Goal: Task Accomplishment & Management: Manage account settings

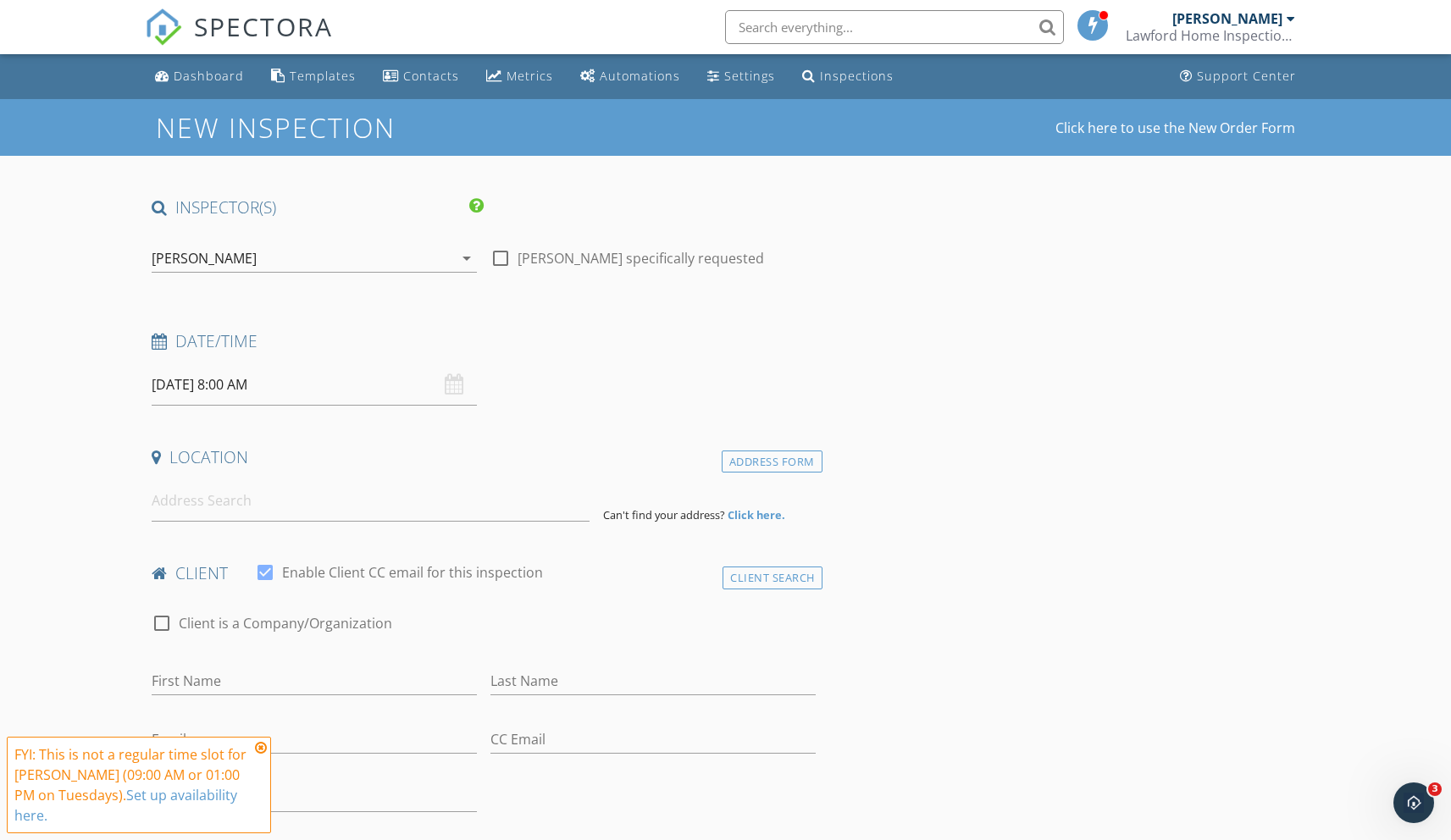
click at [224, 261] on div "[PERSON_NAME]" at bounding box center [204, 258] width 105 height 15
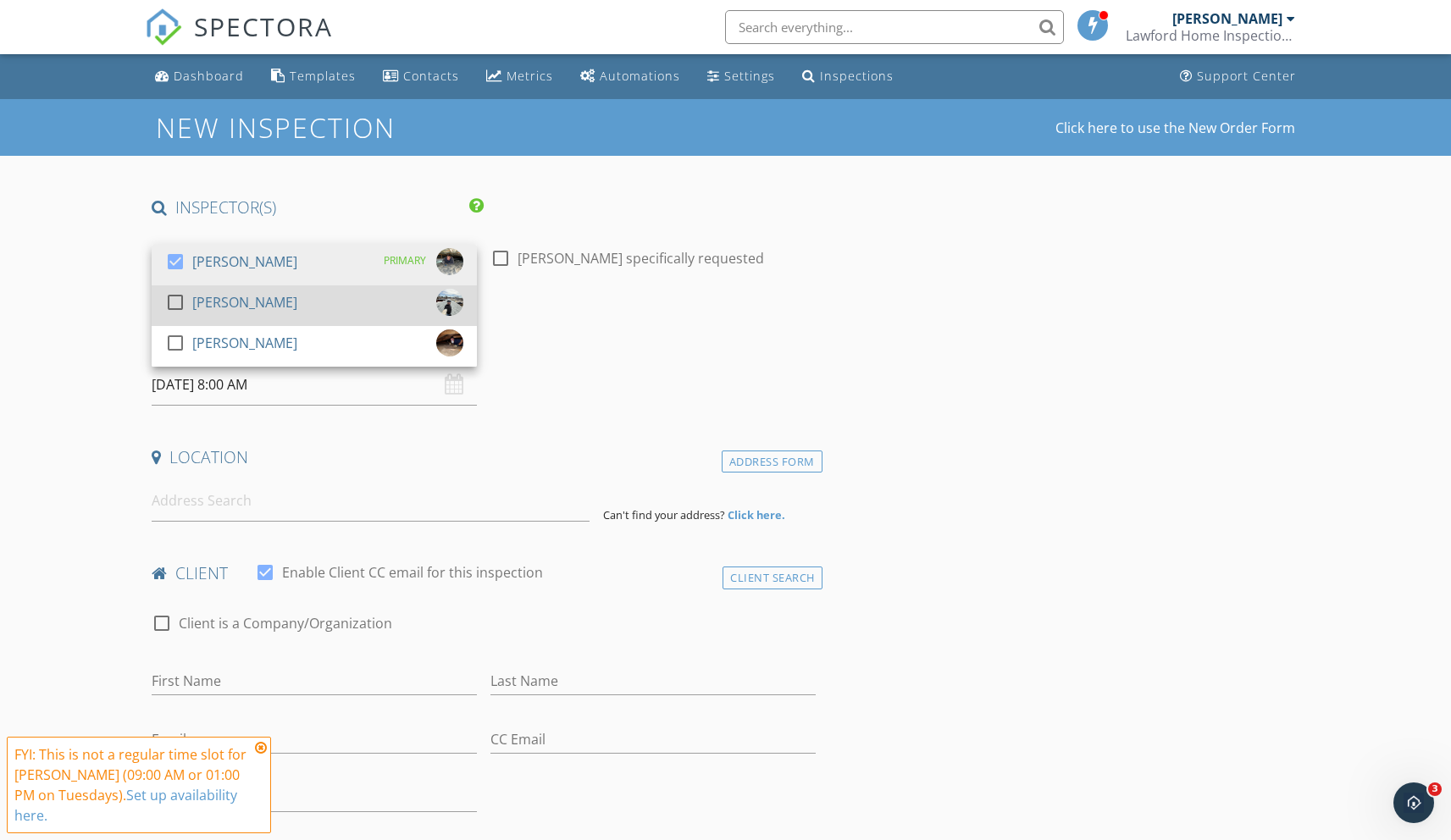
click at [175, 299] on div at bounding box center [175, 302] width 28 height 28
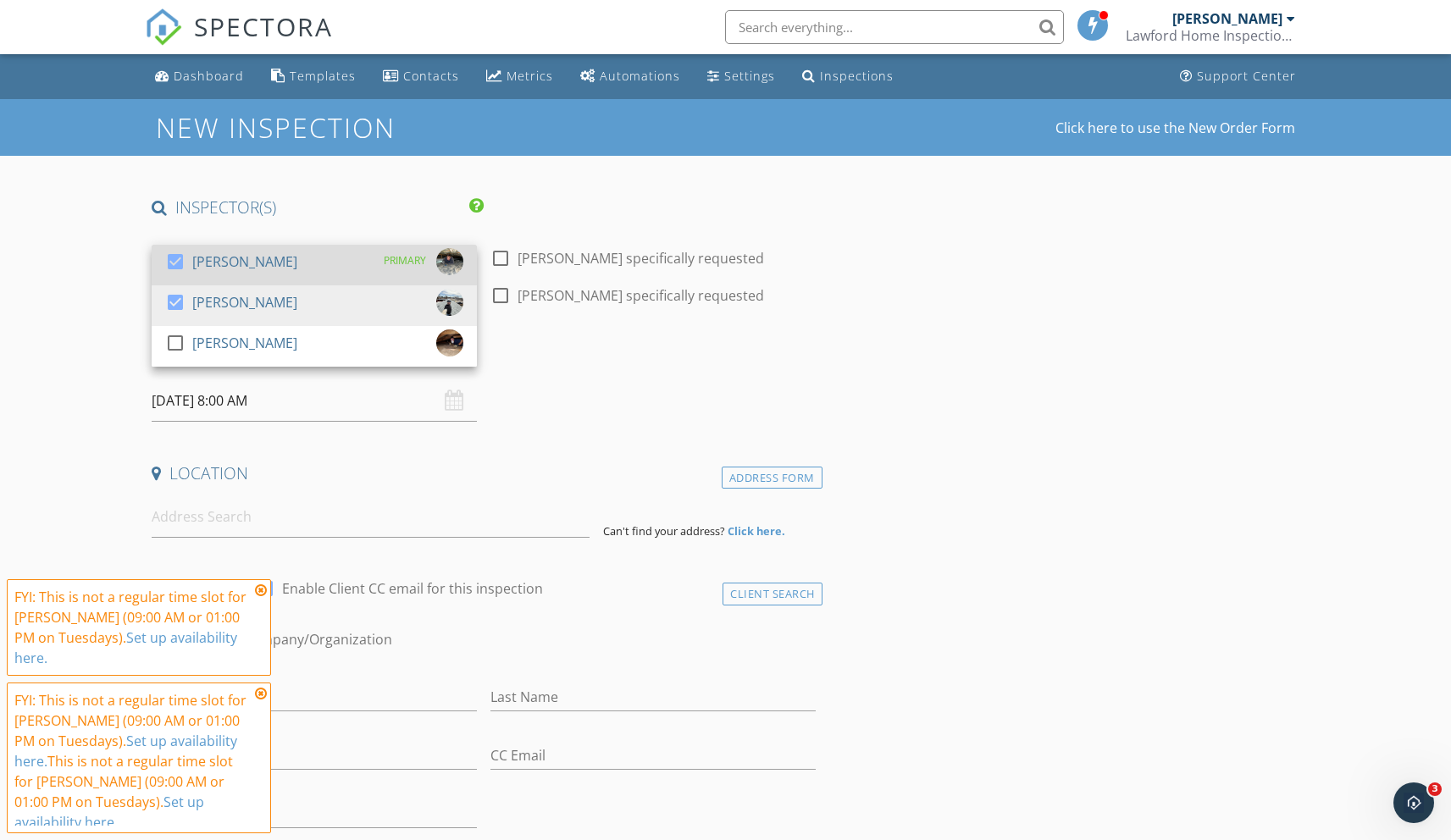
click at [176, 262] on div at bounding box center [175, 261] width 28 height 28
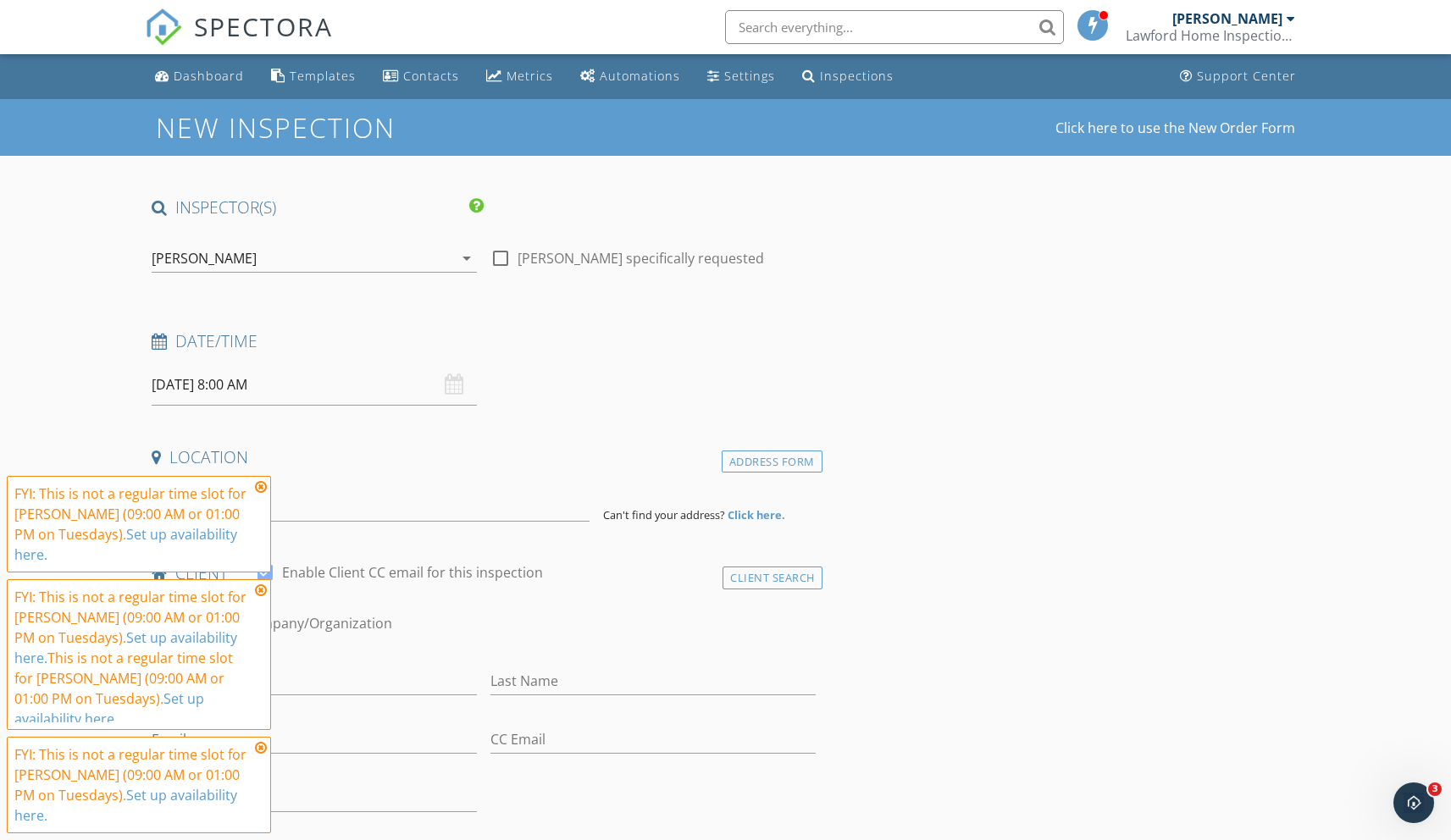
click at [260, 494] on icon at bounding box center [261, 487] width 12 height 14
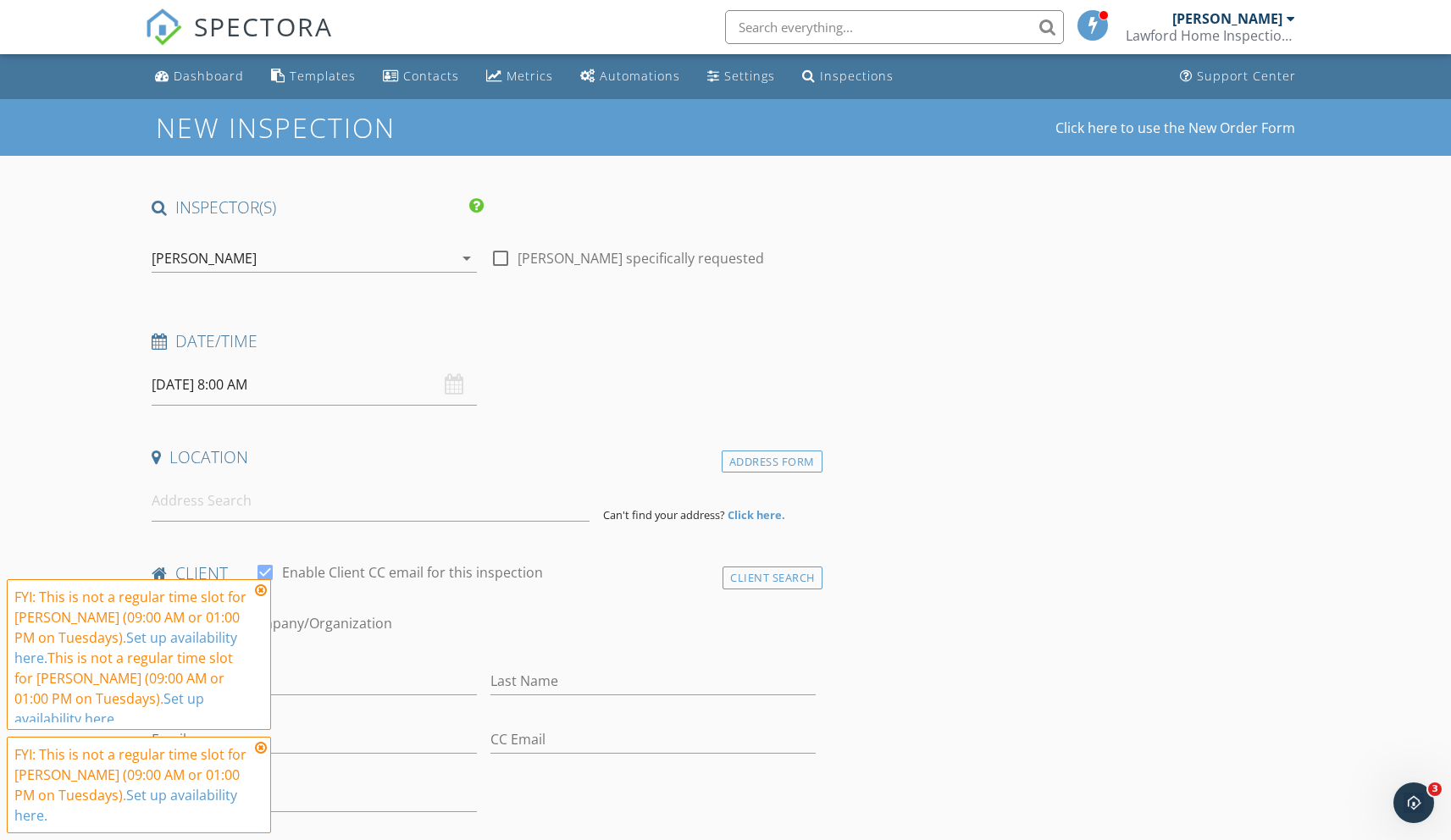
click at [261, 597] on icon at bounding box center [261, 590] width 12 height 14
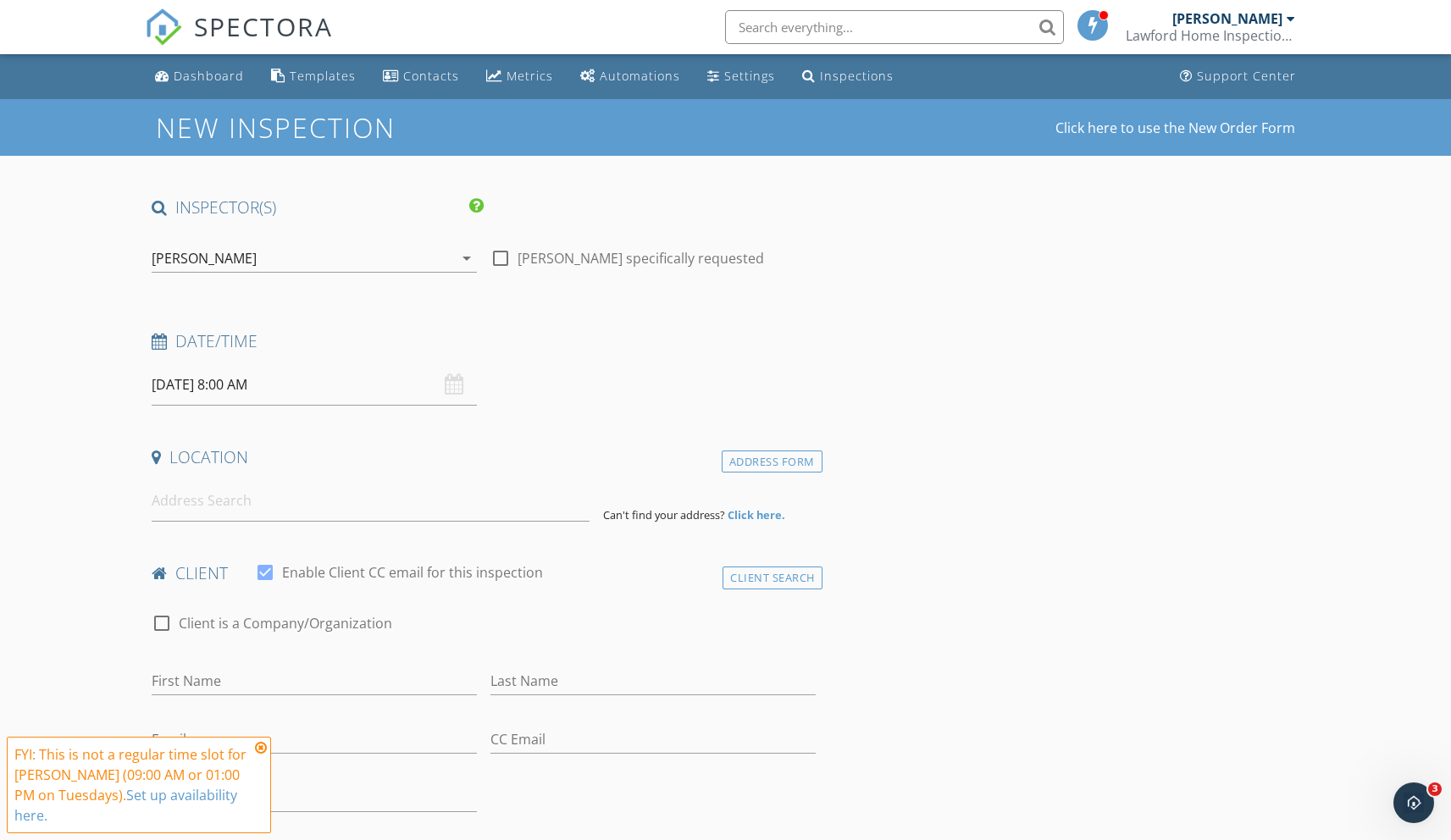
click at [261, 754] on icon at bounding box center [261, 748] width 12 height 14
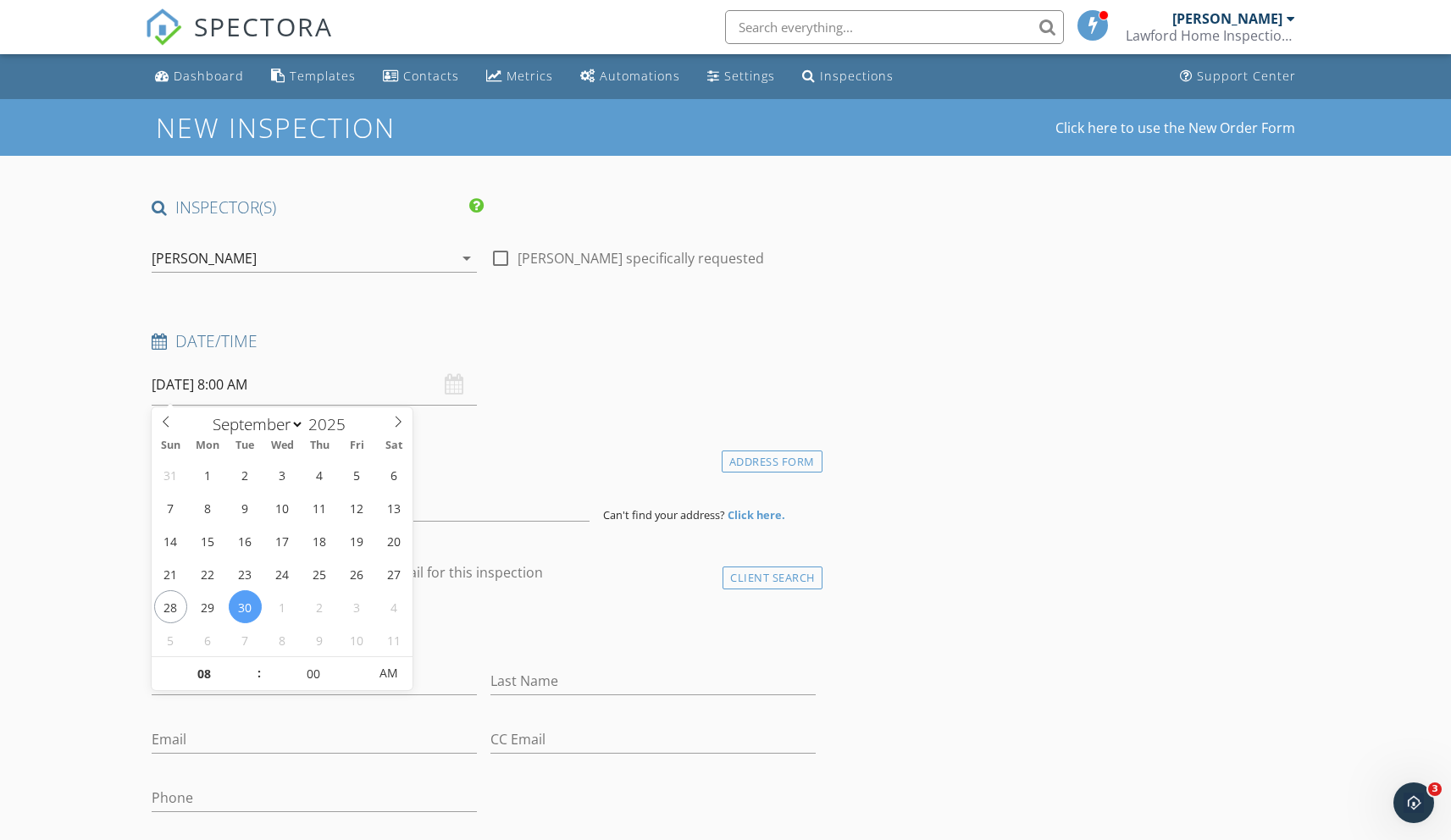
click at [234, 383] on input "09/30/2025 8:00 AM" at bounding box center [314, 384] width 325 height 41
type input "09"
type input "09/30/2025 9:00 AM"
click at [251, 661] on span at bounding box center [250, 665] width 12 height 17
type input "10"
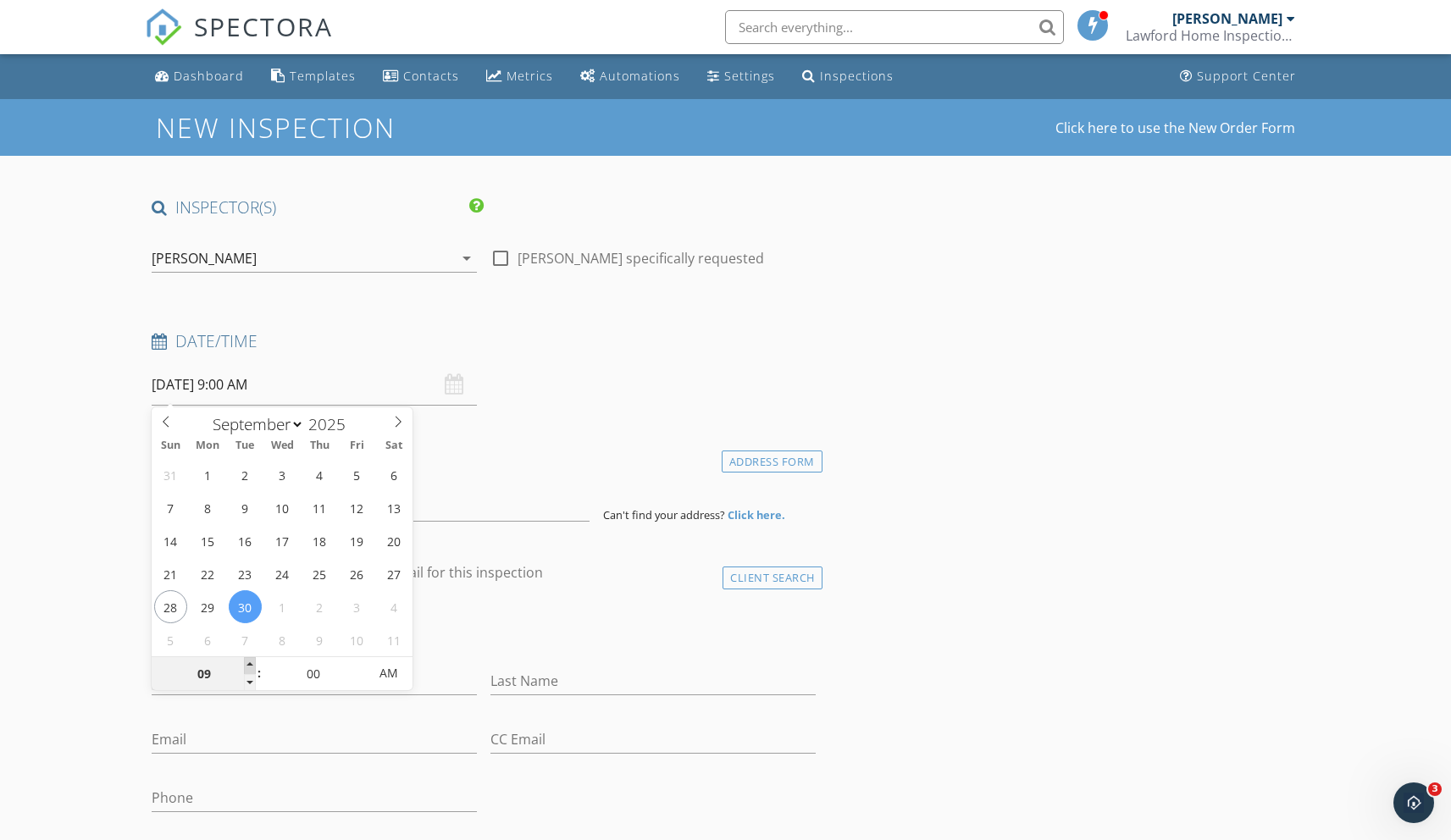
type input "09/30/2025 10:00 AM"
click at [251, 661] on span at bounding box center [250, 665] width 12 height 17
type input "11"
type input "09/30/2025 11:00 AM"
click at [251, 661] on span at bounding box center [250, 665] width 12 height 17
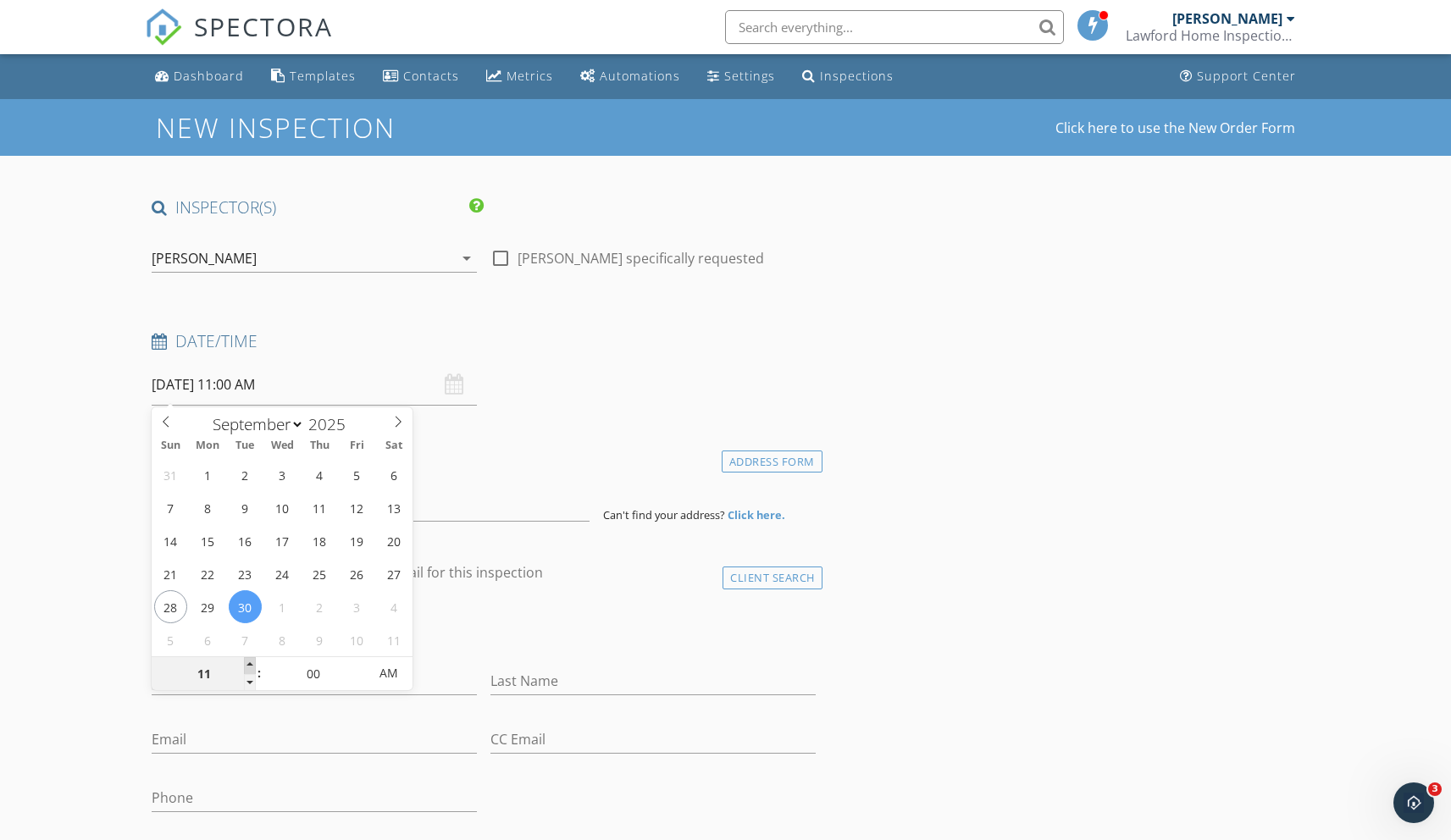
type input "12"
type input "09/30/2025 12:00 PM"
click at [251, 661] on span at bounding box center [250, 665] width 12 height 17
type input "01"
type input "09/30/2025 1:00 PM"
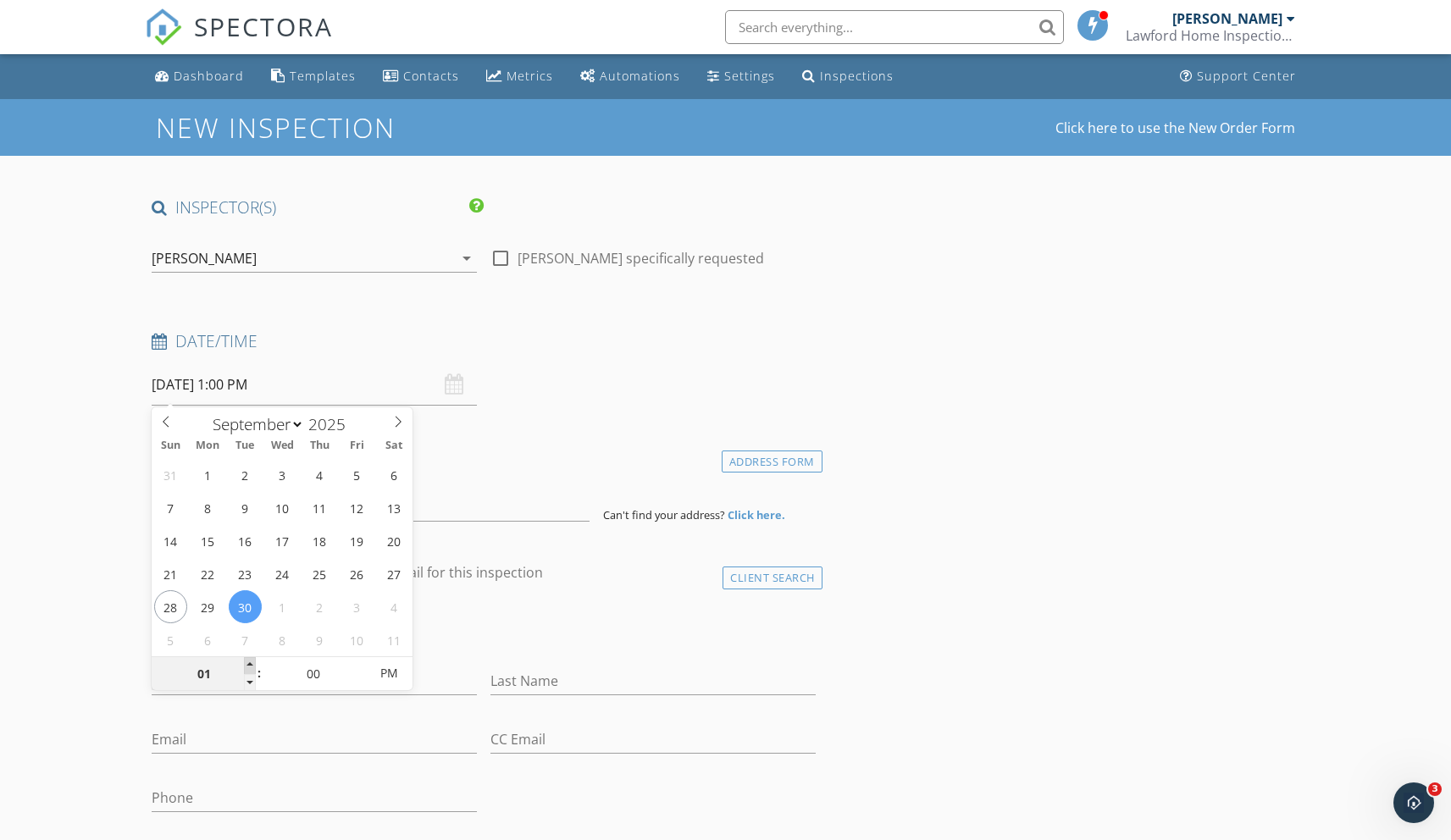
click at [249, 658] on span at bounding box center [250, 665] width 12 height 17
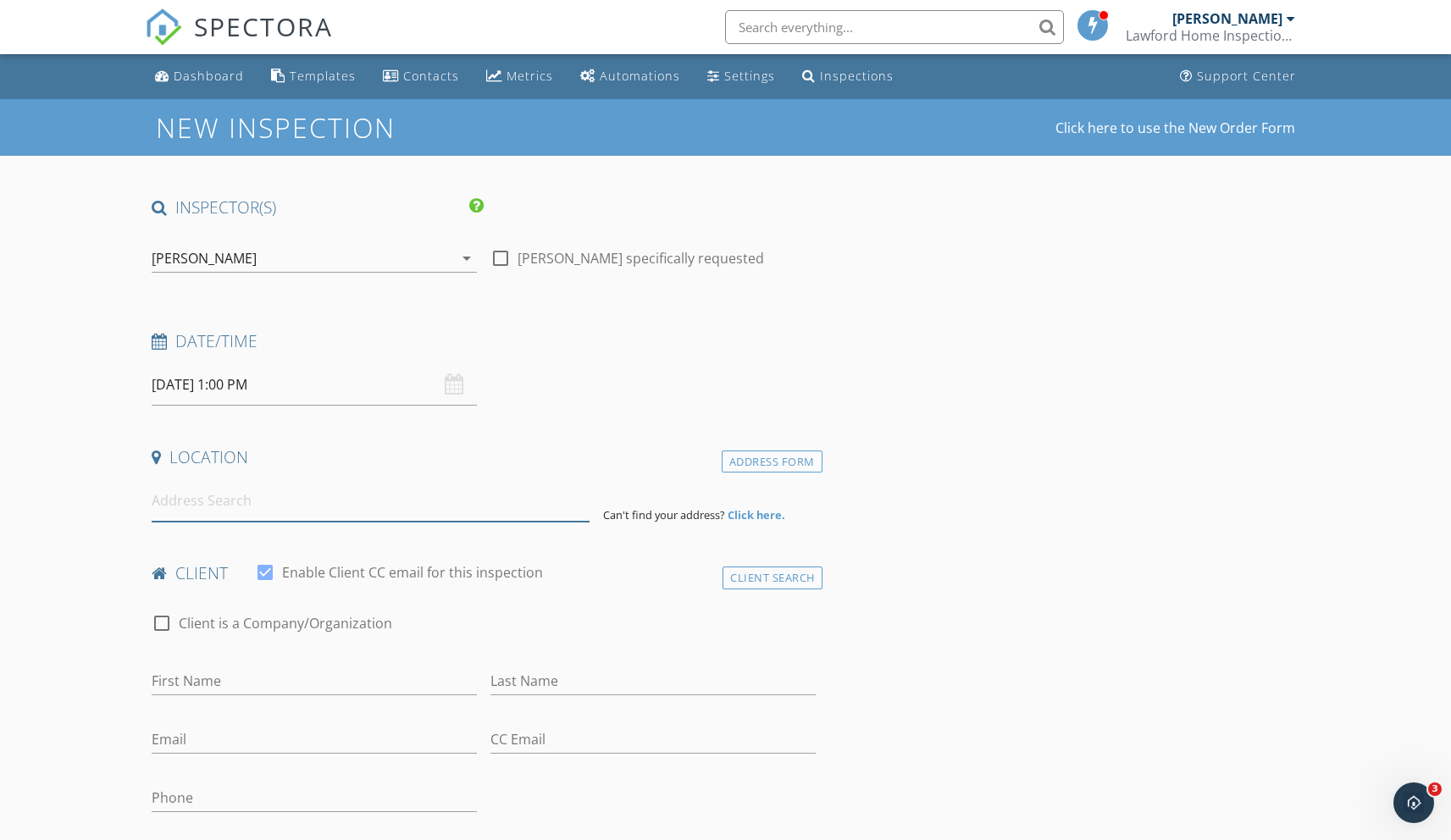
click at [206, 501] on input at bounding box center [370, 500] width 438 height 41
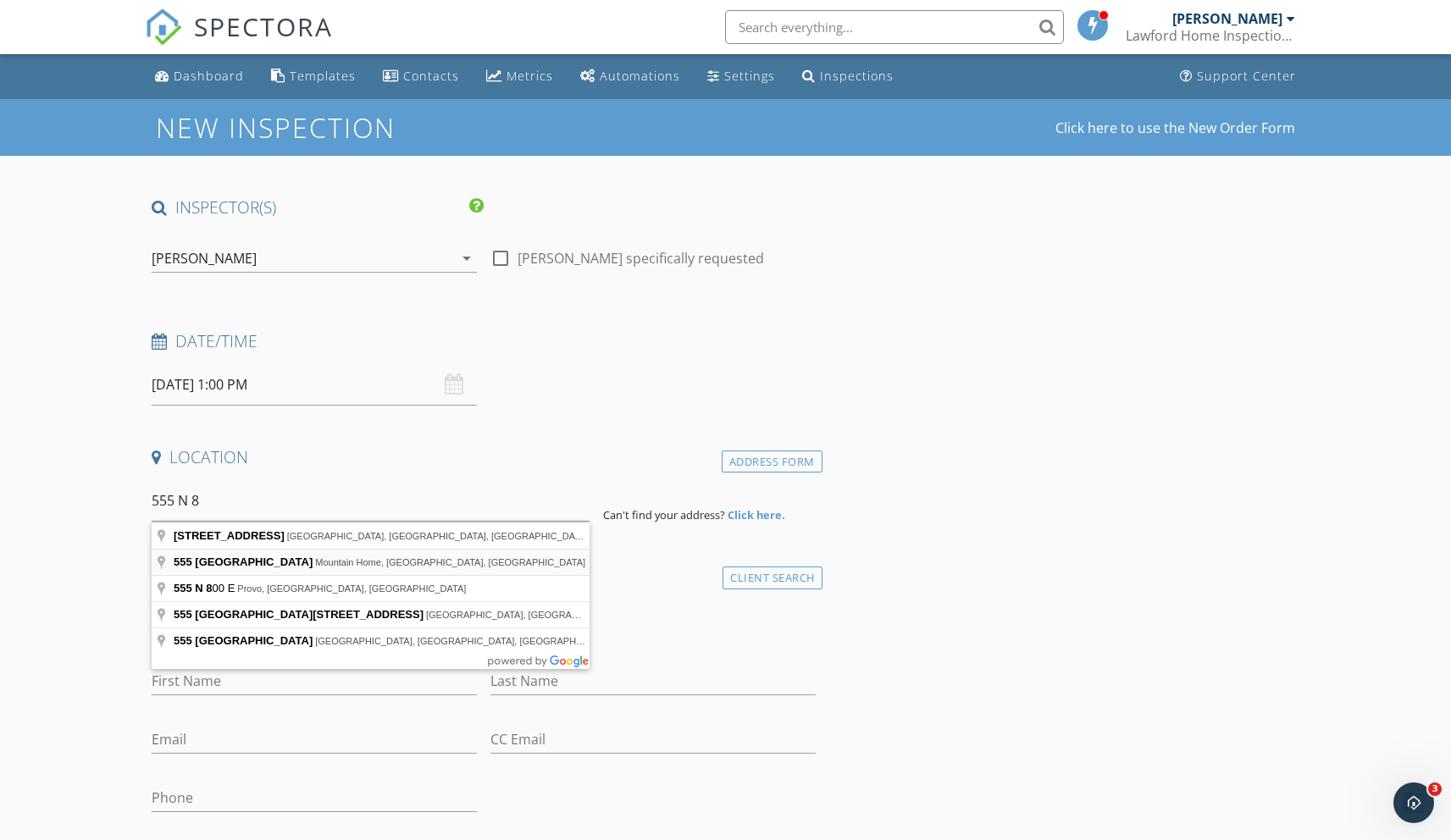
type input "555 North 8th East, Mountain Home, ID, USA"
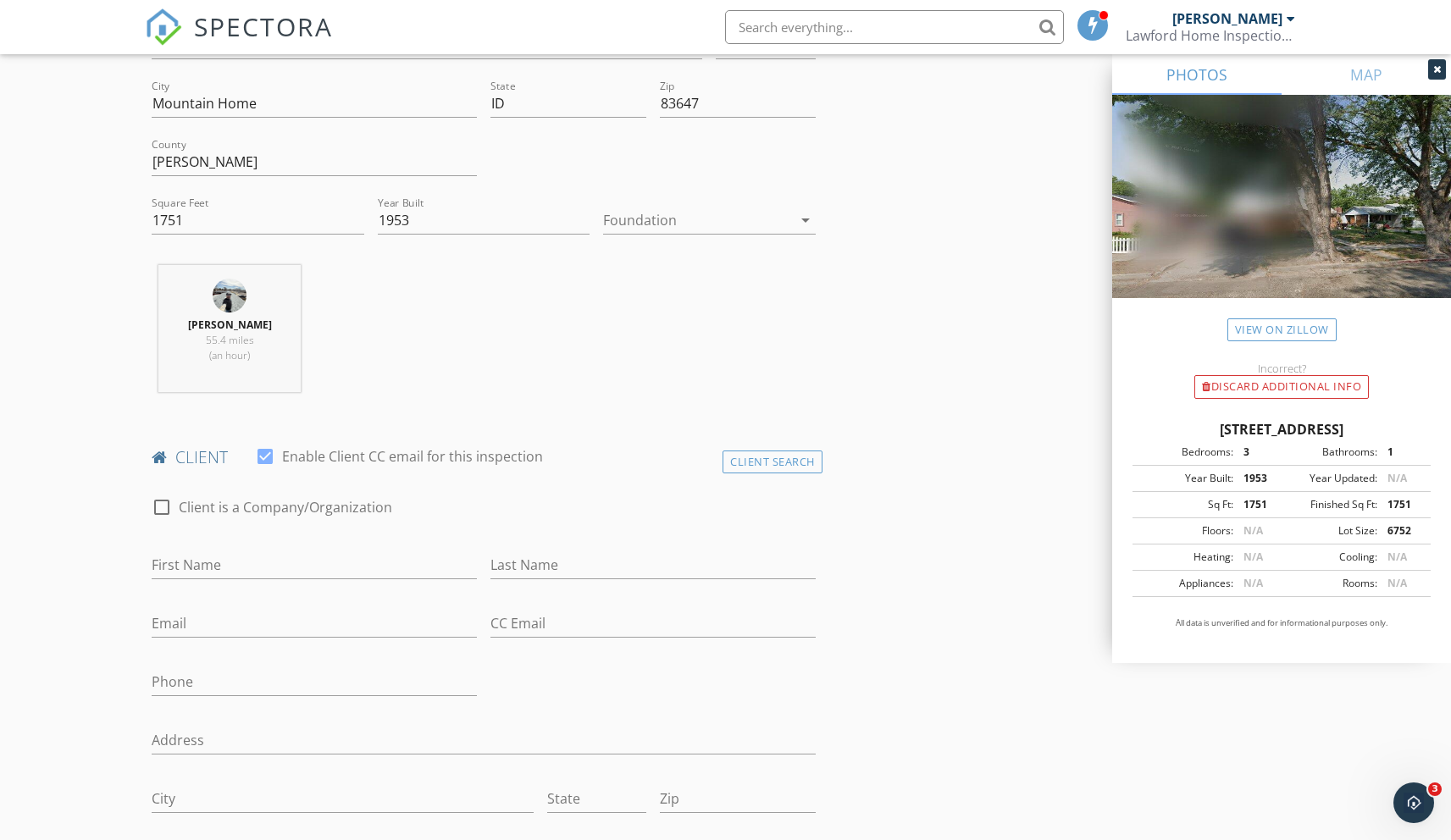
scroll to position [481, 0]
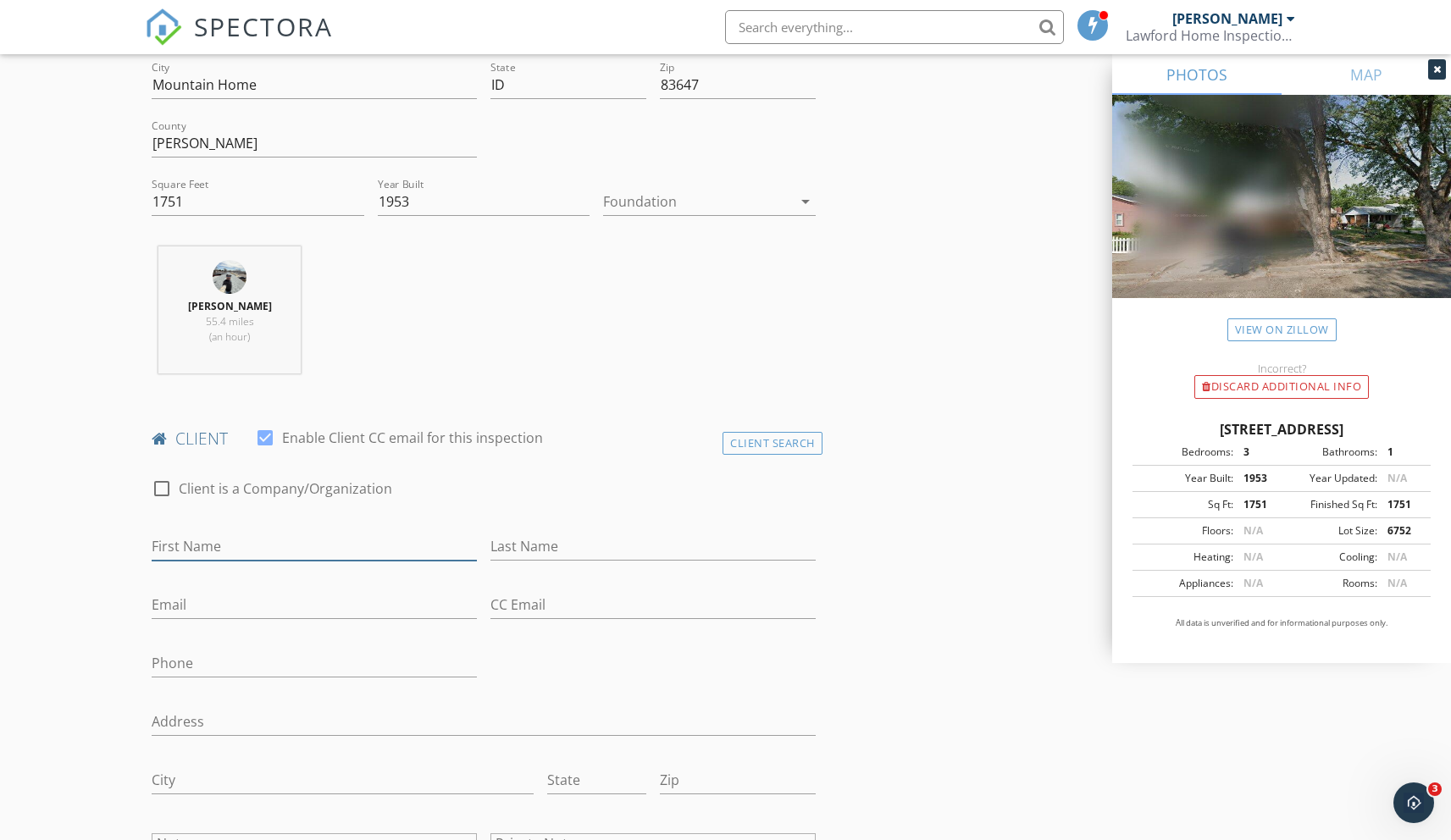
click at [194, 546] on input "First Name" at bounding box center [314, 546] width 325 height 28
type input "Jesse"
type input "Cavanagh"
click at [249, 606] on input "Email" at bounding box center [314, 604] width 325 height 28
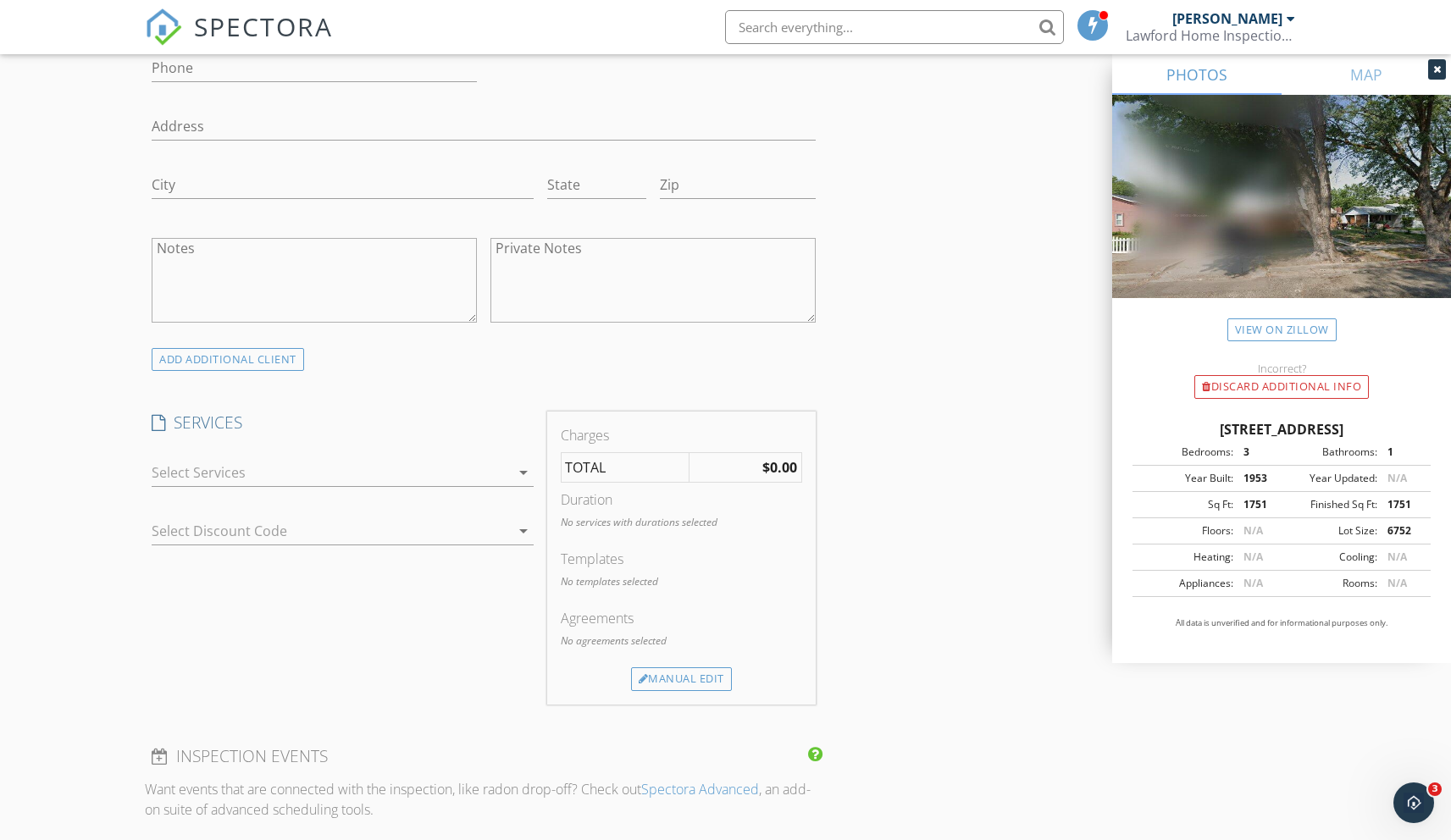
scroll to position [1104, 0]
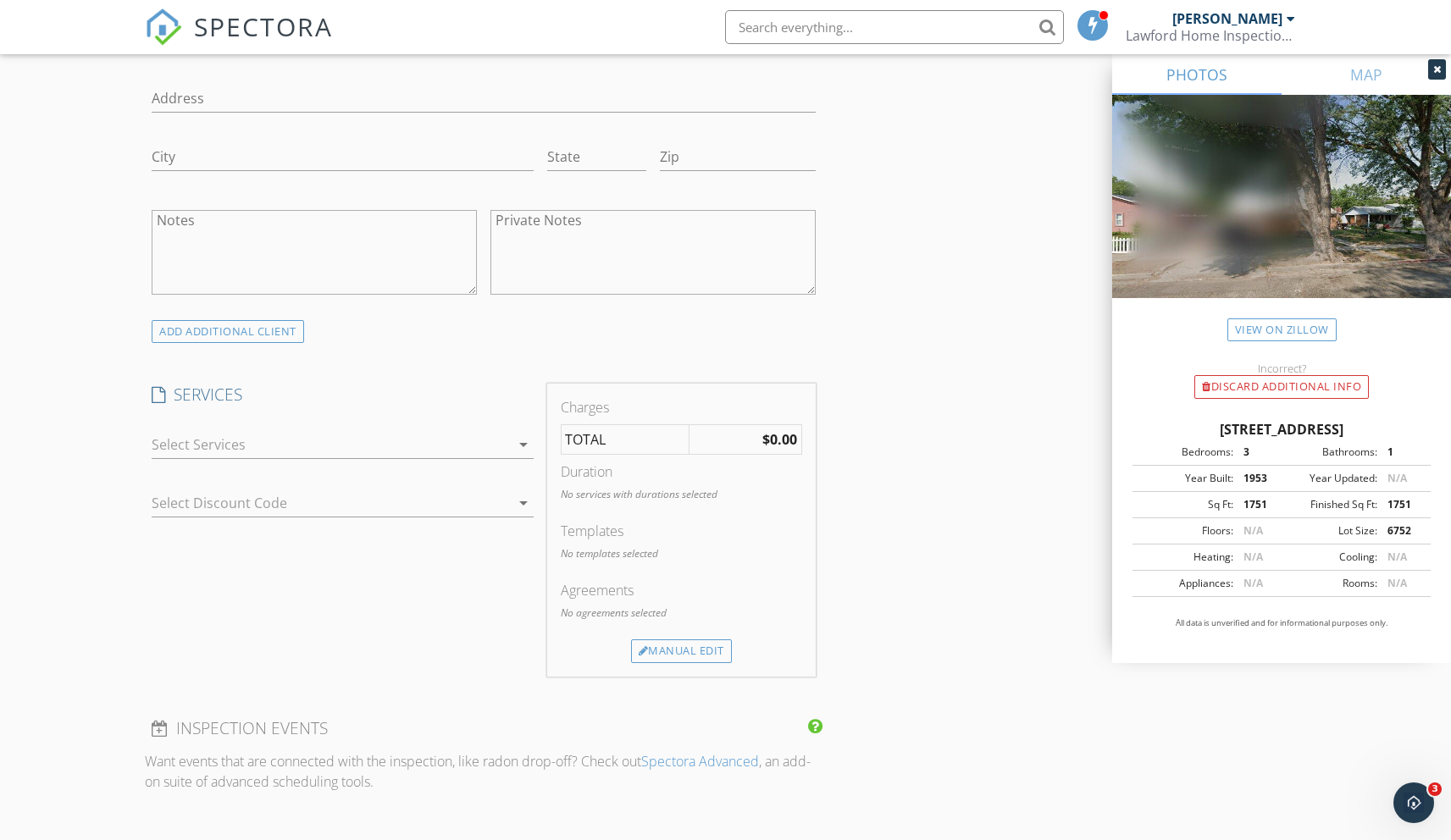
type input "Jessel.cavanagh@gmail.com"
click at [202, 444] on div at bounding box center [330, 445] width 358 height 28
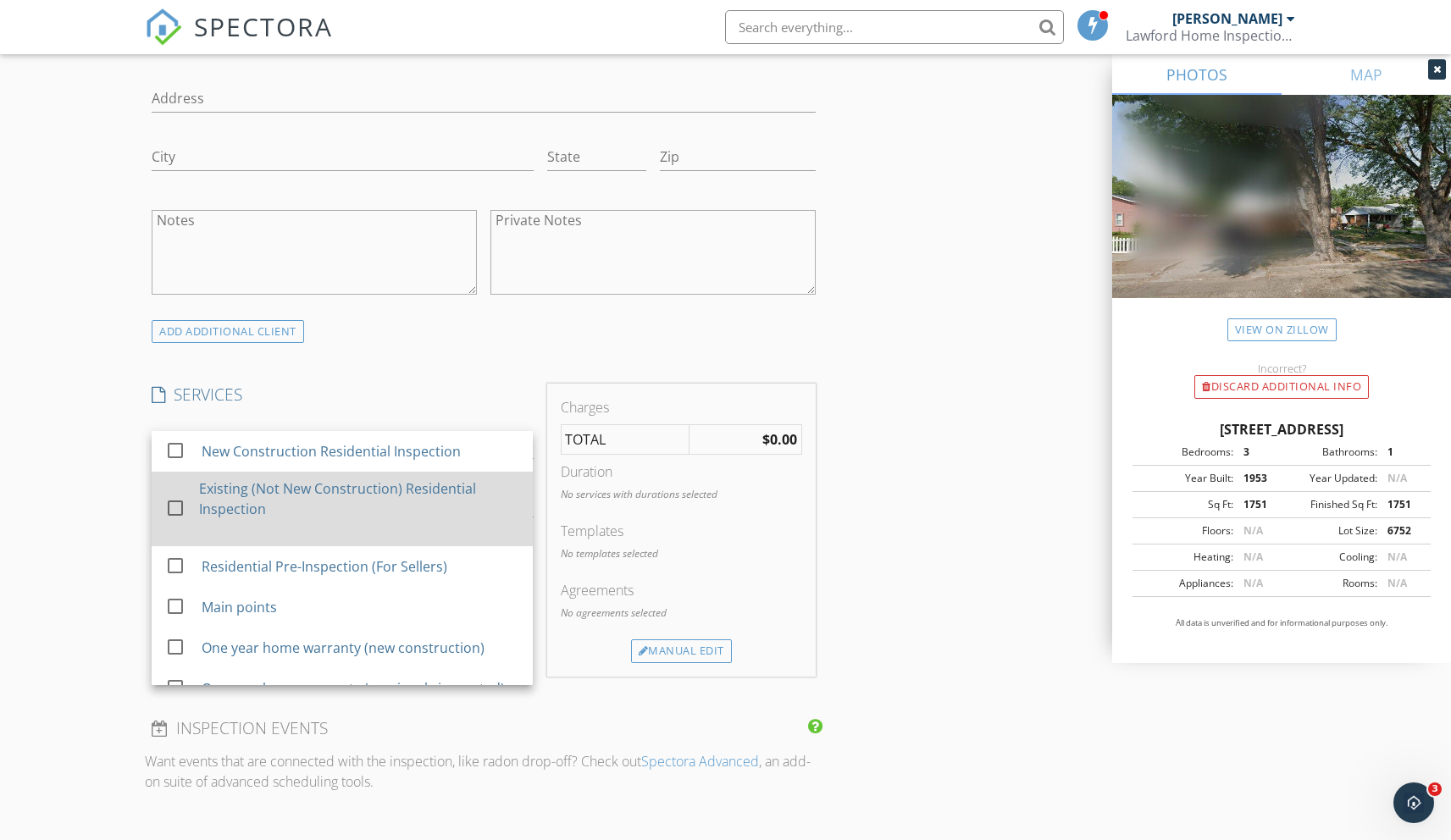
click at [176, 514] on div at bounding box center [175, 507] width 28 height 28
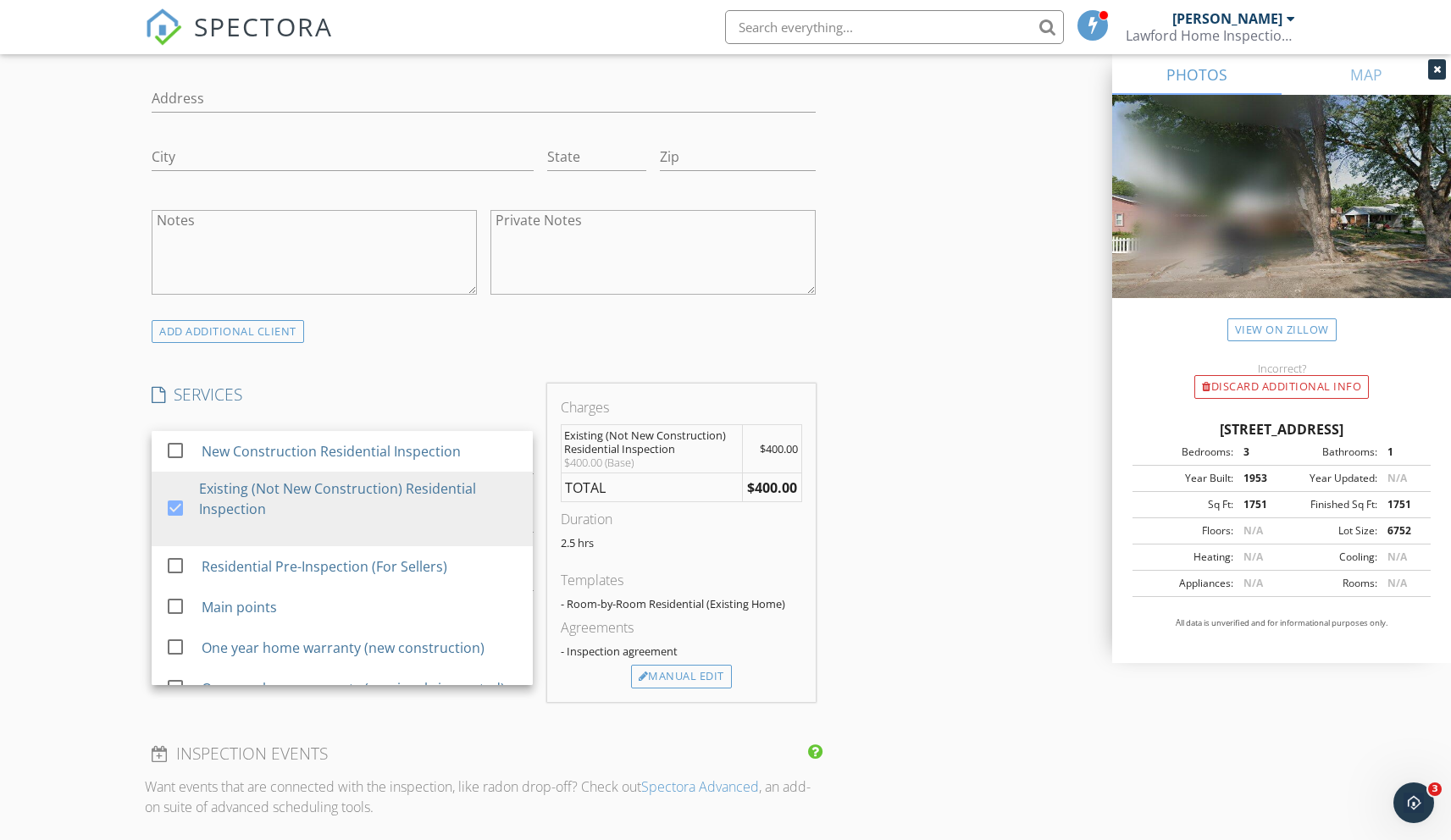
click at [17, 540] on div "New Inspection Click here to use the New Order Form INSPECTOR(S) check_box_outl…" at bounding box center [725, 515] width 1451 height 3040
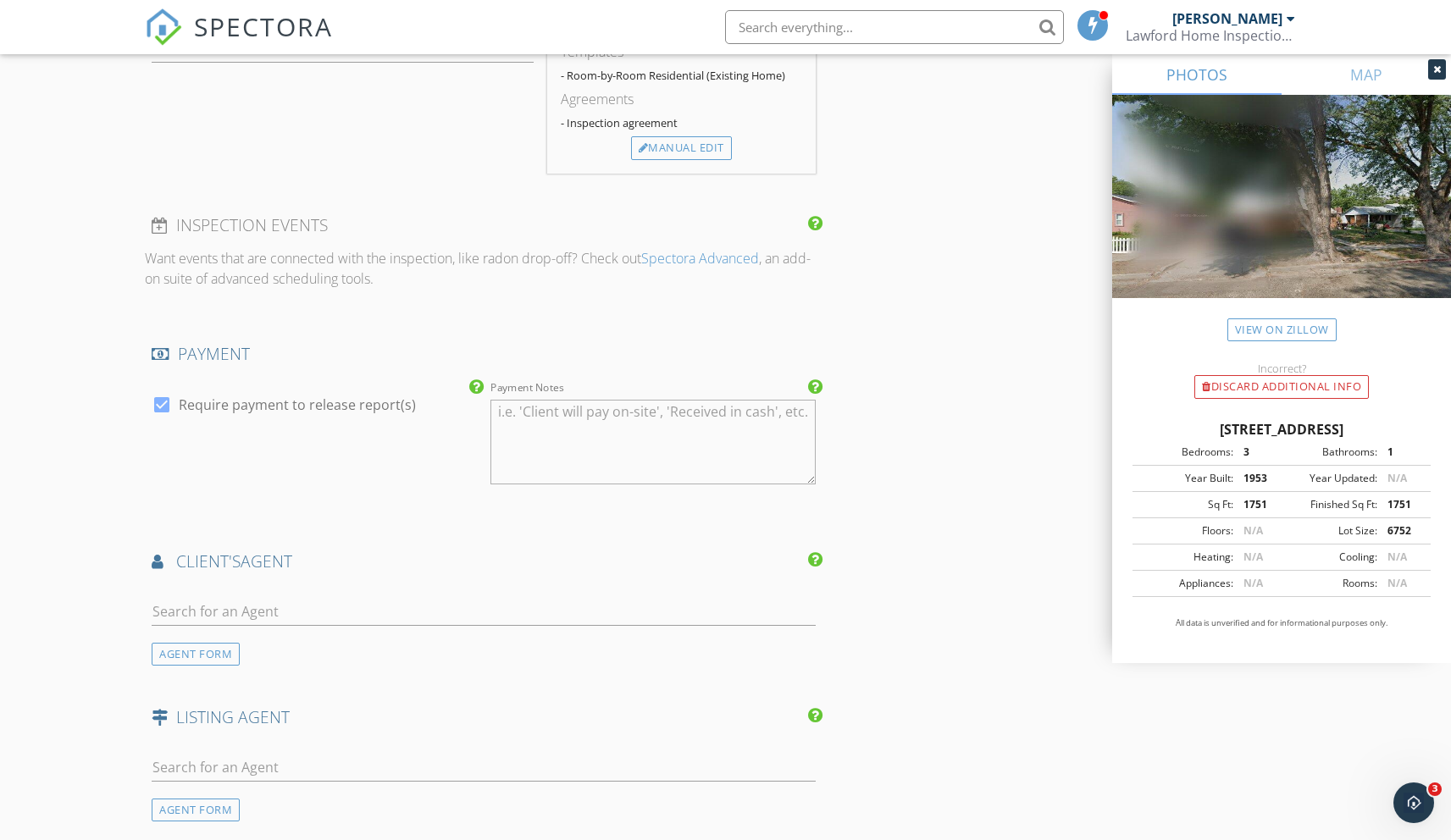
scroll to position [1635, 0]
click at [185, 613] on input "text" at bounding box center [483, 608] width 663 height 28
type input "Kate"
click at [287, 697] on div "Silvercreek Realty Group" at bounding box center [259, 702] width 120 height 14
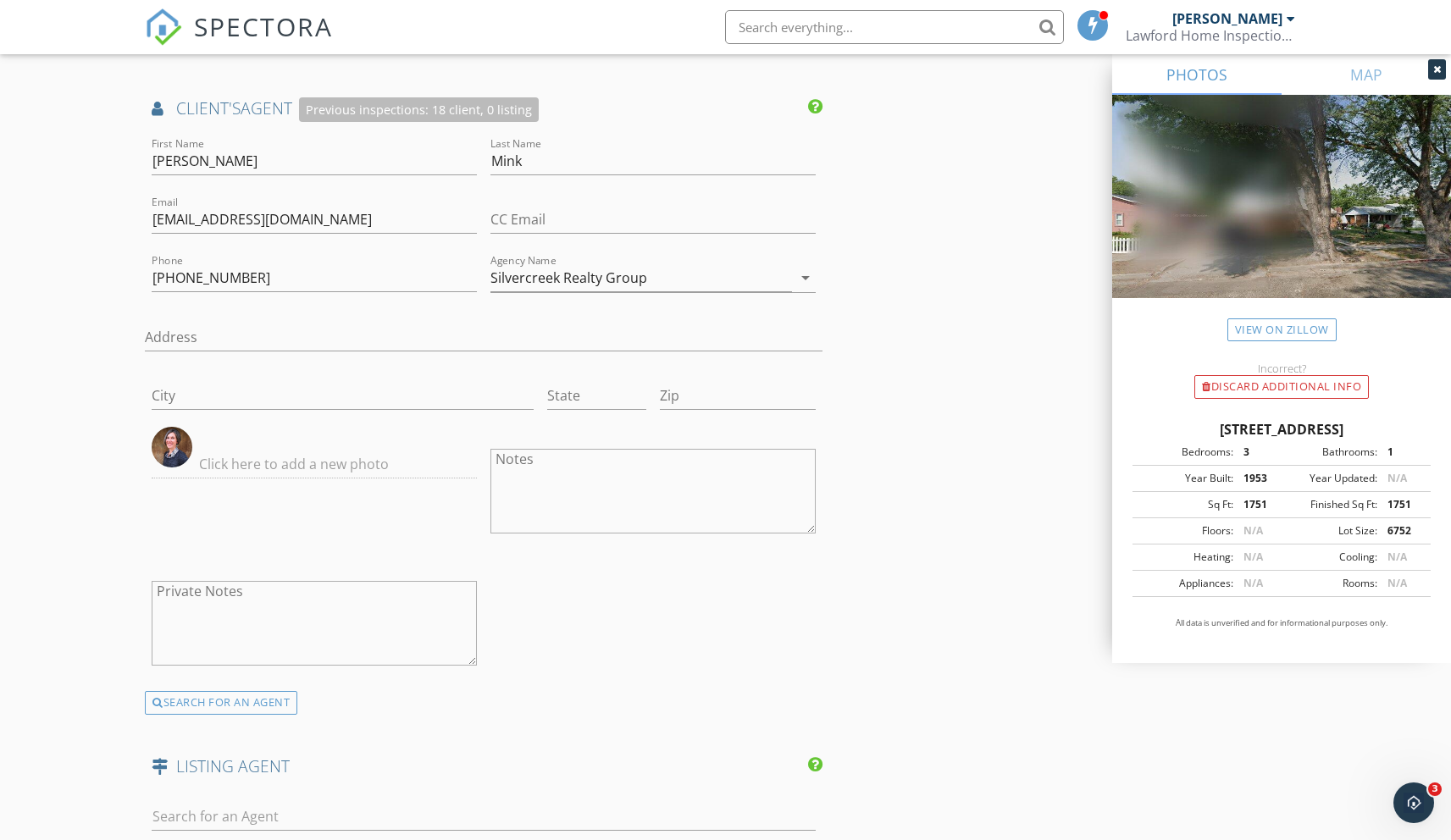
scroll to position [2734, 0]
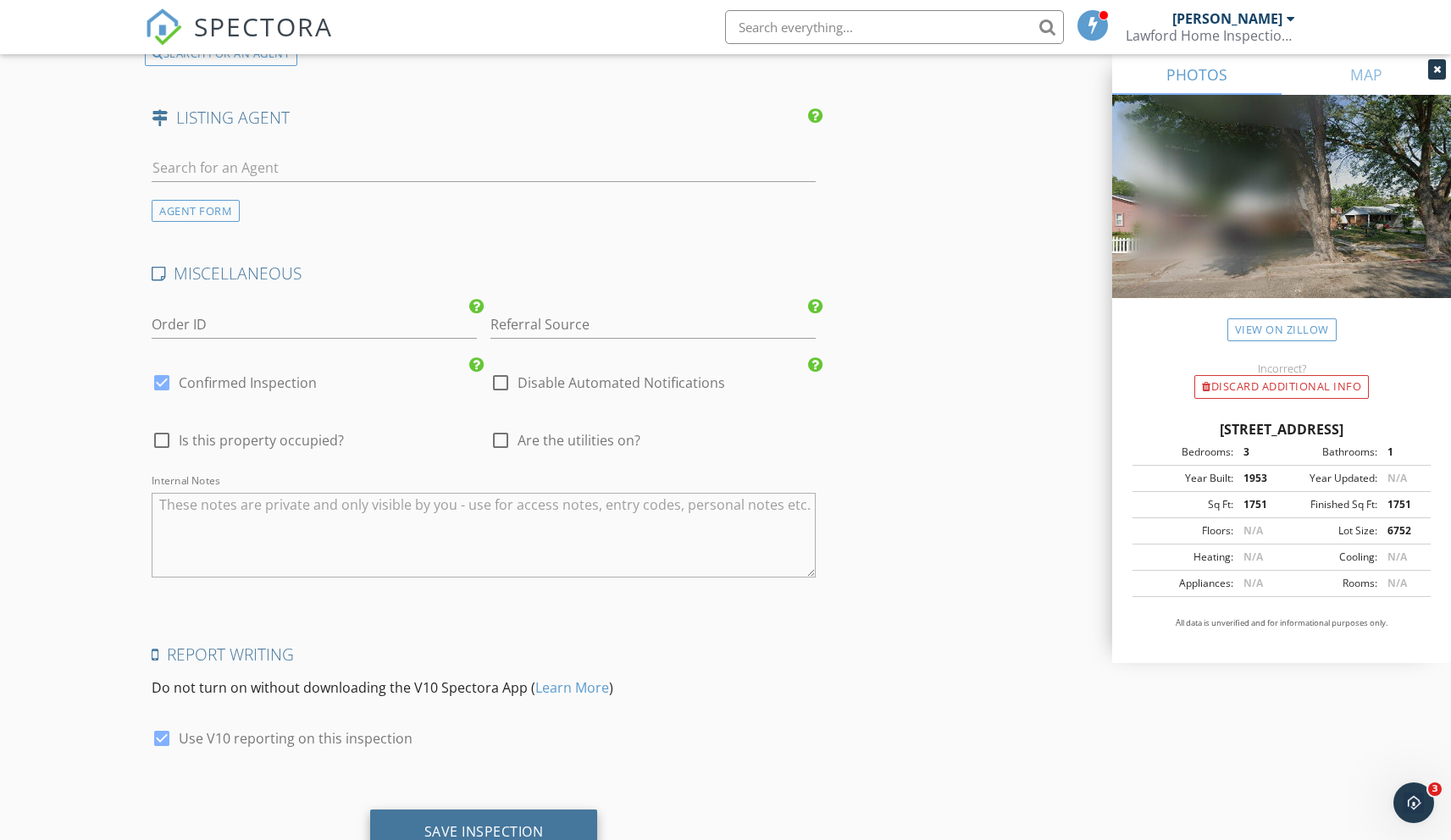
click at [546, 814] on div "Save Inspection" at bounding box center [483, 831] width 228 height 46
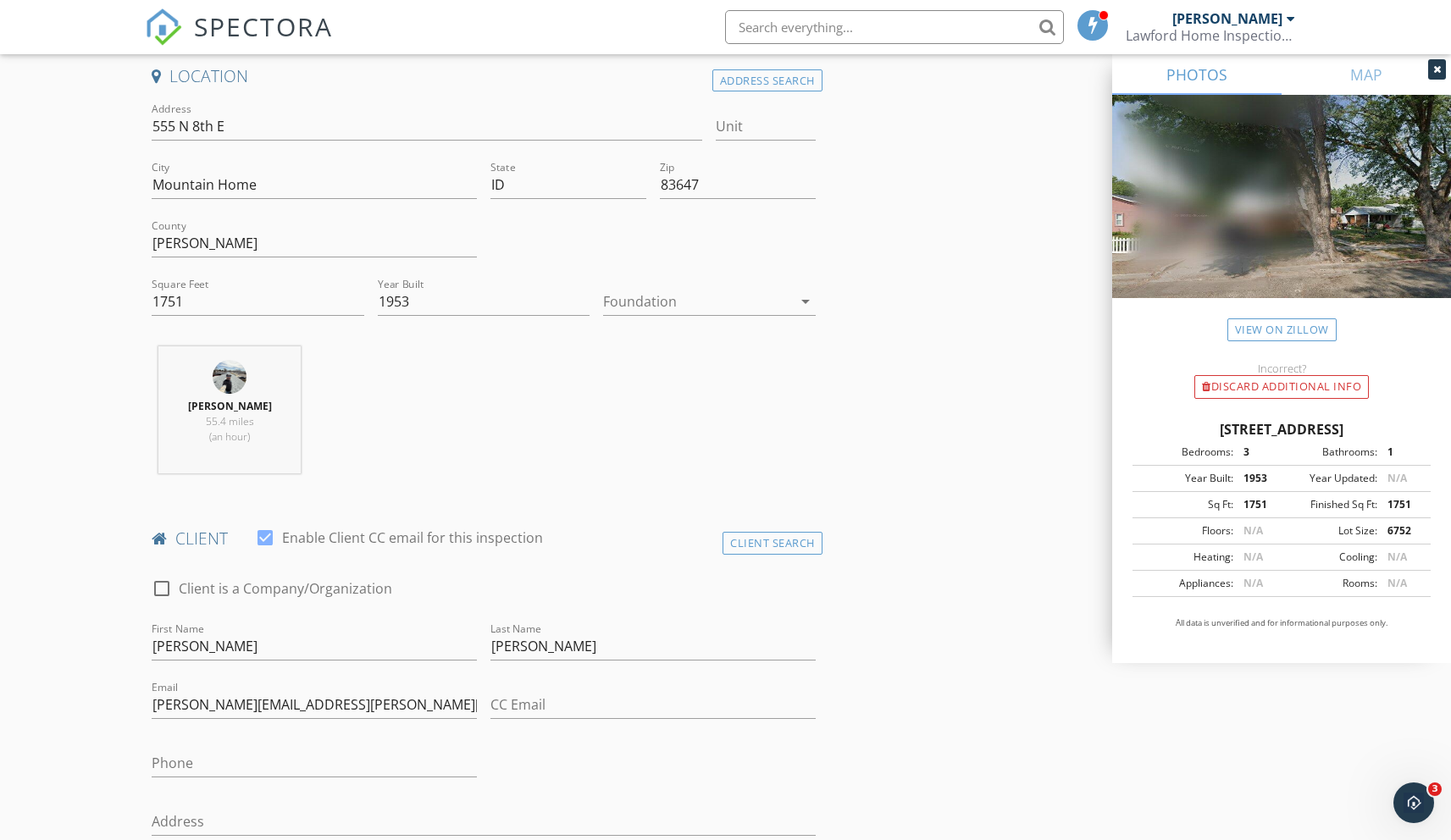
scroll to position [0, 0]
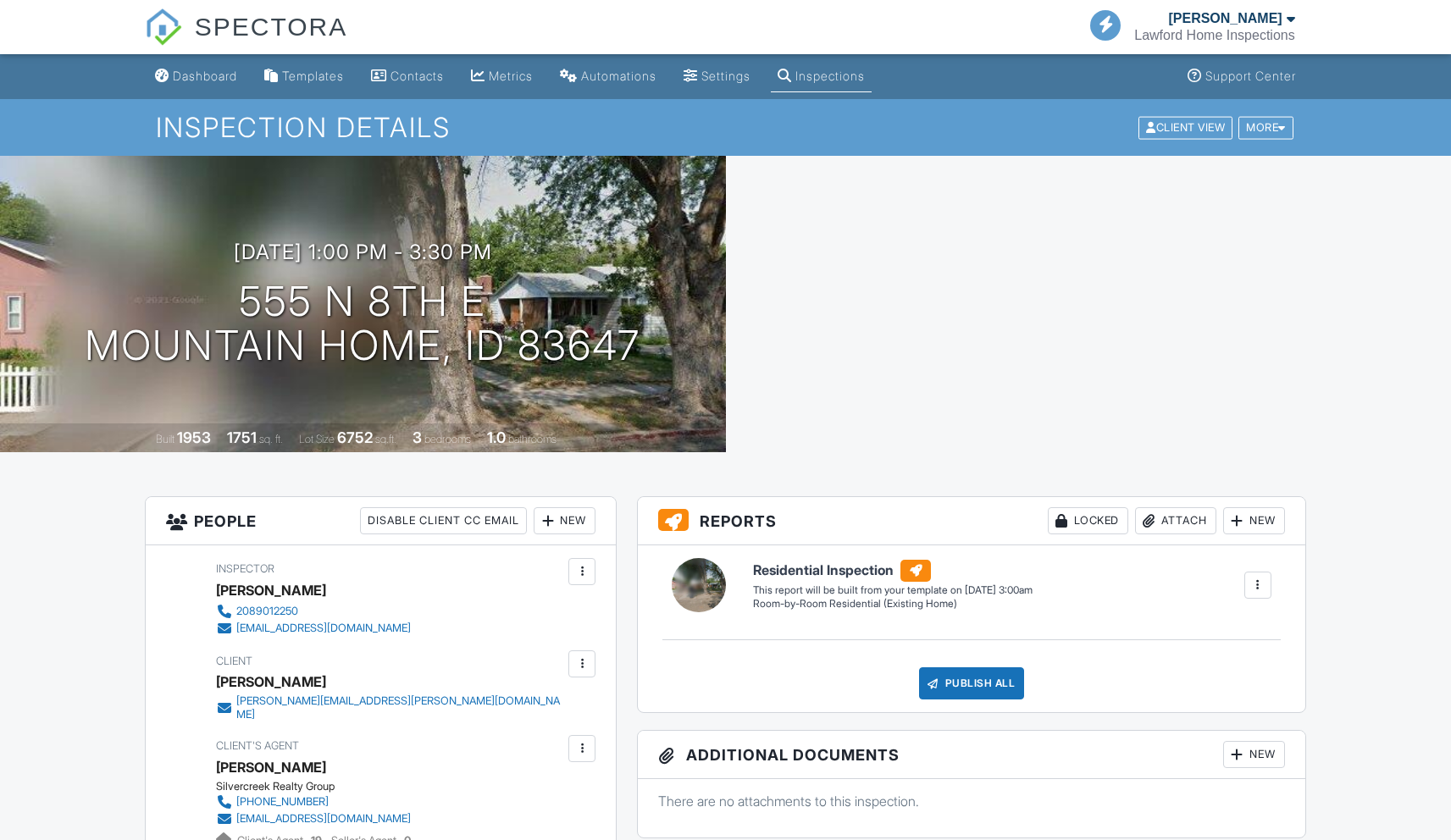
click at [211, 86] on link "Dashboard" at bounding box center [195, 77] width 95 height 31
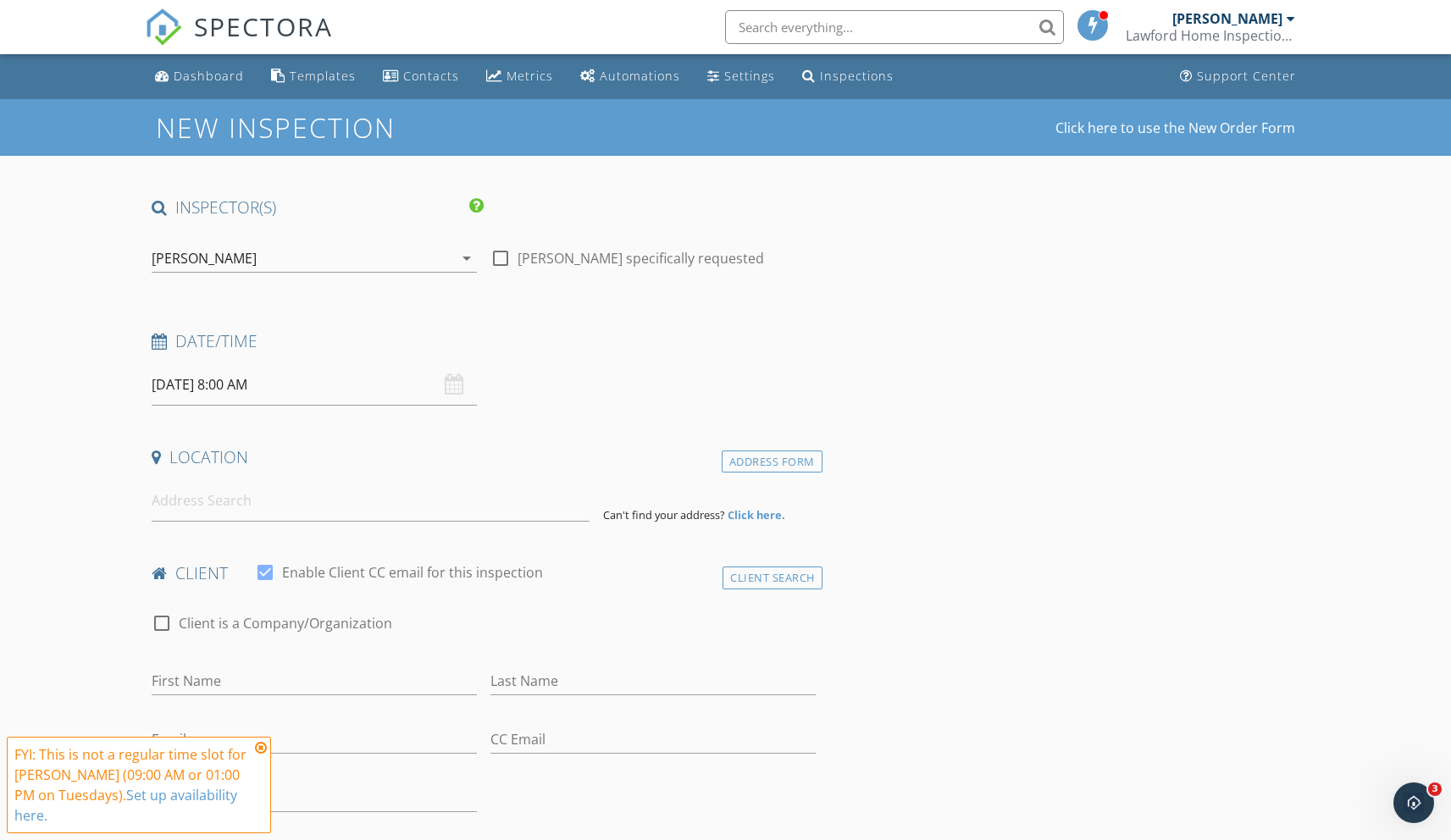
click at [231, 392] on input "[DATE] 8:00 AM" at bounding box center [314, 384] width 325 height 41
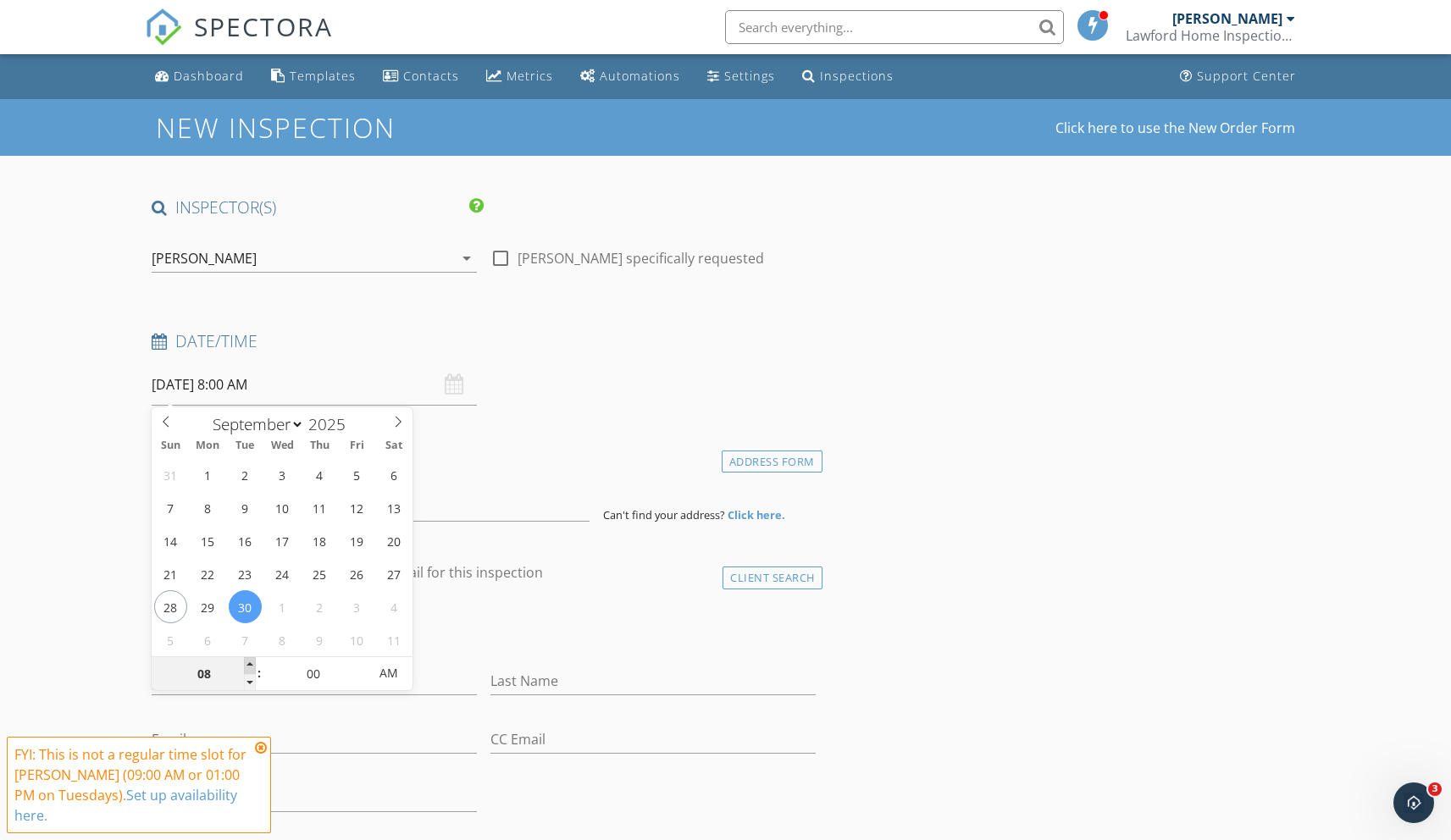
type input "09"
type input "[DATE] 9:00 AM"
click at [248, 667] on span at bounding box center [250, 665] width 12 height 17
type input "10"
type input "[DATE] 10:00 AM"
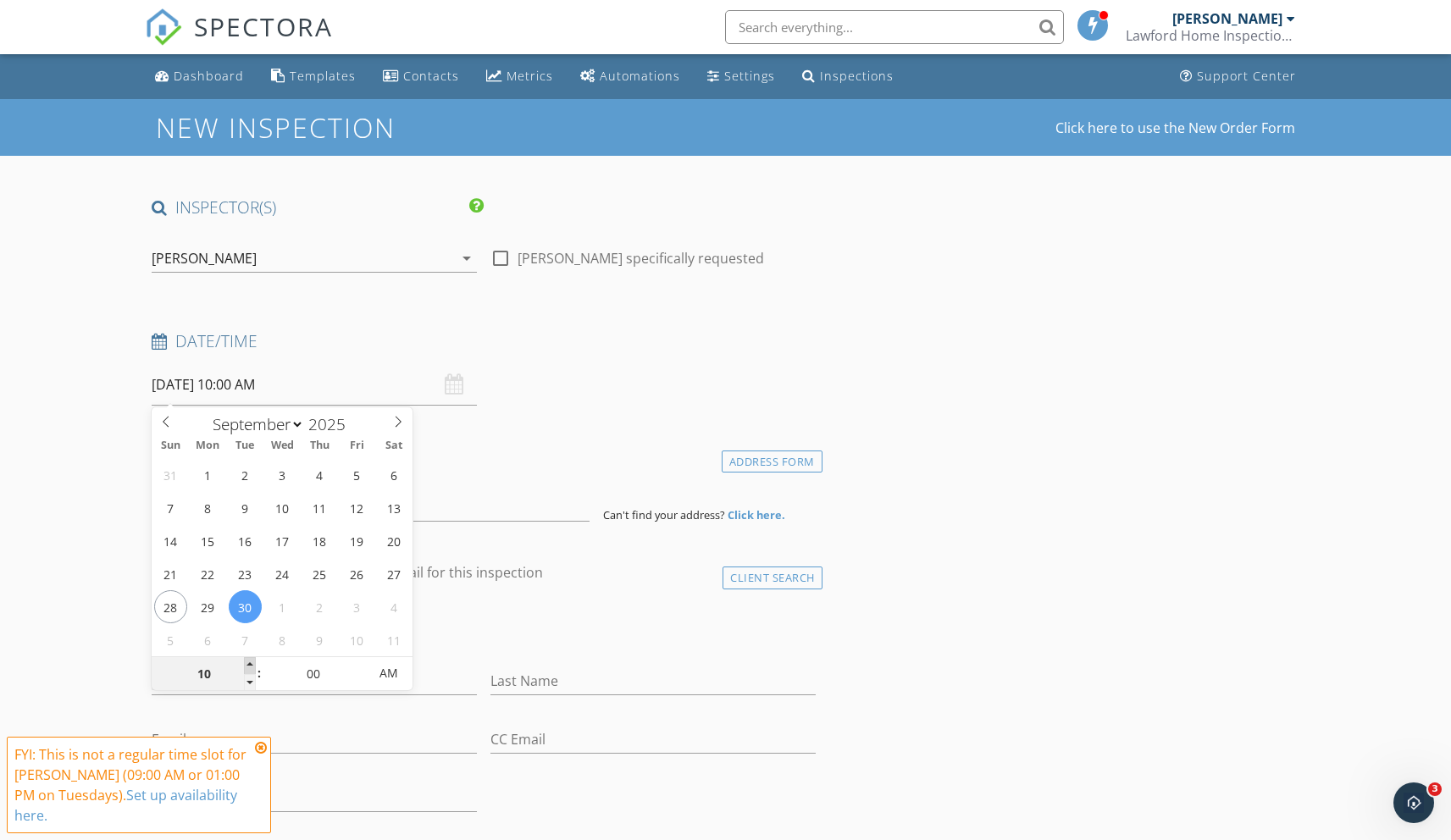
click at [248, 667] on span at bounding box center [250, 665] width 12 height 17
type input "11"
type input "[DATE] 11:00 AM"
click at [248, 667] on span at bounding box center [250, 665] width 12 height 17
type input "12"
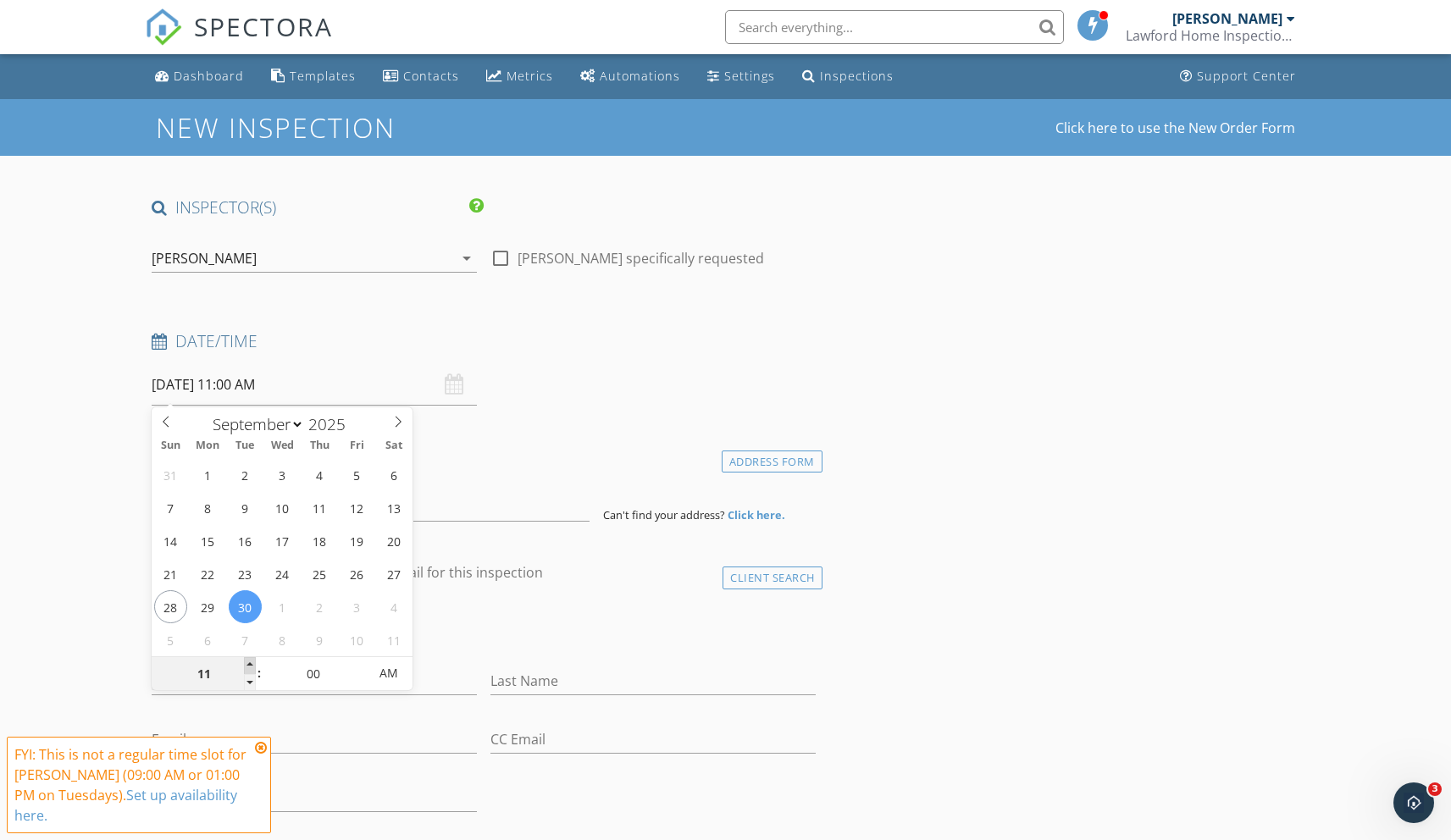
type input "09/30/2025 12:00 PM"
click at [248, 667] on span at bounding box center [250, 665] width 12 height 17
type input "01"
type input "09/30/2025 1:00 PM"
click at [248, 667] on span at bounding box center [250, 665] width 12 height 17
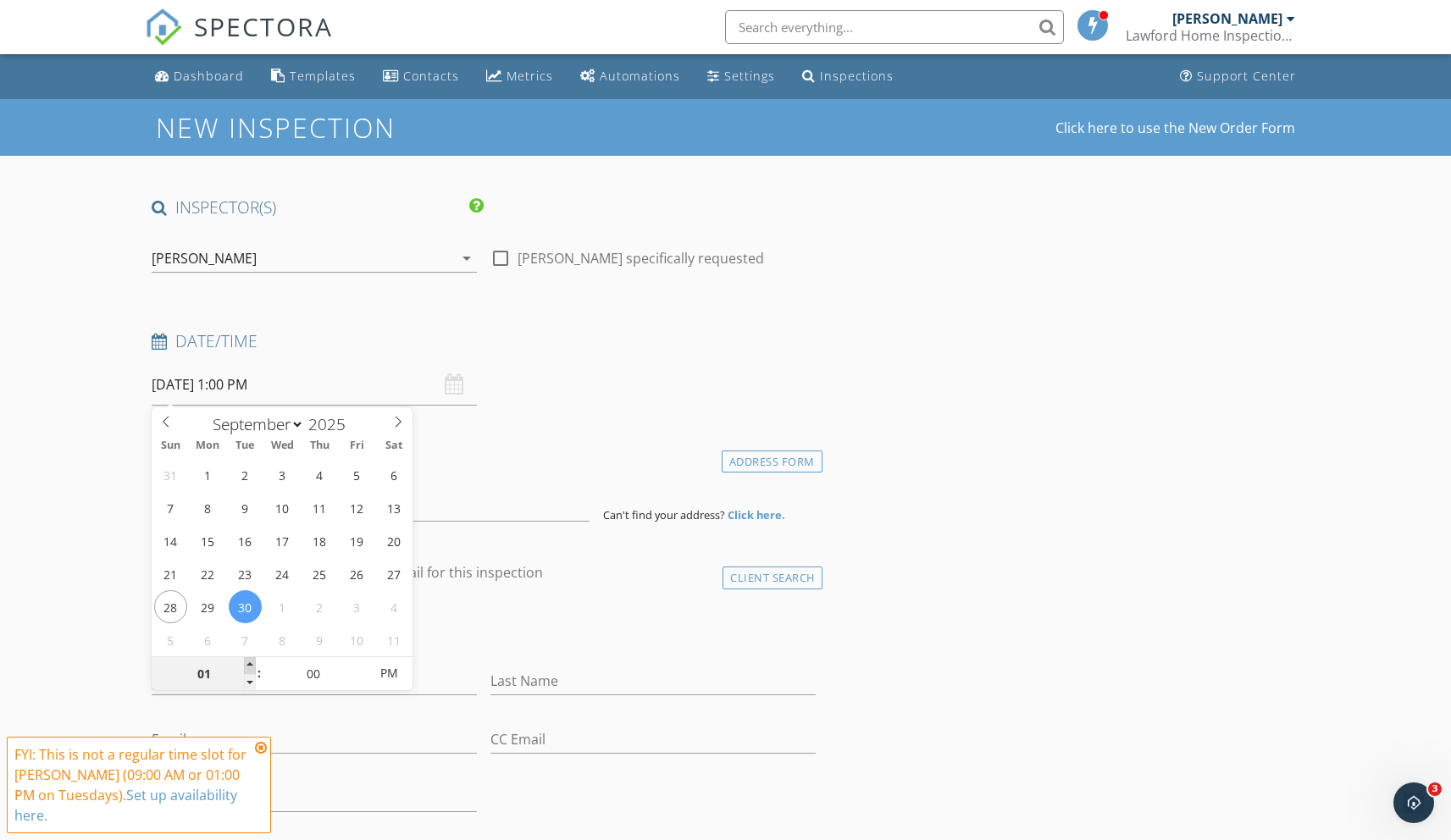
type input "02"
type input "09/30/2025 2:00 PM"
click at [248, 667] on span at bounding box center [250, 665] width 12 height 17
type input "01"
type input "09/30/2025 1:00 PM"
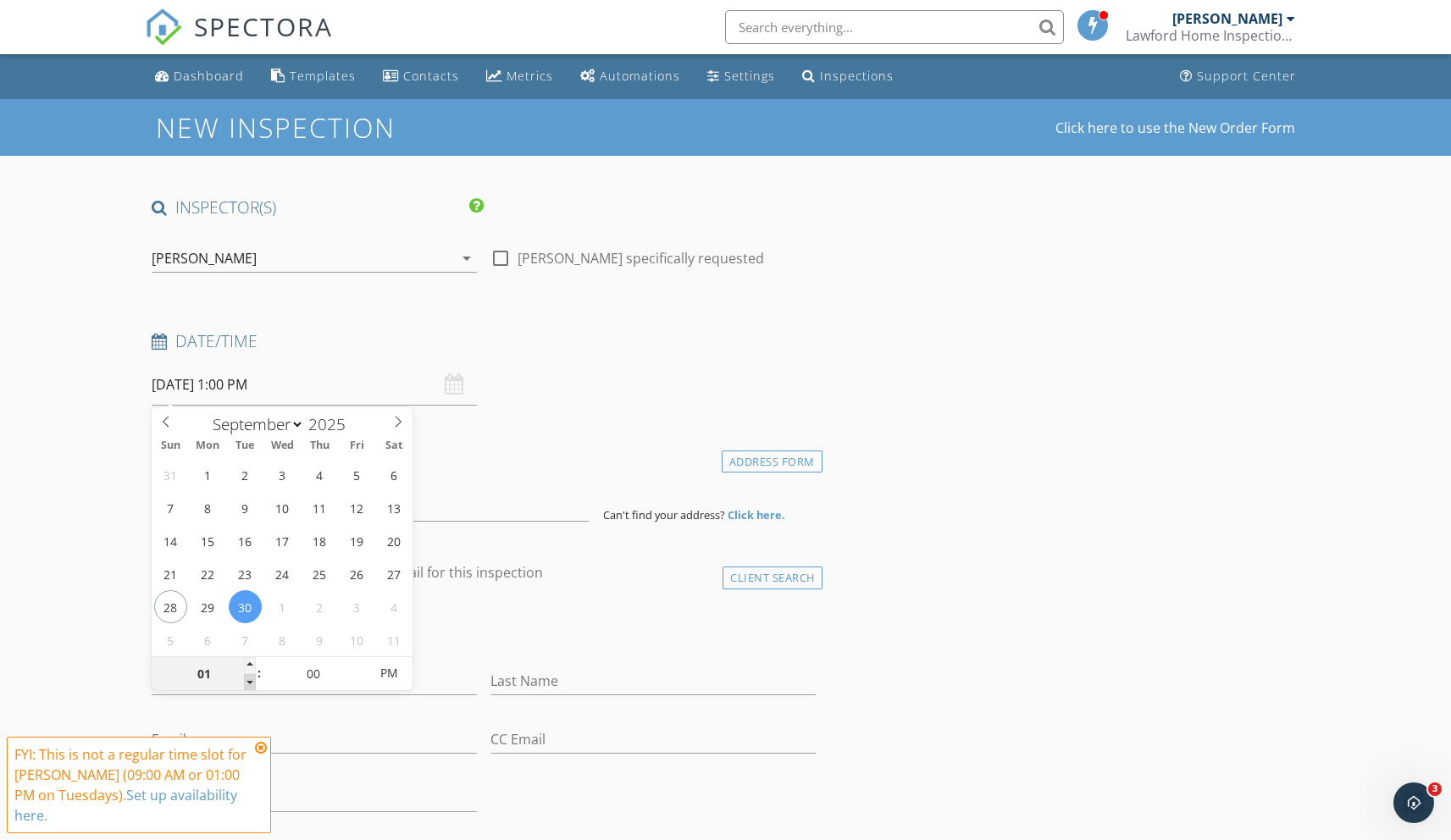
click at [248, 685] on span at bounding box center [250, 683] width 12 height 17
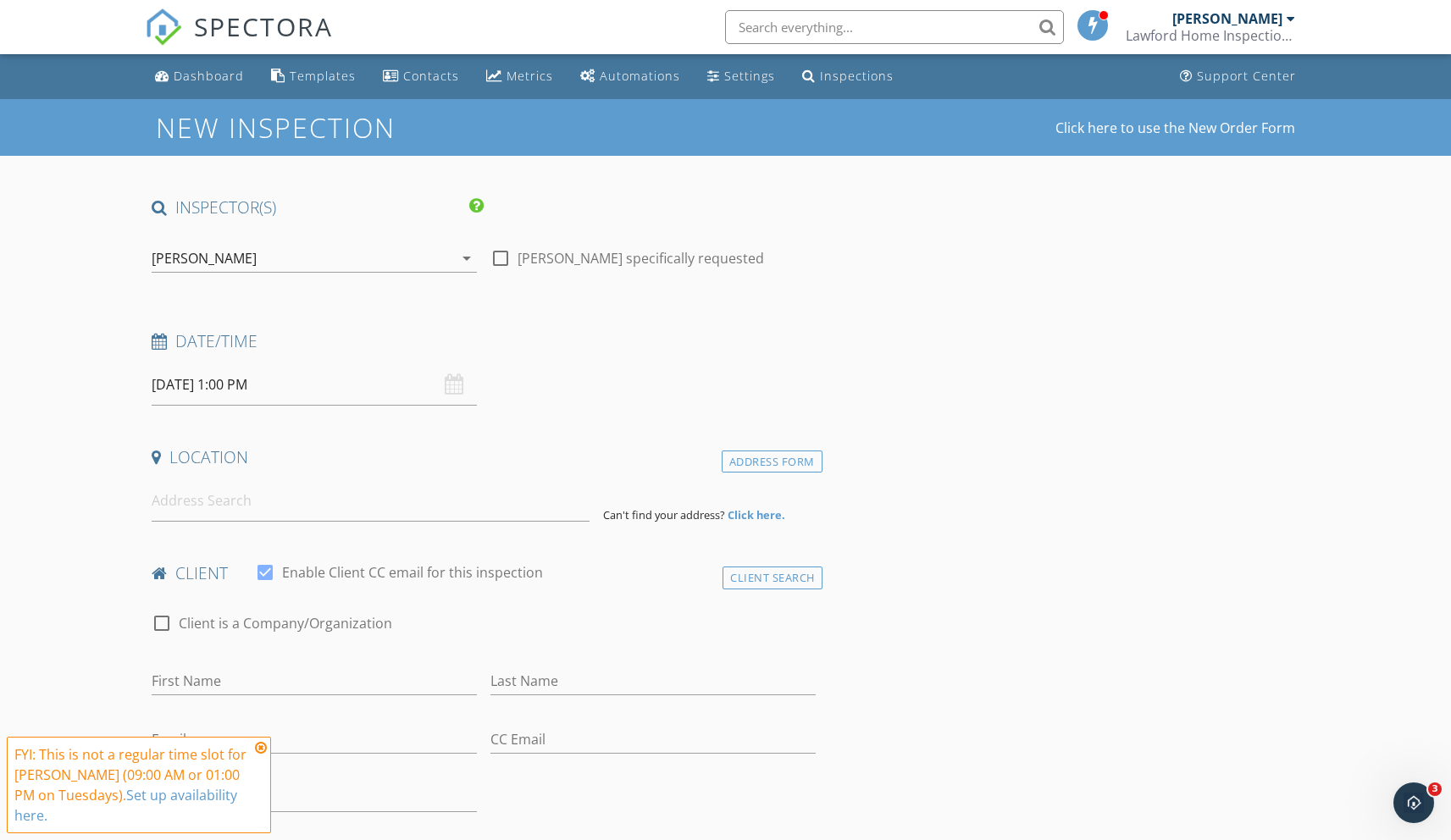
click at [203, 506] on input at bounding box center [370, 500] width 438 height 41
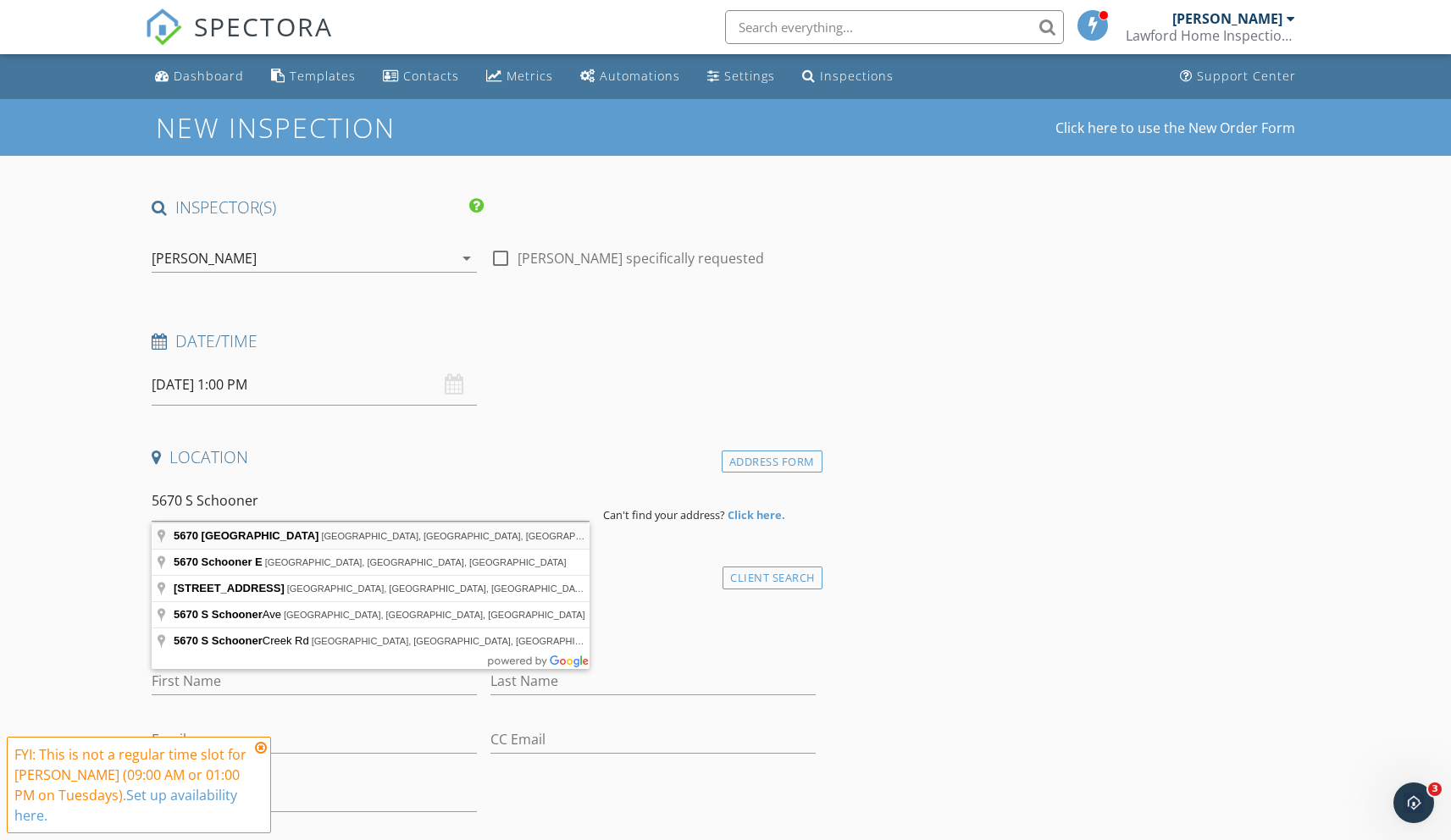
type input "5670 South Schooner Way, Boise, ID, USA"
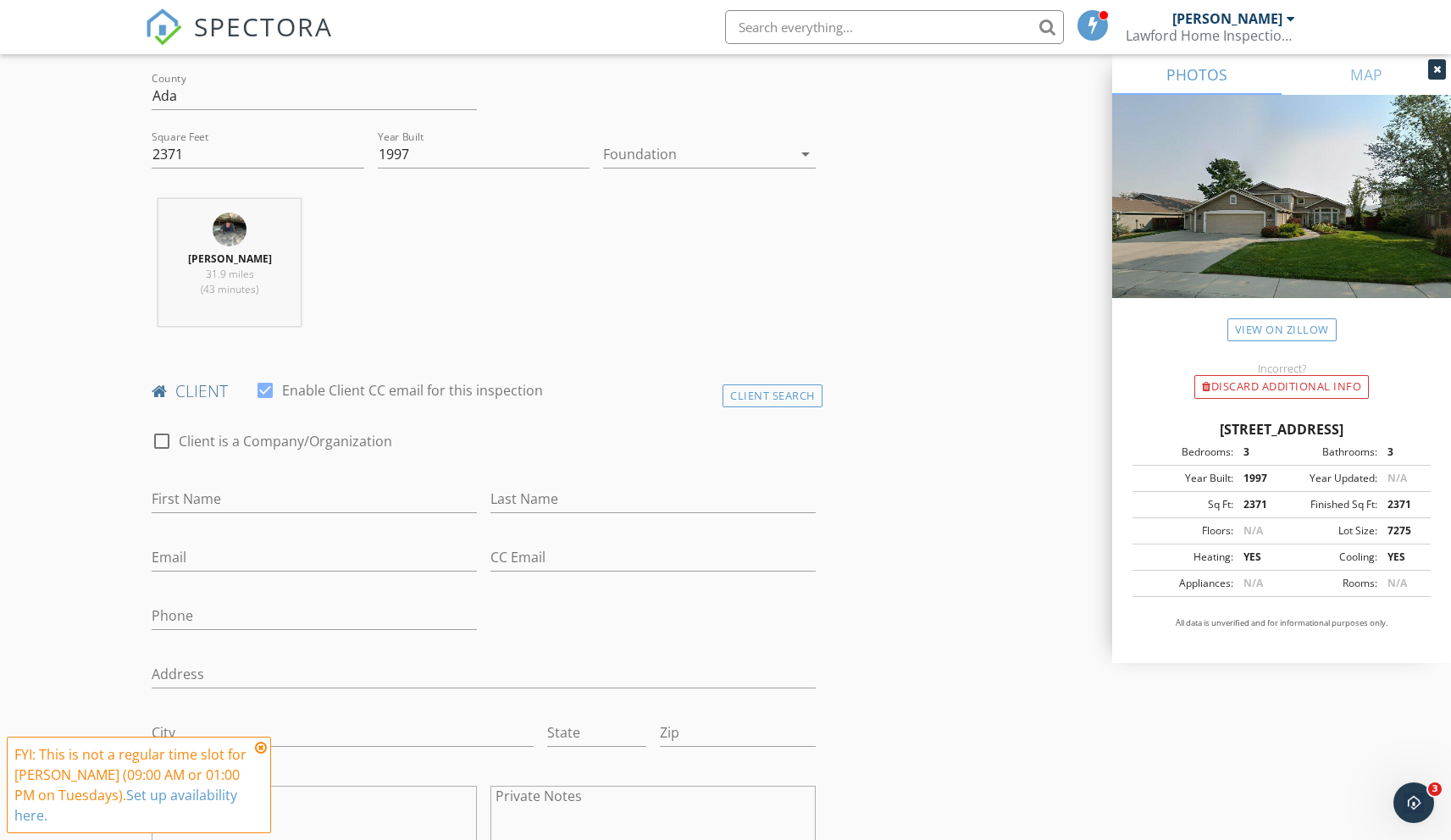
scroll to position [705, 0]
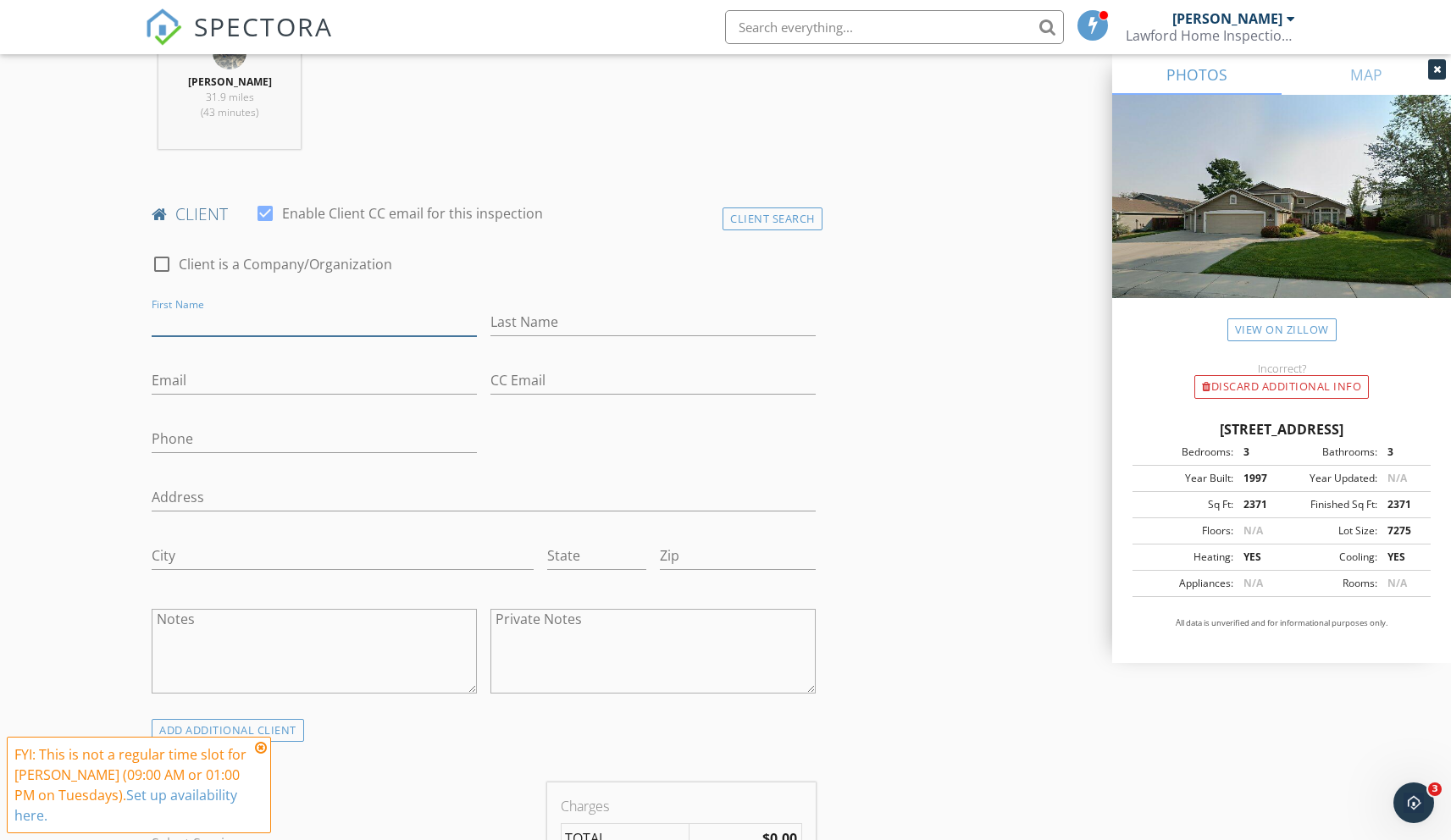
click at [194, 327] on input "First Name" at bounding box center [314, 322] width 325 height 28
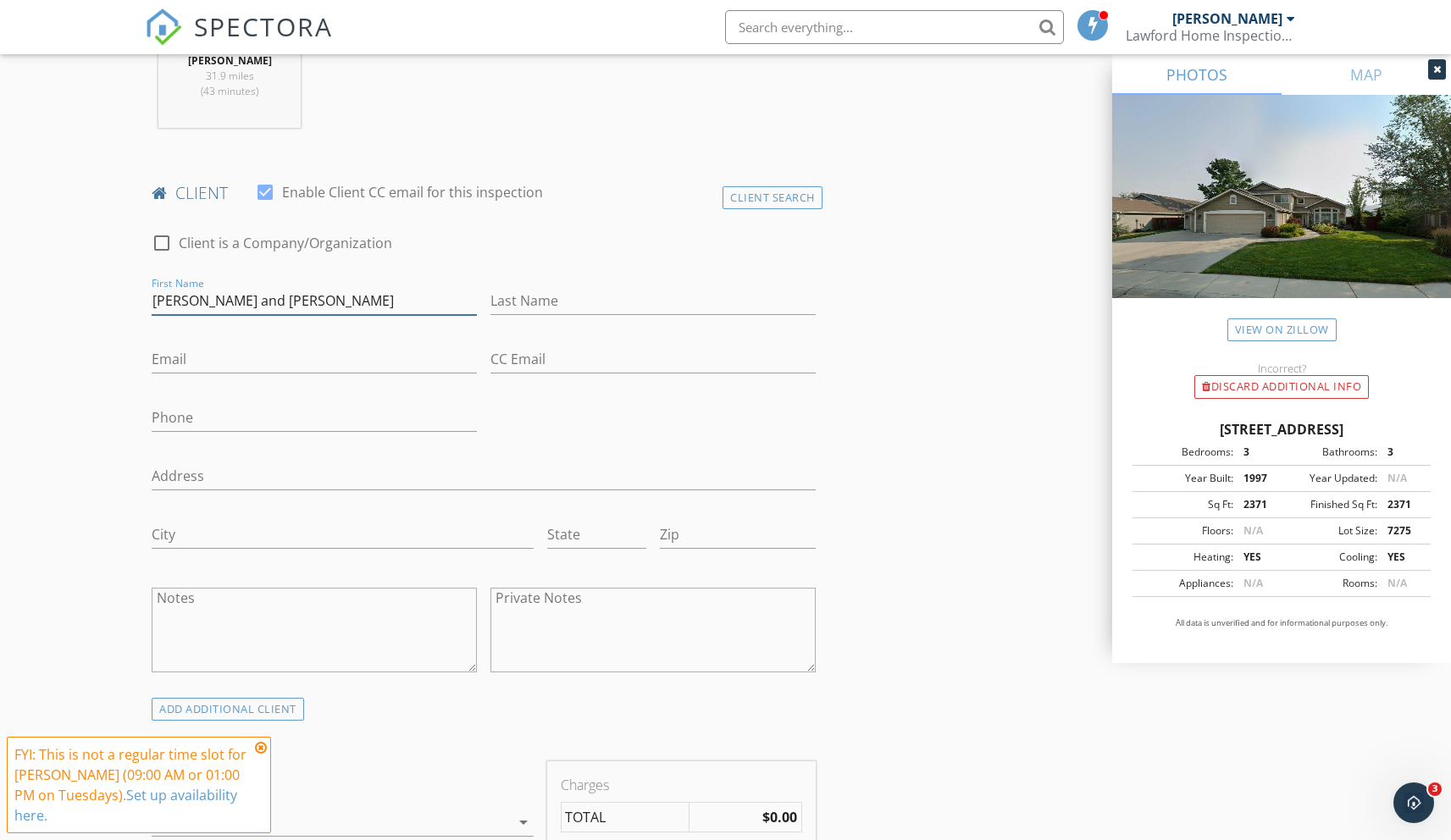
scroll to position [732, 0]
type input "Jerry and Bethany"
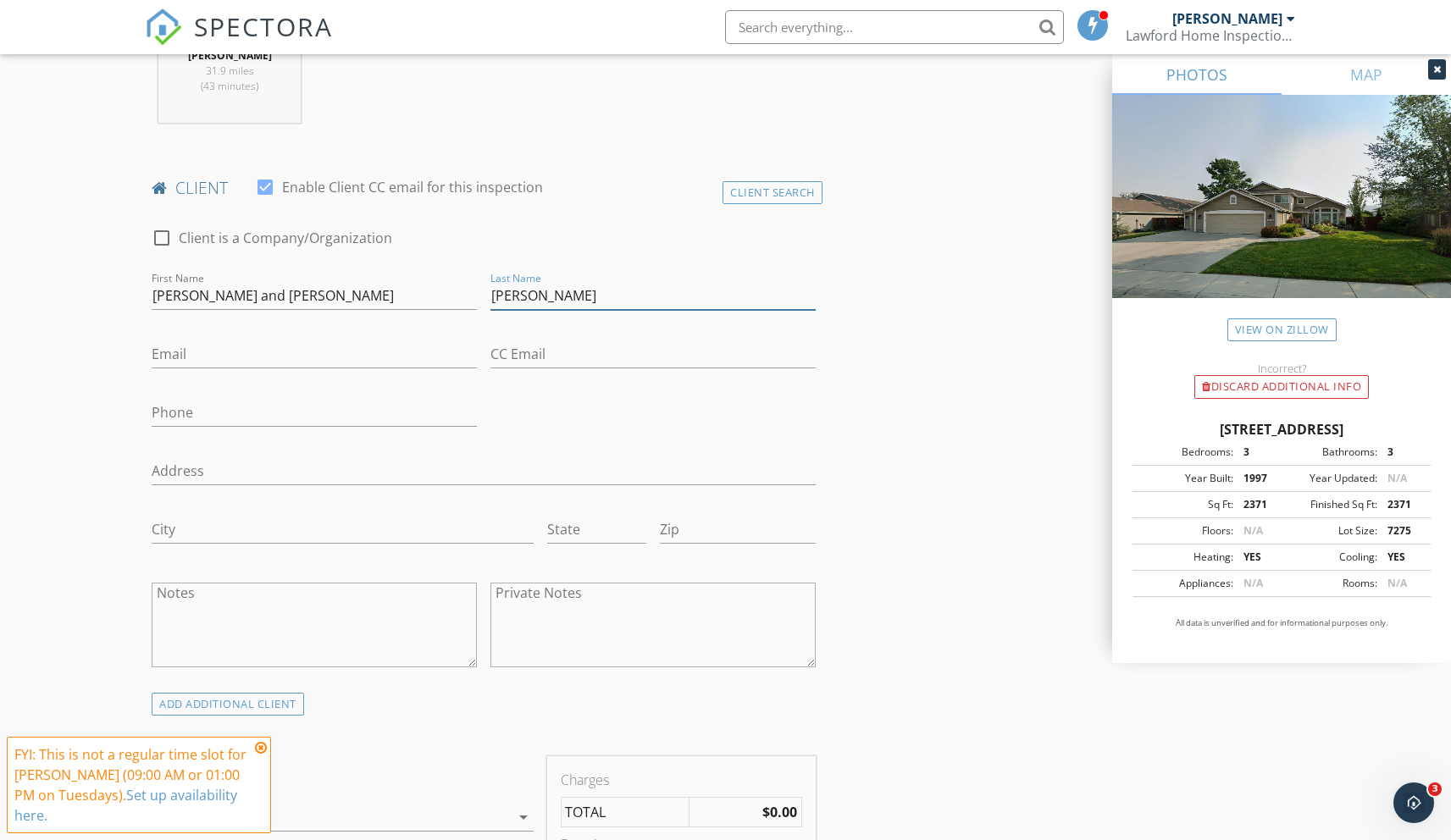
type input "Crowell"
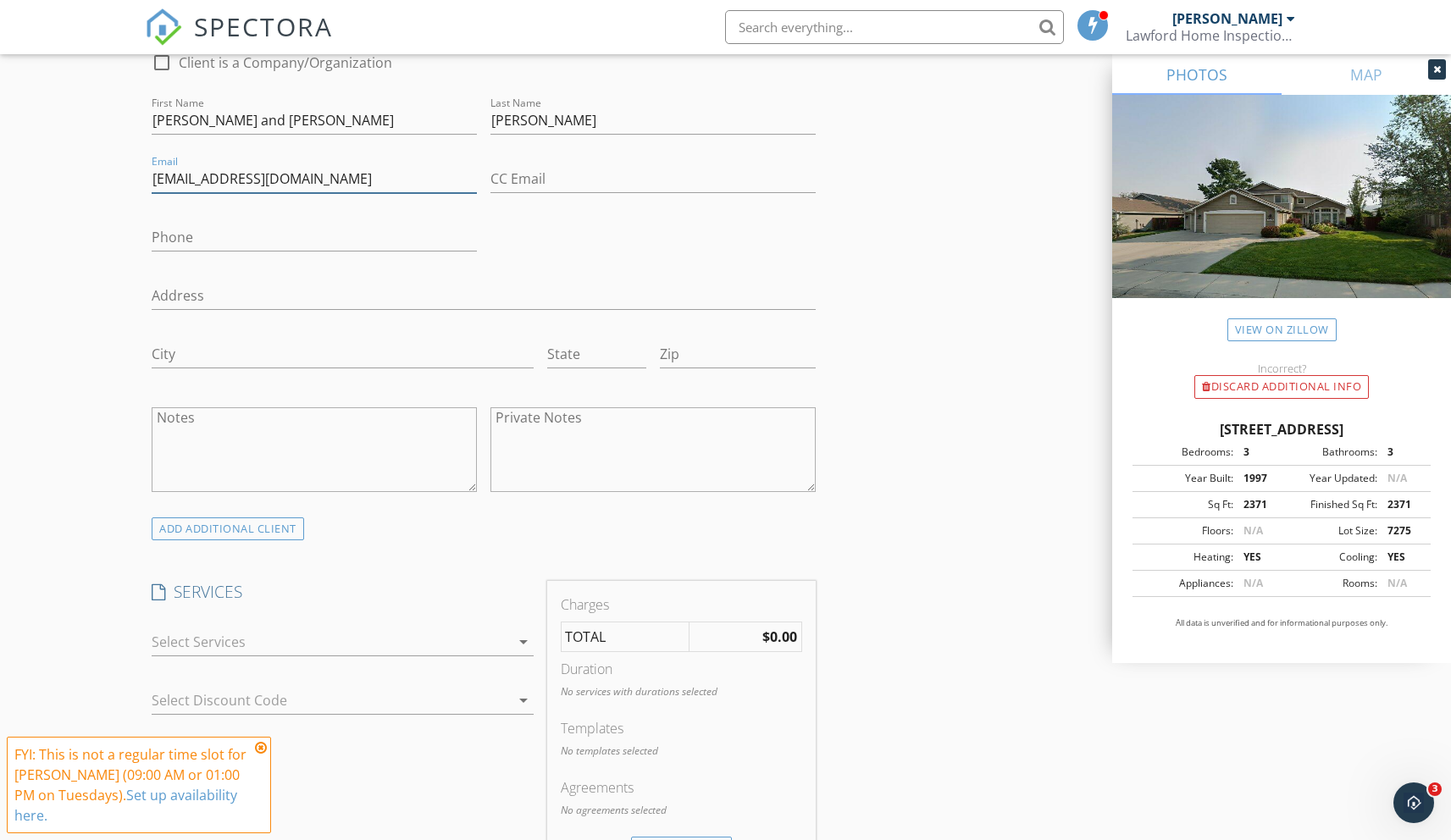
scroll to position [908, 0]
type input "jerryc@bayley.net"
click at [183, 628] on div "check_box_outline_blank New Construction Residential Inspection check_box_outli…" at bounding box center [341, 645] width 381 height 55
click at [186, 645] on div at bounding box center [330, 641] width 358 height 28
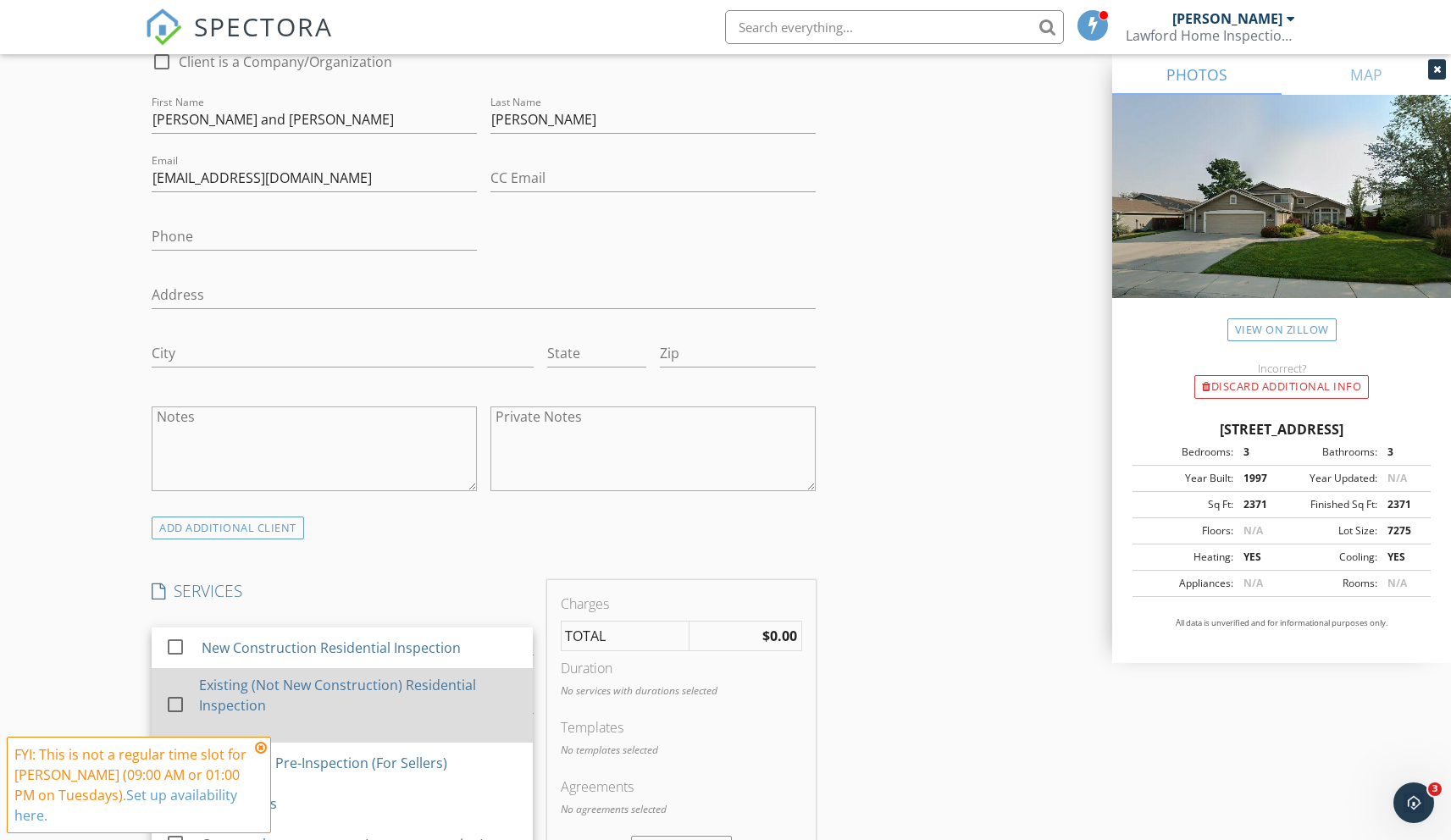
click at [175, 702] on div at bounding box center [175, 704] width 28 height 28
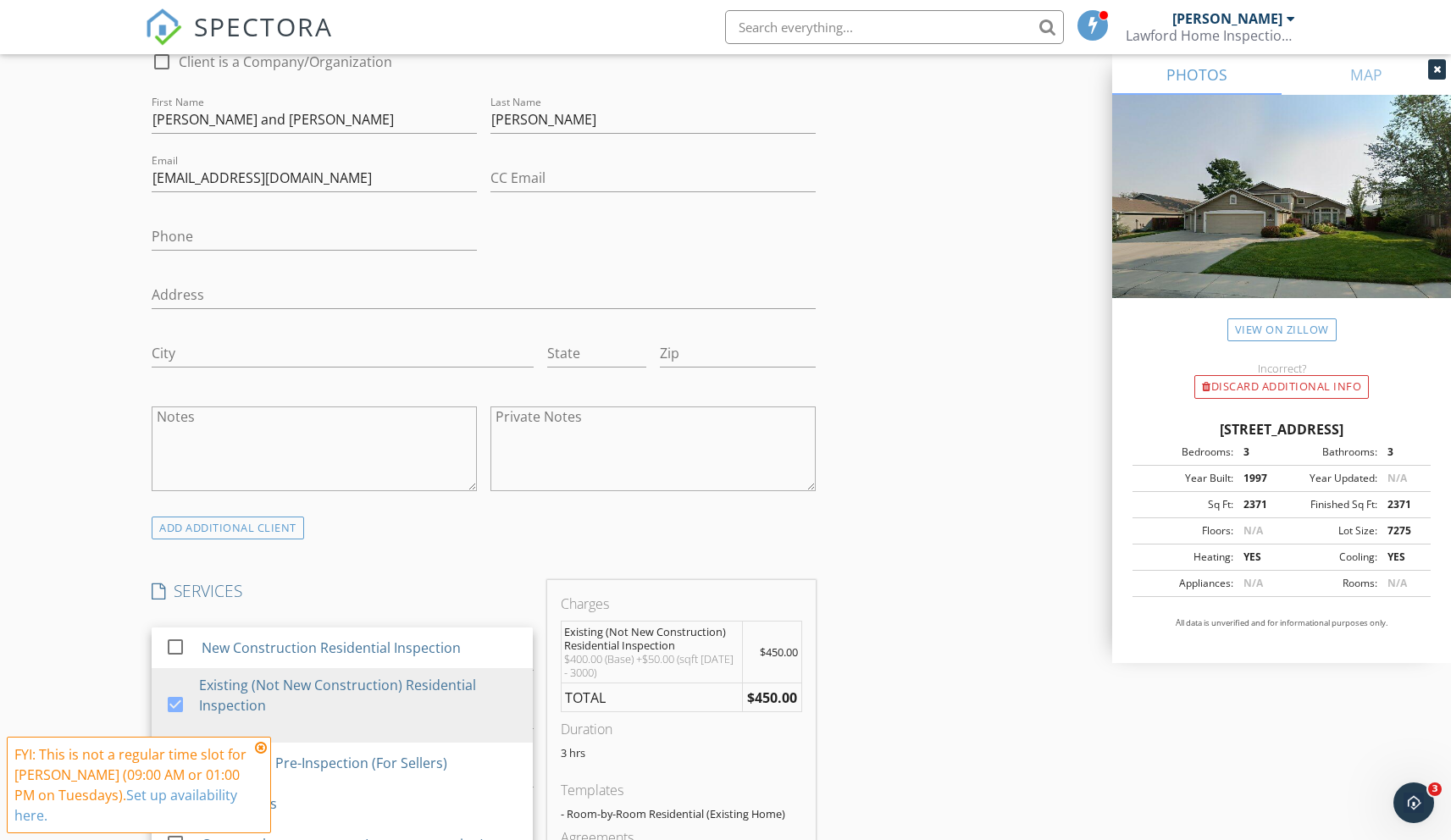
click at [77, 560] on div "New Inspection Click here to use the New Order Form INSPECTOR(S) check_box Jack…" at bounding box center [725, 719] width 1451 height 3054
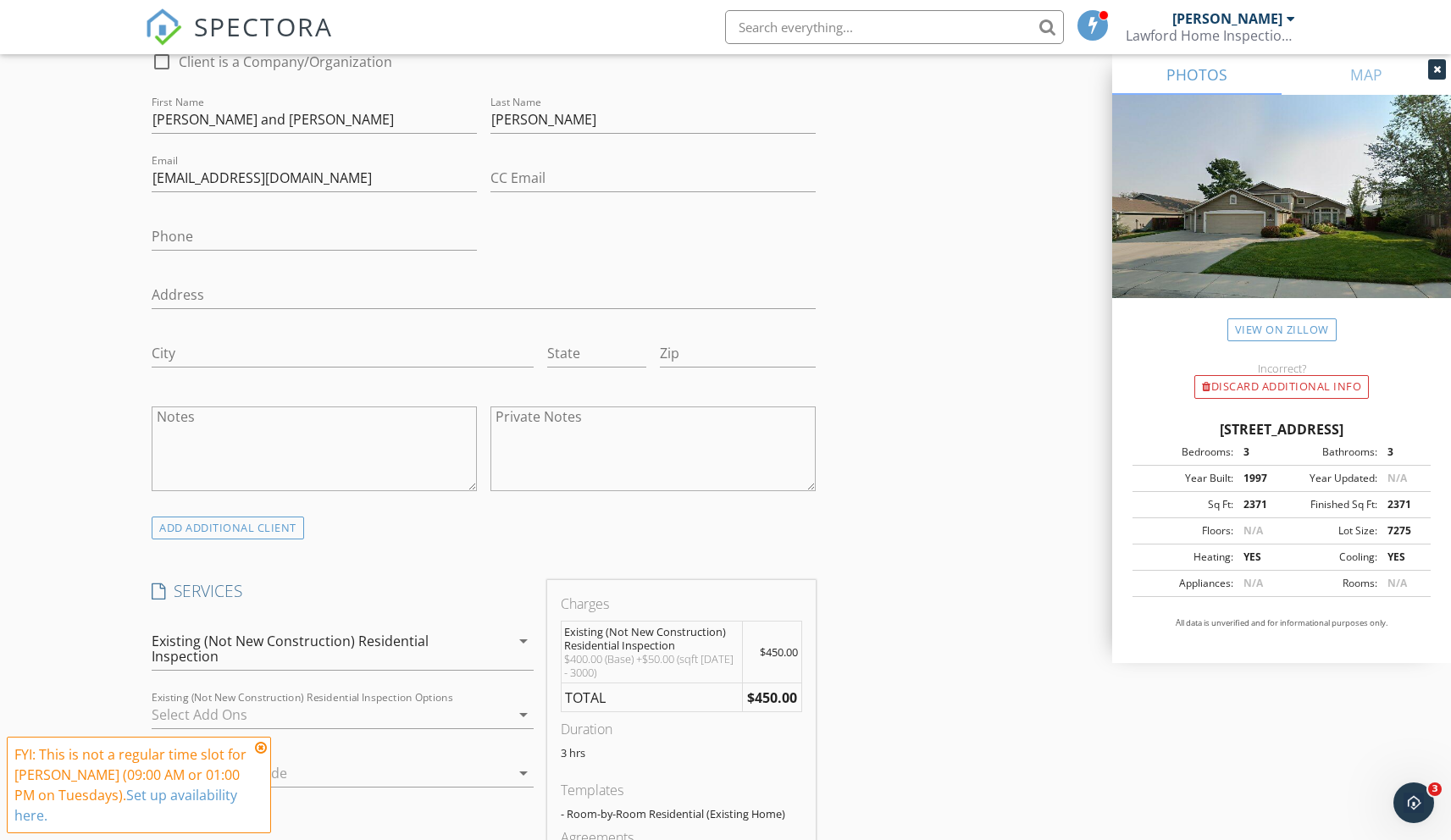
click at [260, 748] on icon at bounding box center [261, 748] width 12 height 14
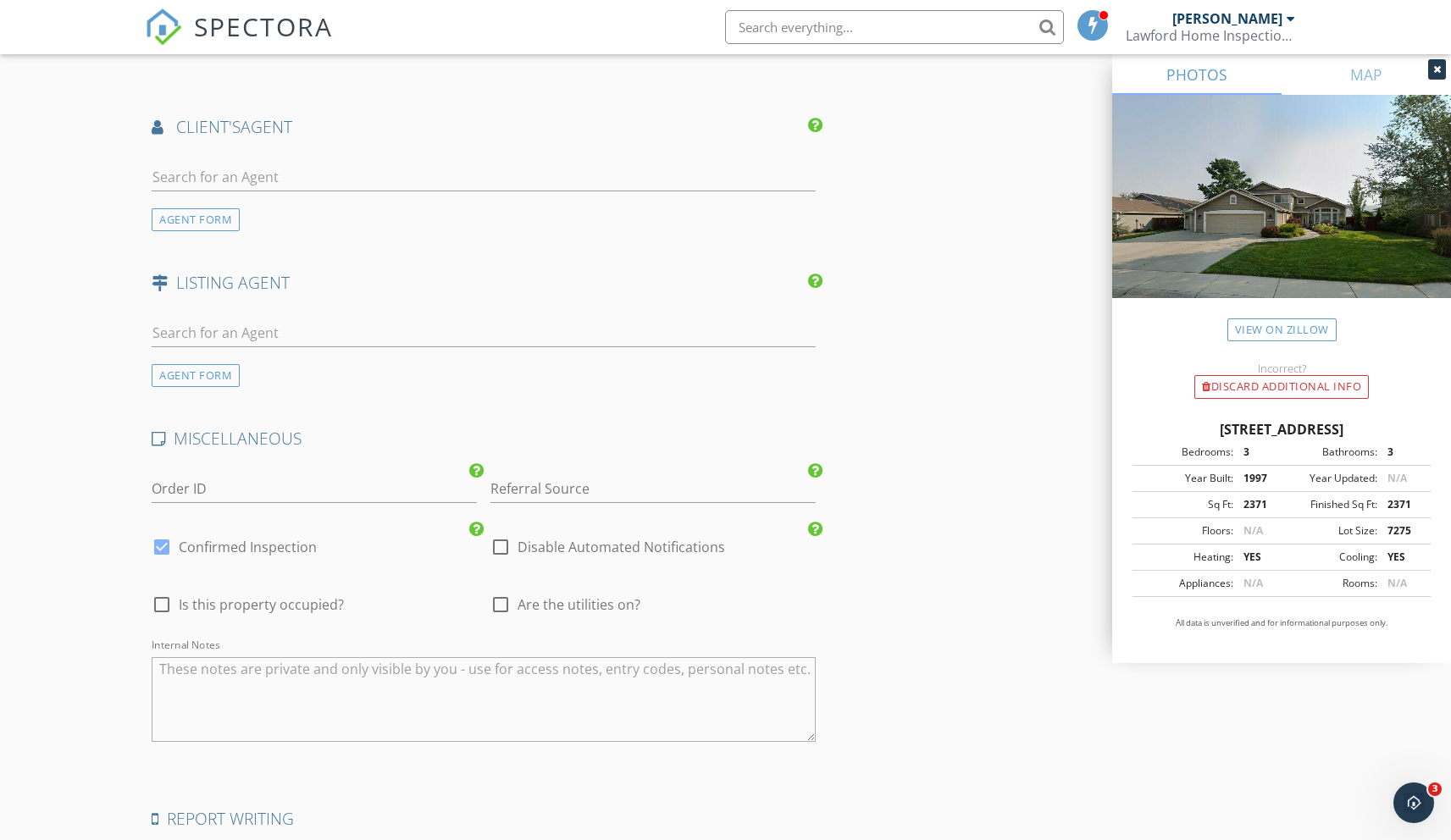
scroll to position [1603, 0]
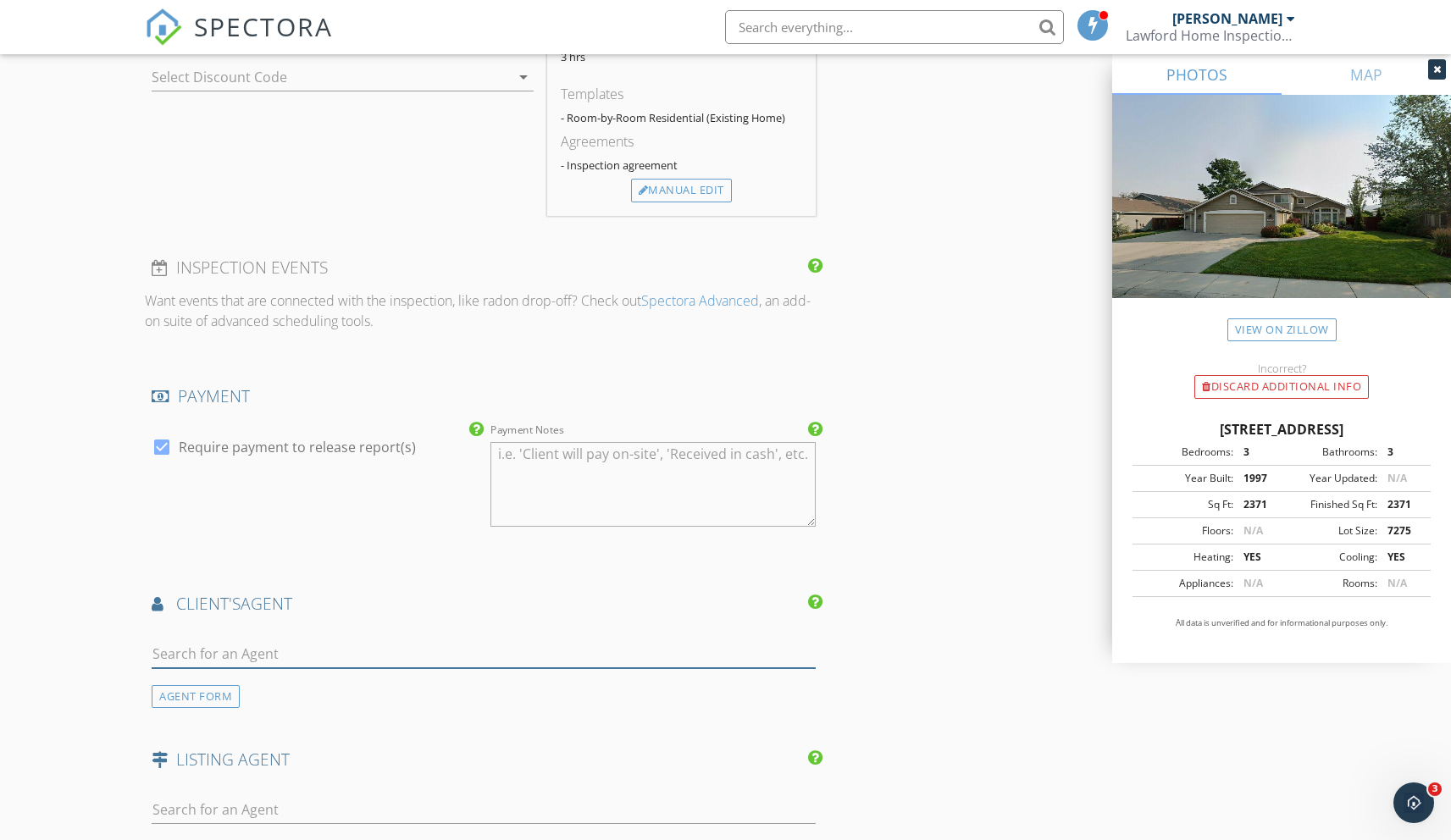
click at [169, 660] on input "text" at bounding box center [483, 653] width 663 height 28
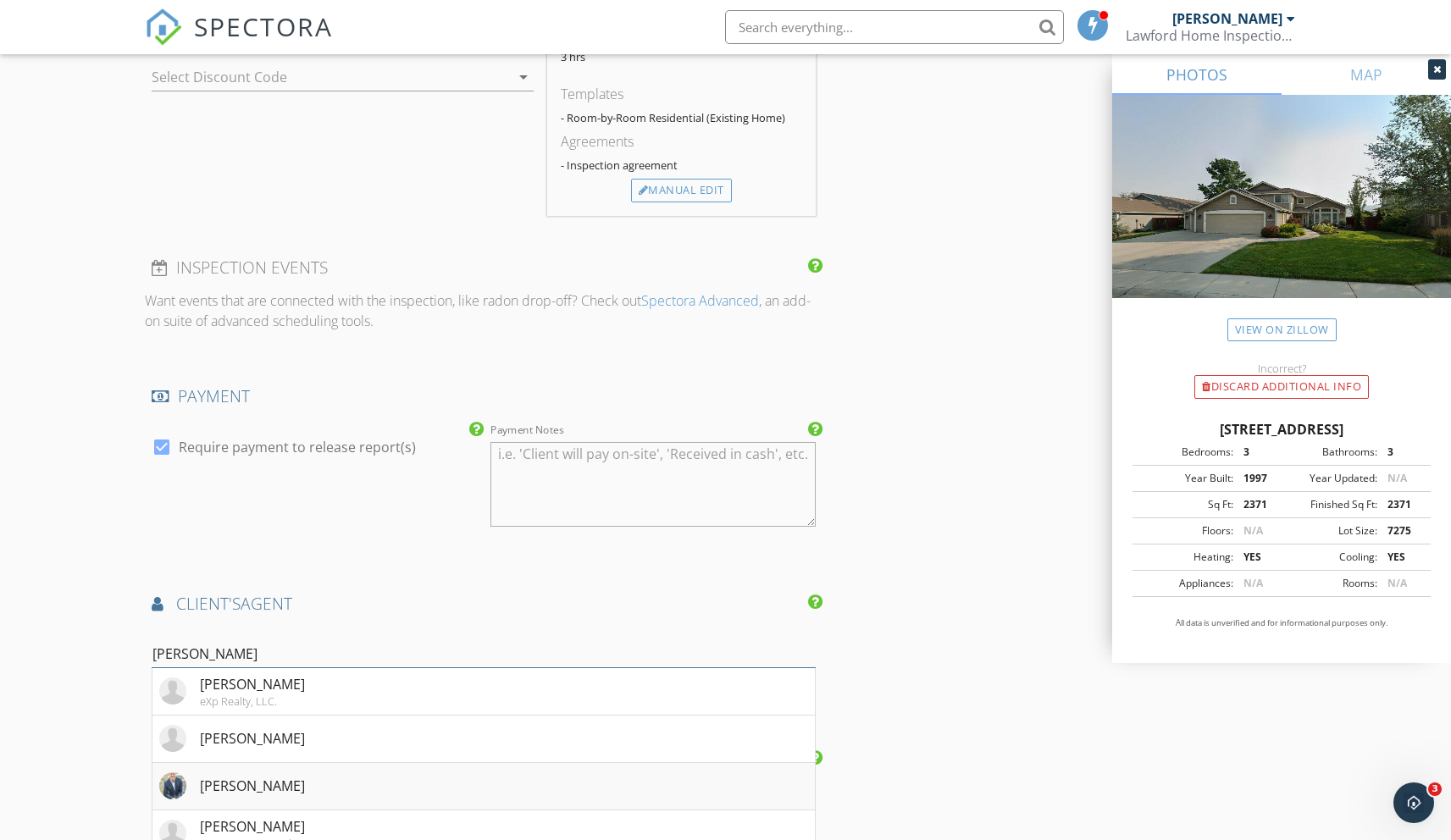
type input "John"
click at [230, 794] on div "John Espinosa" at bounding box center [252, 786] width 105 height 21
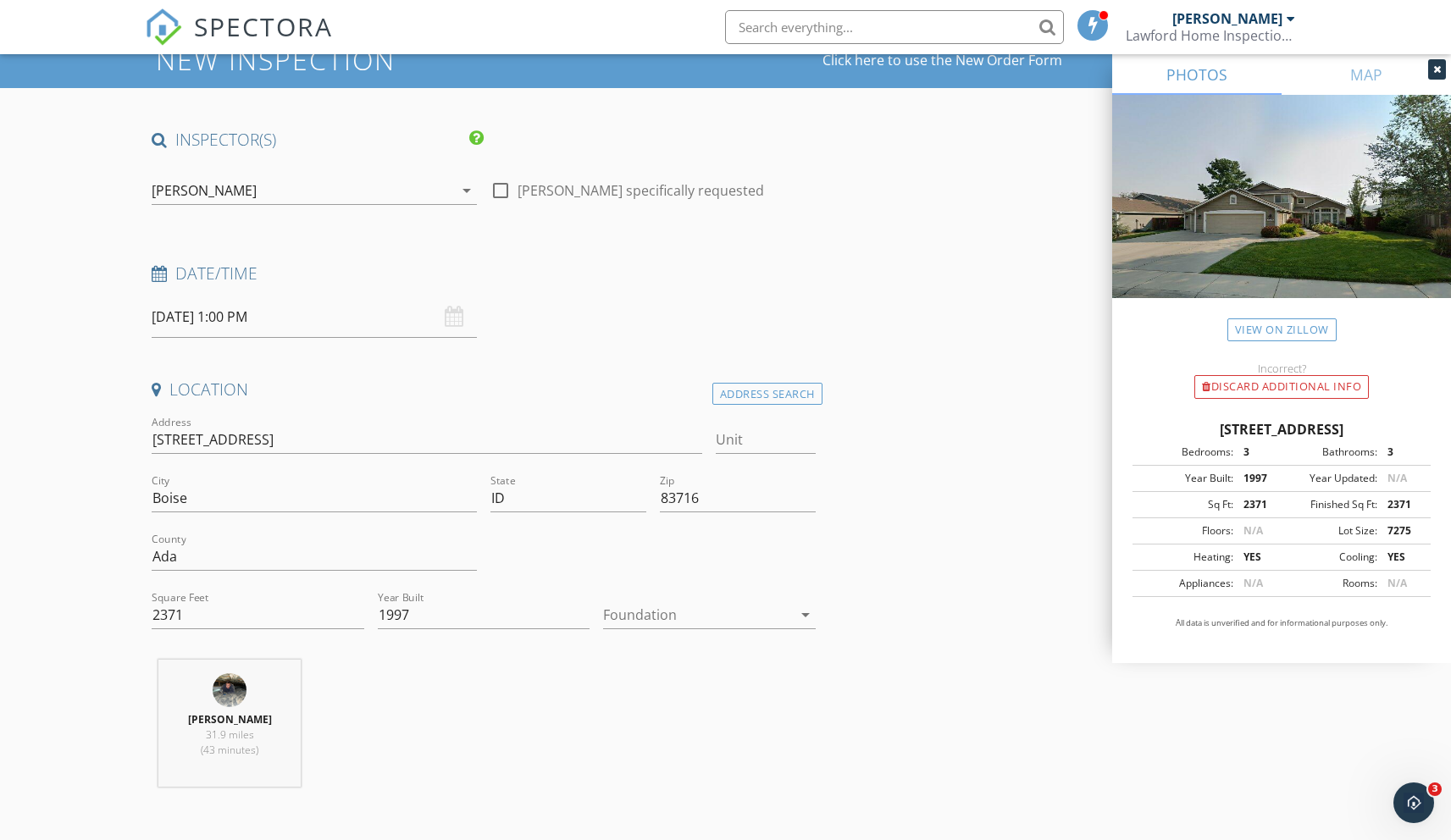
scroll to position [0, 0]
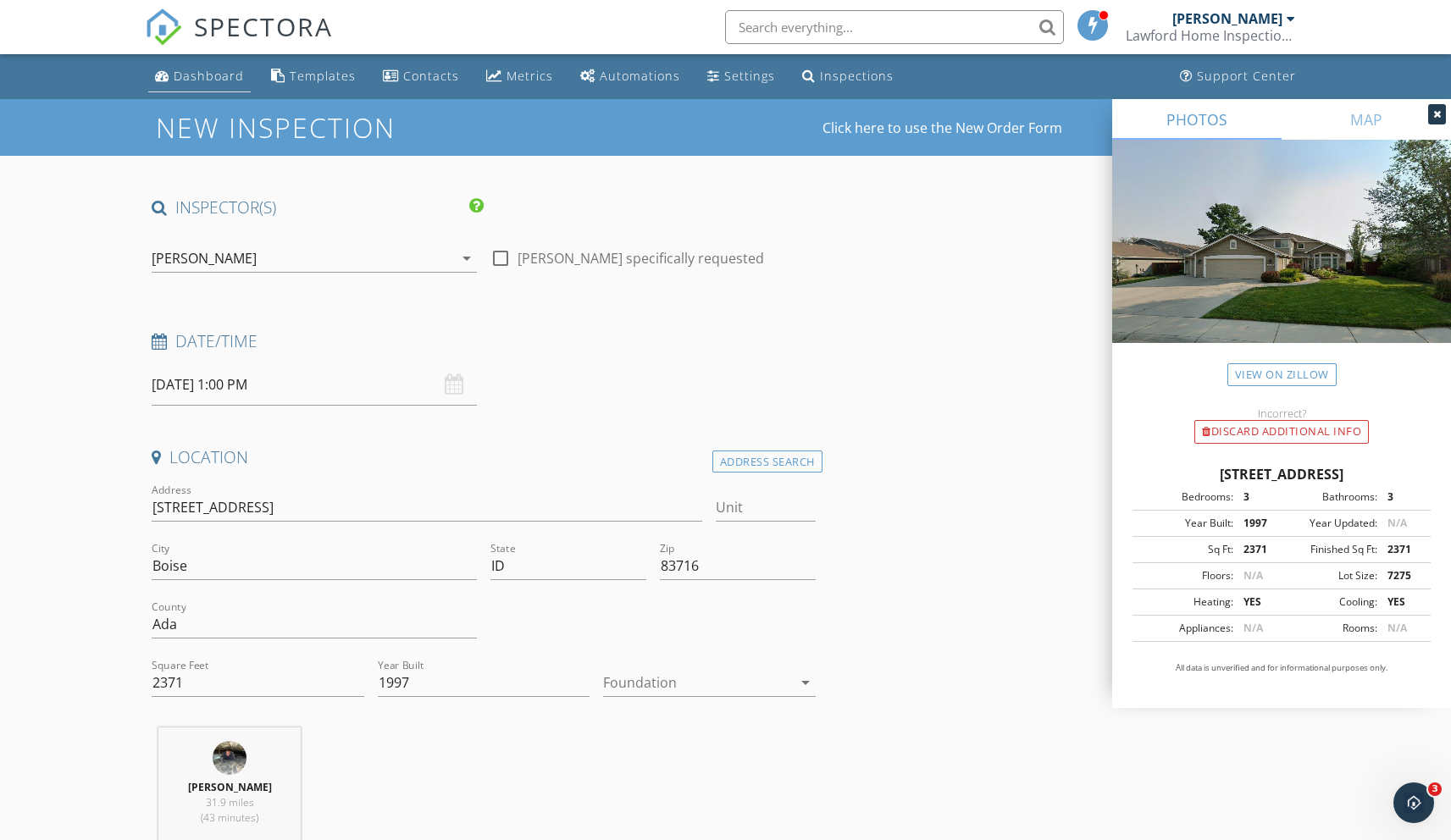
click at [209, 78] on div "Dashboard" at bounding box center [209, 76] width 71 height 16
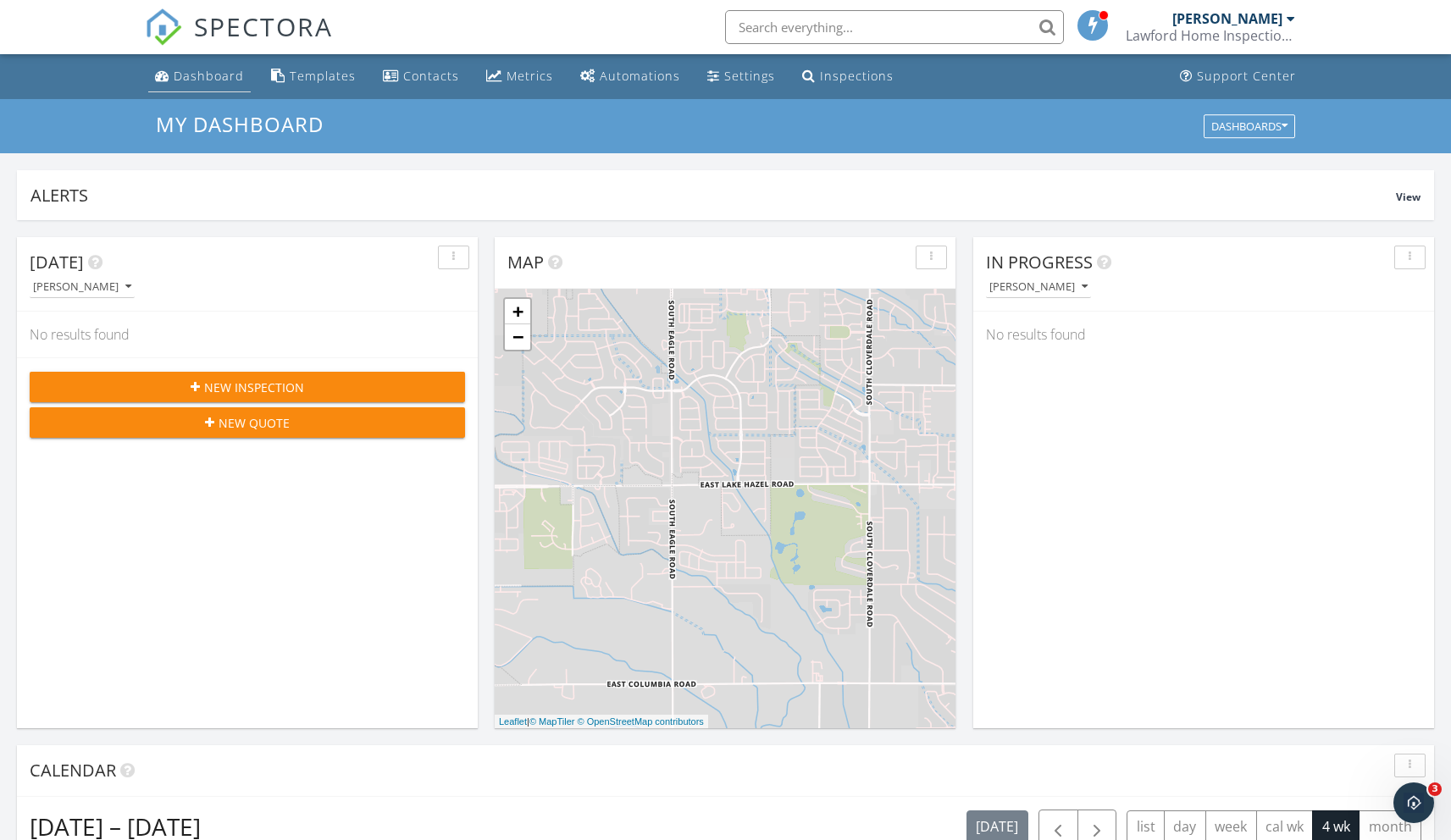
click at [201, 89] on link "Dashboard" at bounding box center [199, 77] width 102 height 31
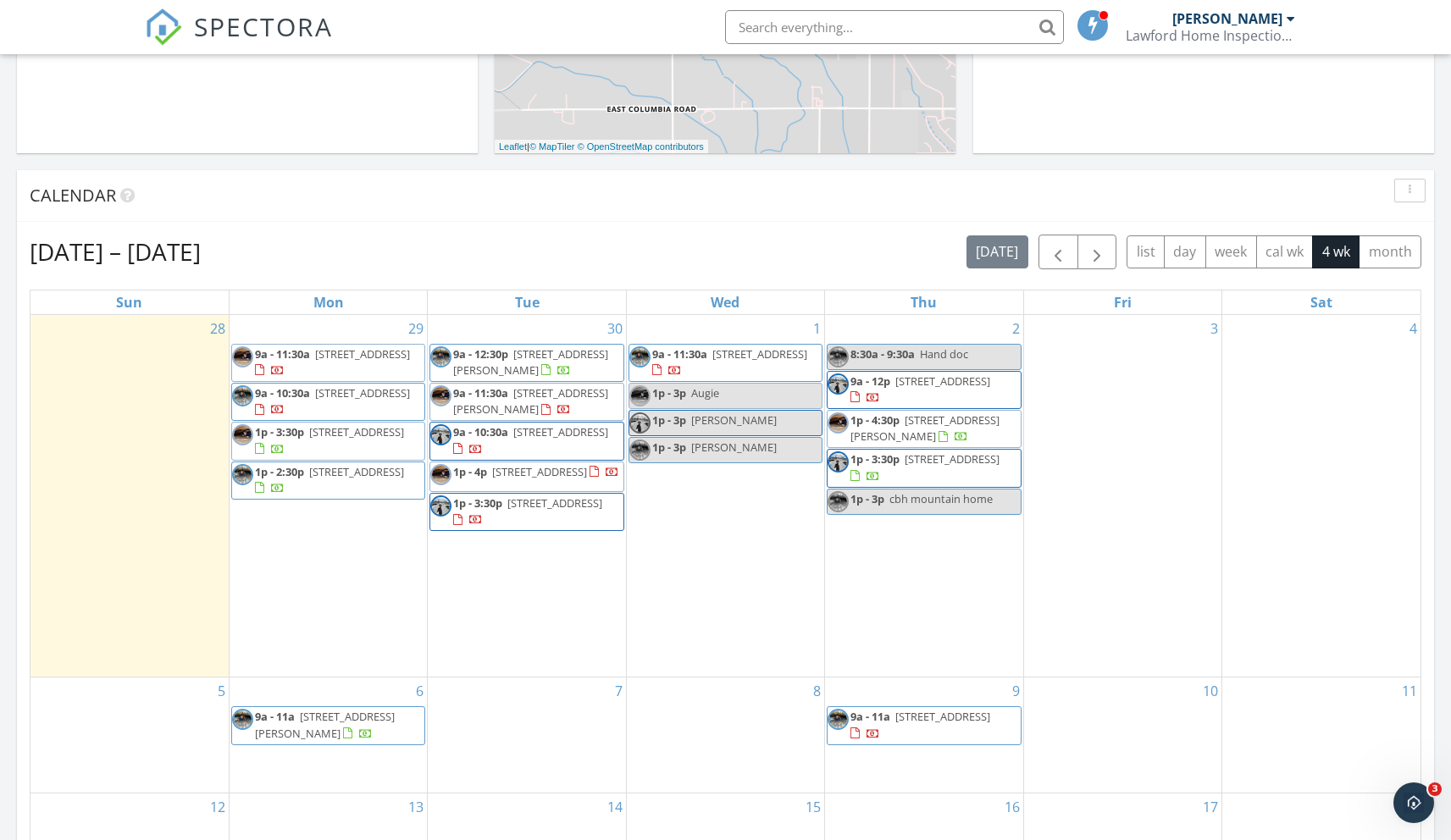
scroll to position [574, 0]
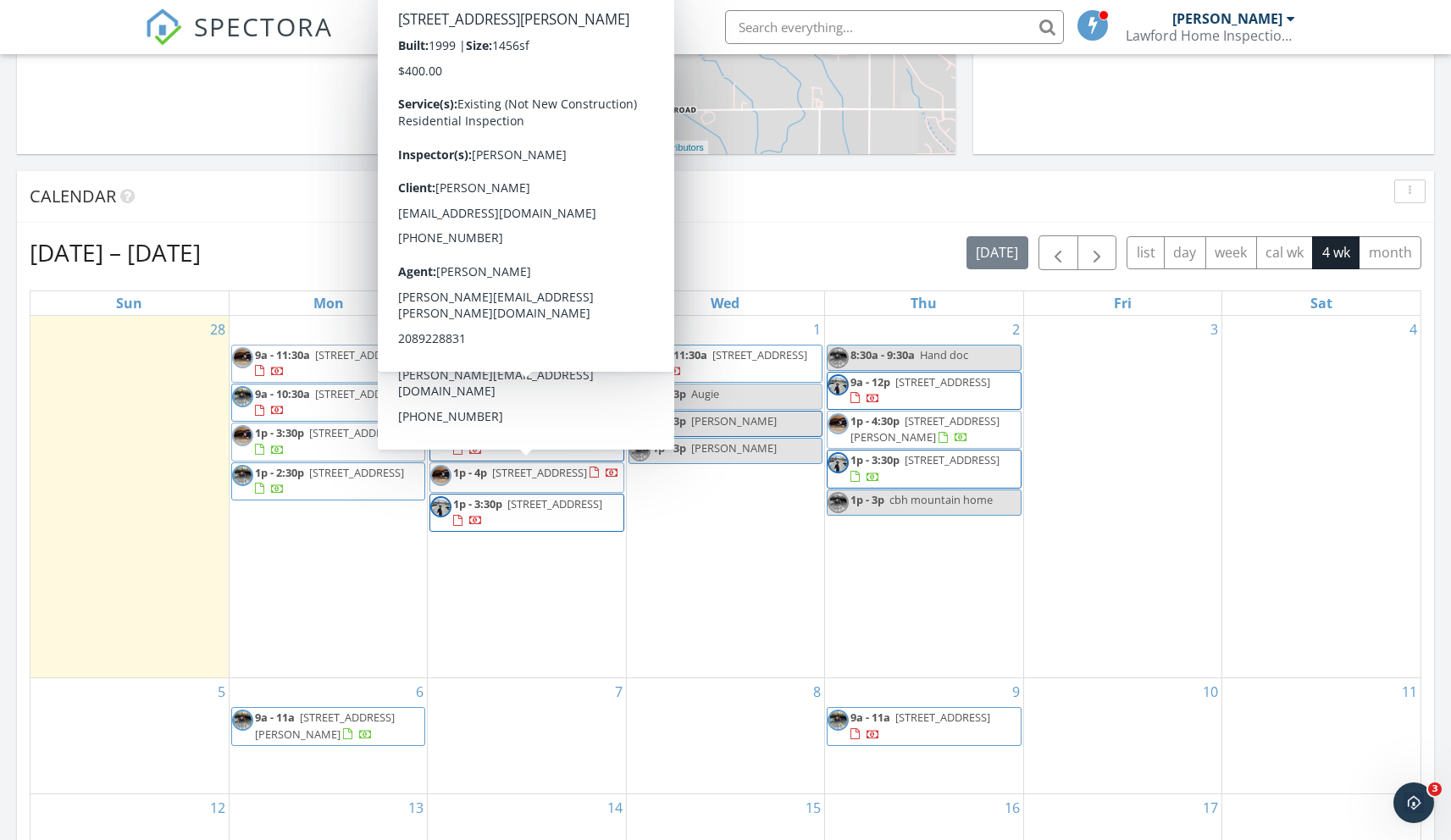
click at [1067, 171] on div "Calendar" at bounding box center [725, 197] width 1417 height 52
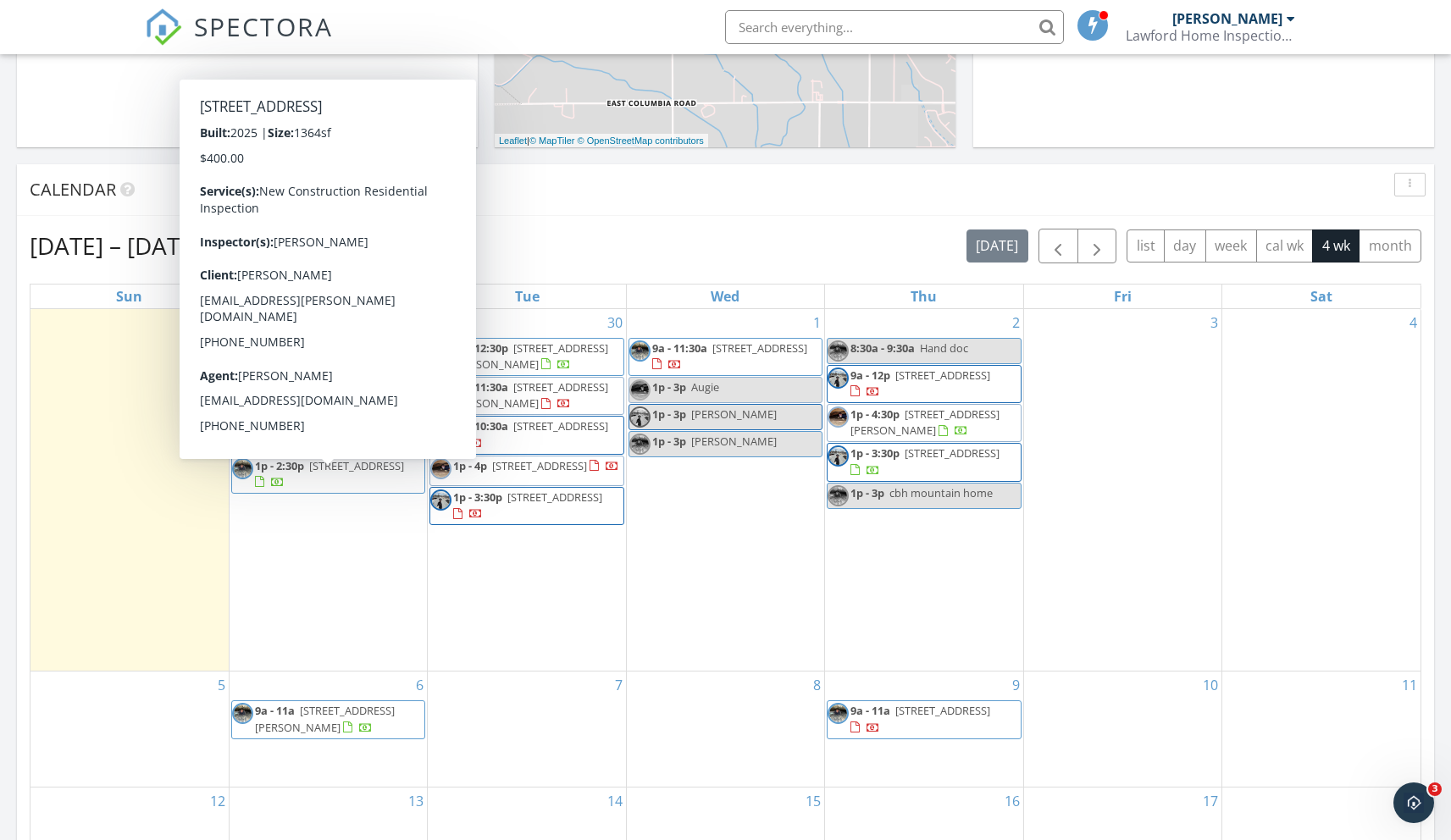
scroll to position [580, 0]
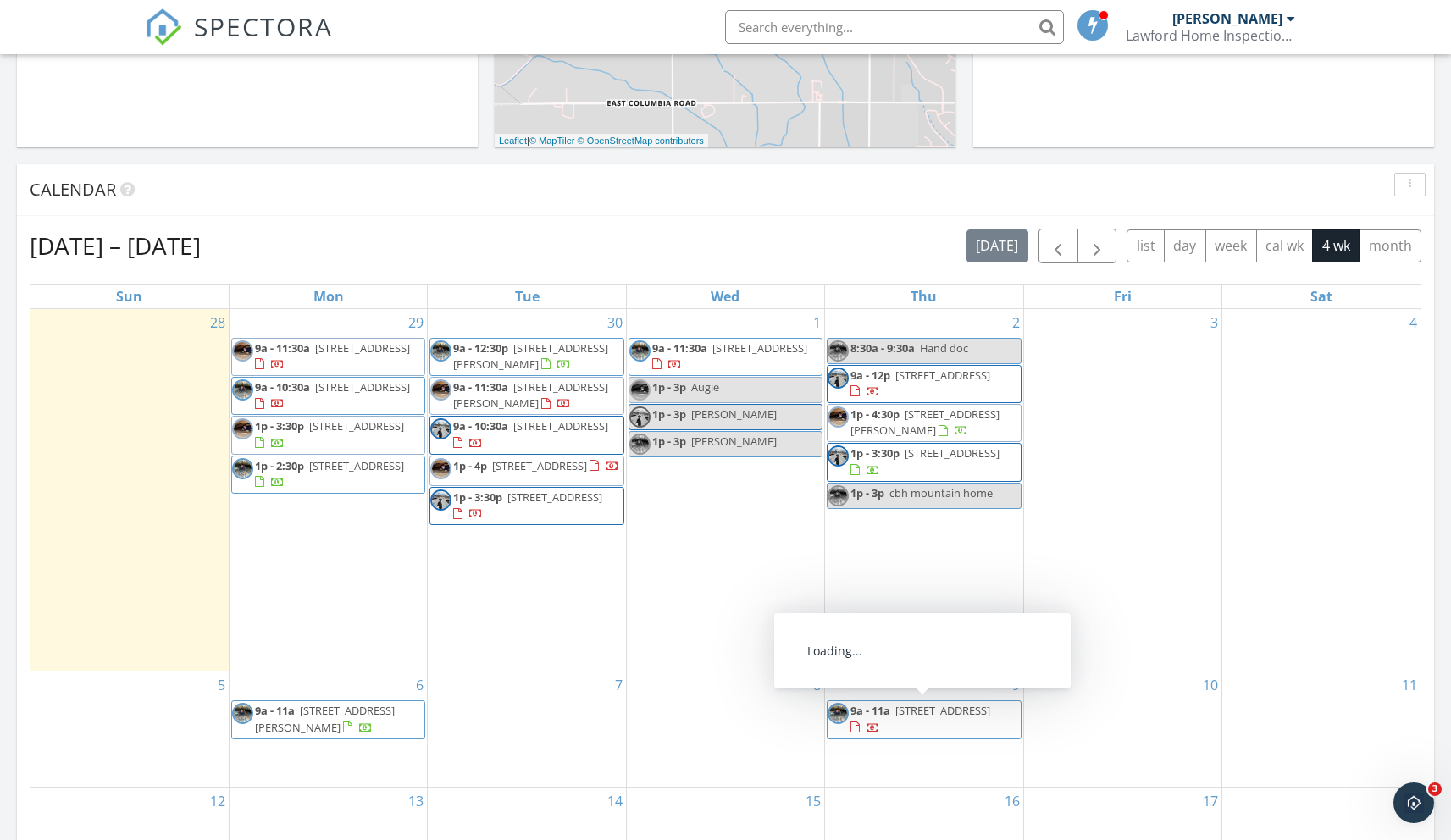
click at [936, 718] on span "365 Kovan St, Mountain Home, ID 83647, Mountain Home 83647" at bounding box center [943, 710] width 95 height 15
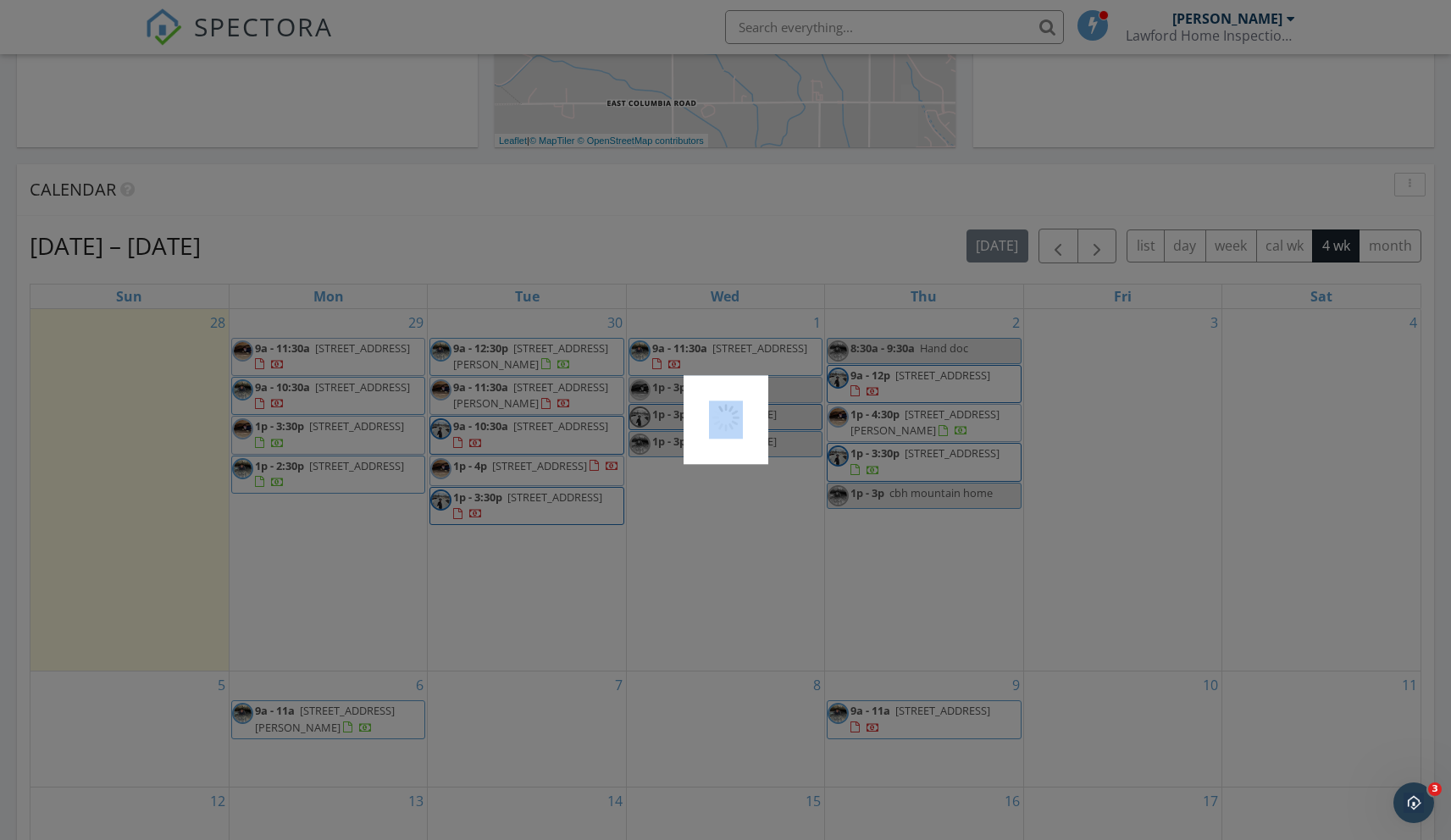
click at [936, 721] on div at bounding box center [725, 420] width 1451 height 840
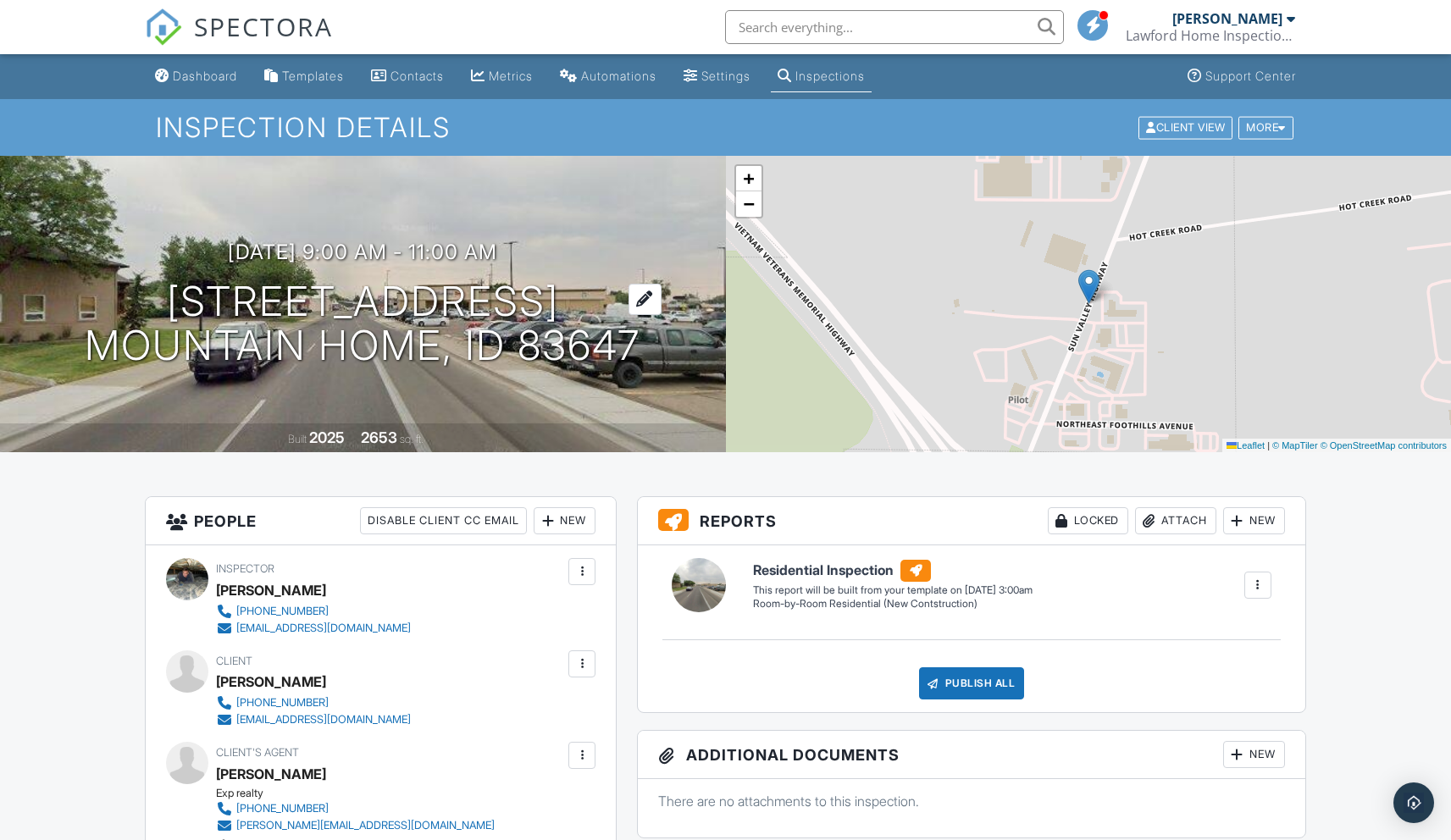
click at [347, 357] on h1 "[STREET_ADDRESS] Mountain Home, ID 83647" at bounding box center [362, 324] width 556 height 89
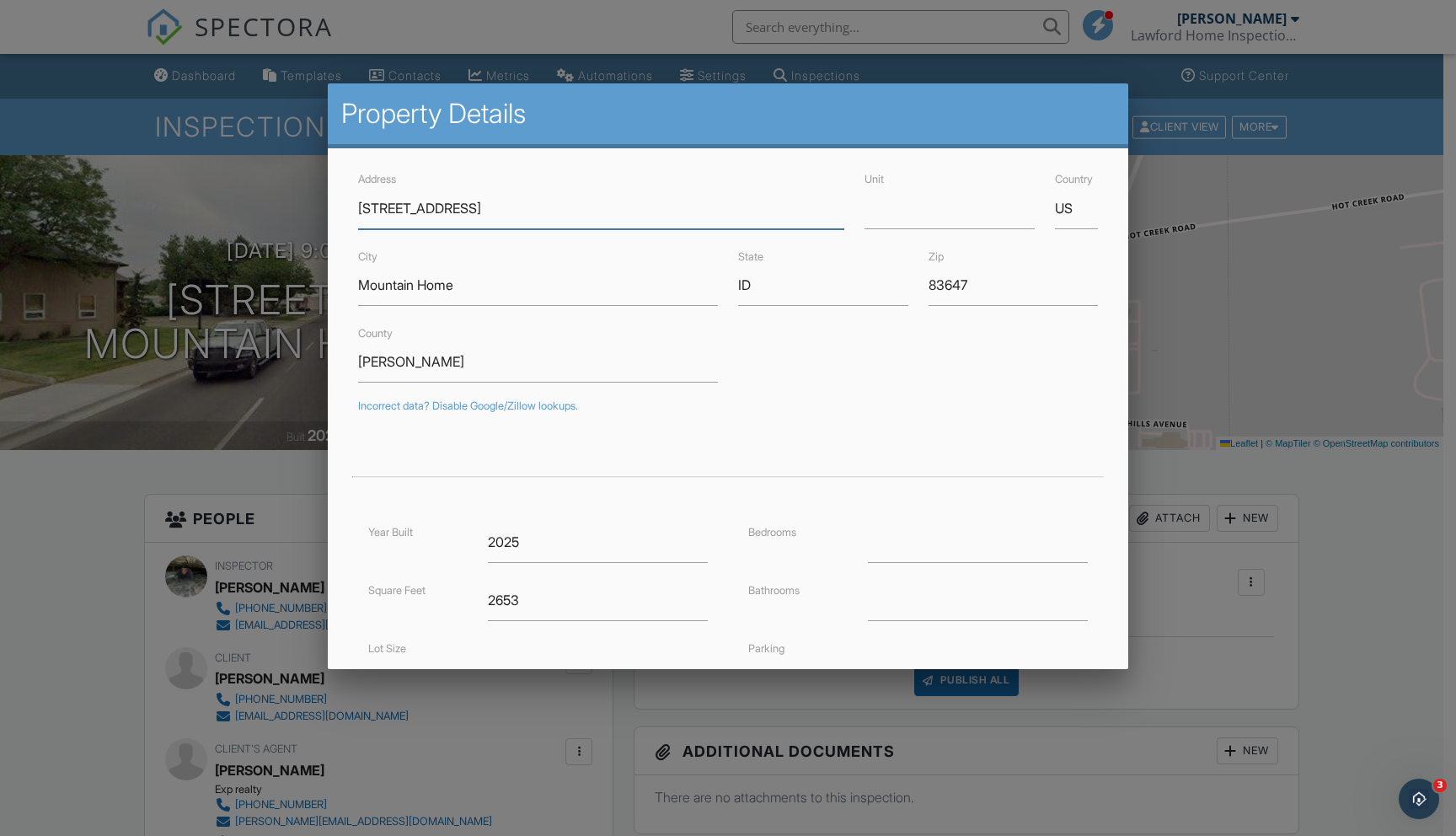
click at [657, 210] on input "[STREET_ADDRESS]" at bounding box center [601, 209] width 487 height 41
drag, startPoint x: 455, startPoint y: 209, endPoint x: 683, endPoint y: 209, distance: 228.0
click at [683, 209] on input "[STREET_ADDRESS]" at bounding box center [601, 209] width 487 height 41
type input "365 Kovan St"
click at [353, 492] on div at bounding box center [728, 466] width 760 height 74
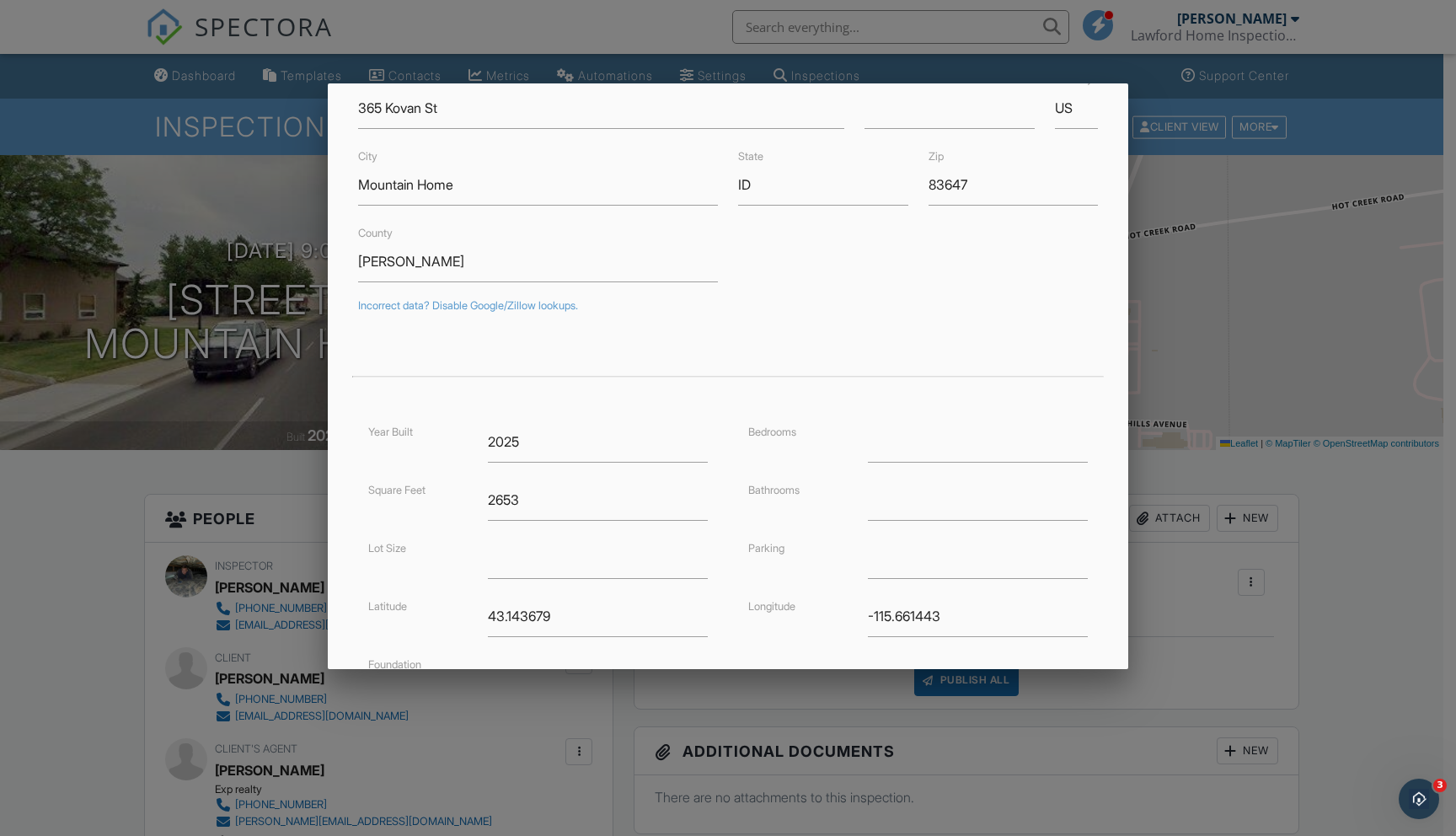
type input "43.13275489999999"
type input "-115.6912313"
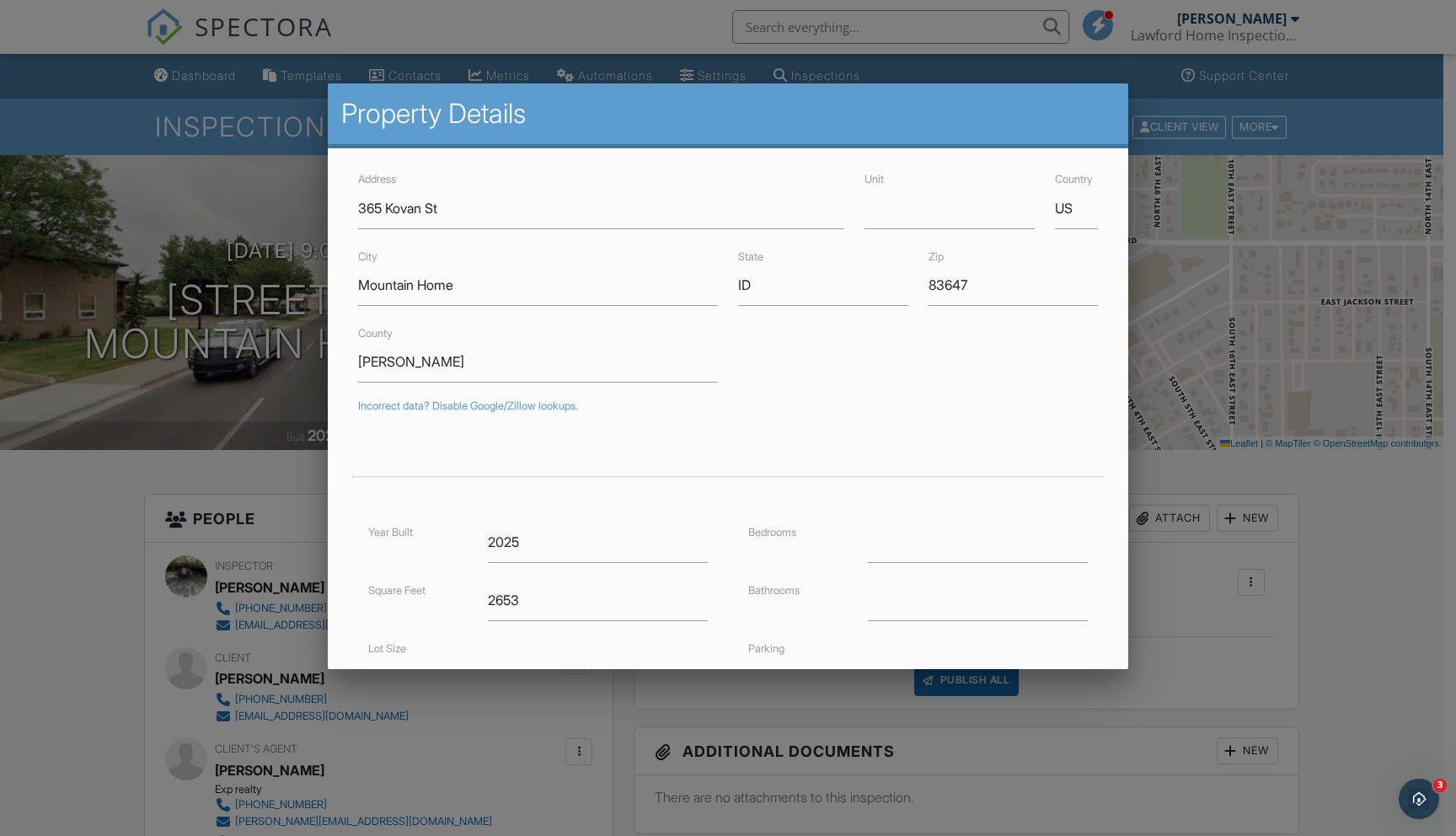
scroll to position [257, 0]
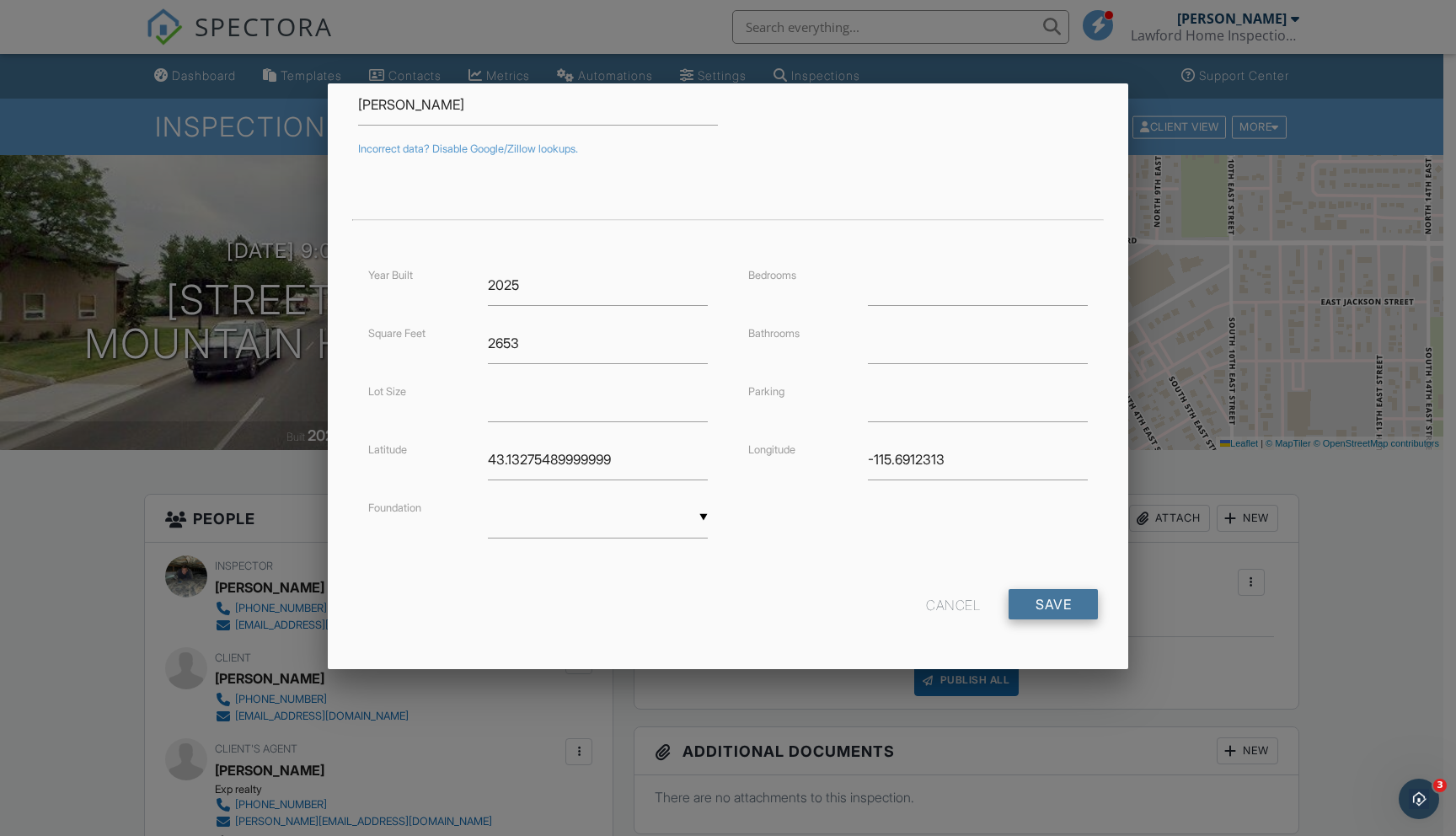
click at [1046, 602] on input "Save" at bounding box center [1053, 603] width 89 height 30
drag, startPoint x: 624, startPoint y: 461, endPoint x: 372, endPoint y: 453, distance: 252.1
click at [372, 453] on div "Latitude 43.13275489999999" at bounding box center [537, 460] width 359 height 41
drag, startPoint x: 955, startPoint y: 458, endPoint x: 511, endPoint y: 454, distance: 444.0
click at [511, 454] on div "Year Built 2025 Square Feet 2653 Lot Size Latitude Foundation ▼ Basement Slab C…" at bounding box center [728, 418] width 760 height 307
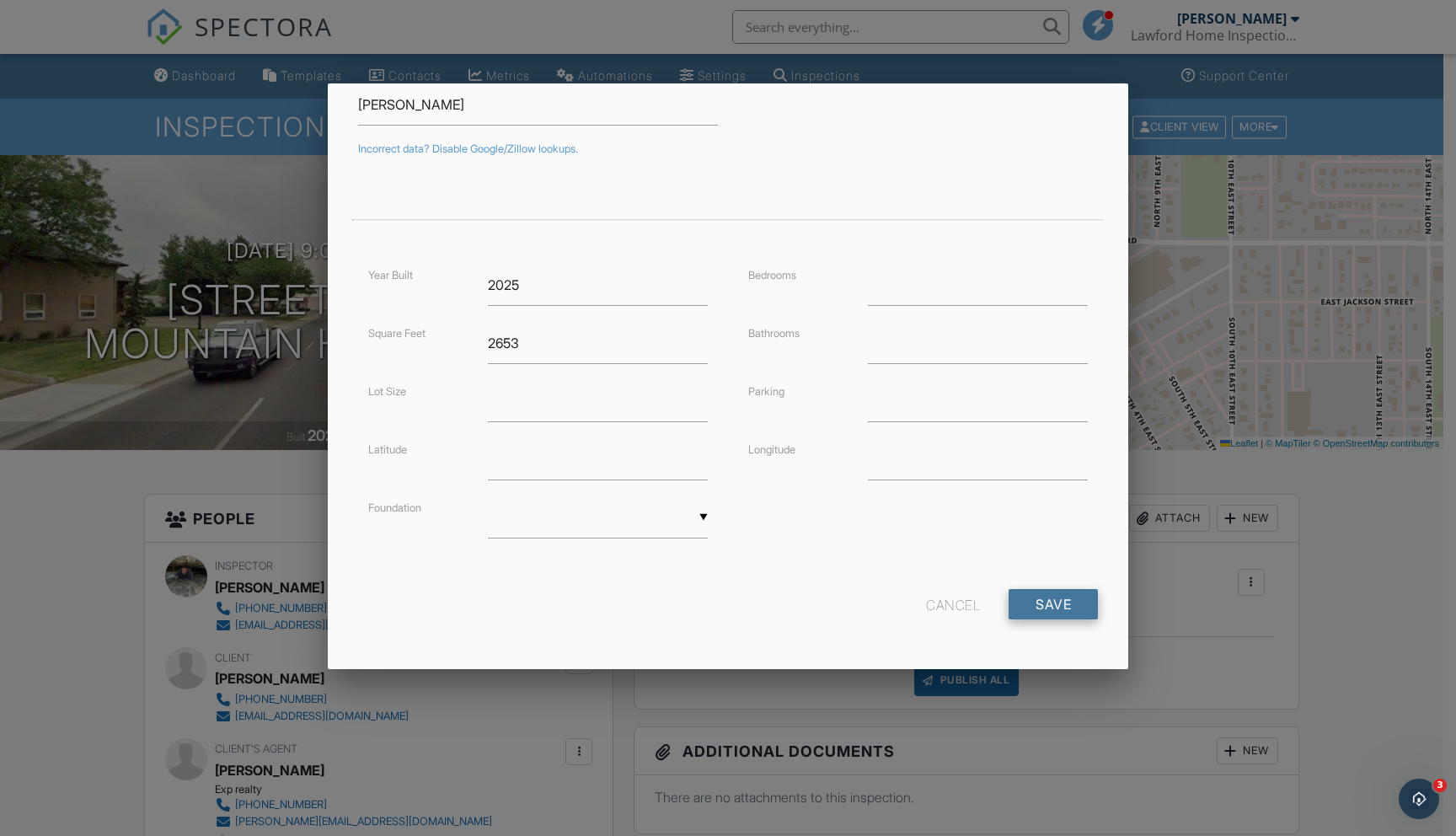
click at [1009, 600] on input "Save" at bounding box center [1053, 603] width 89 height 30
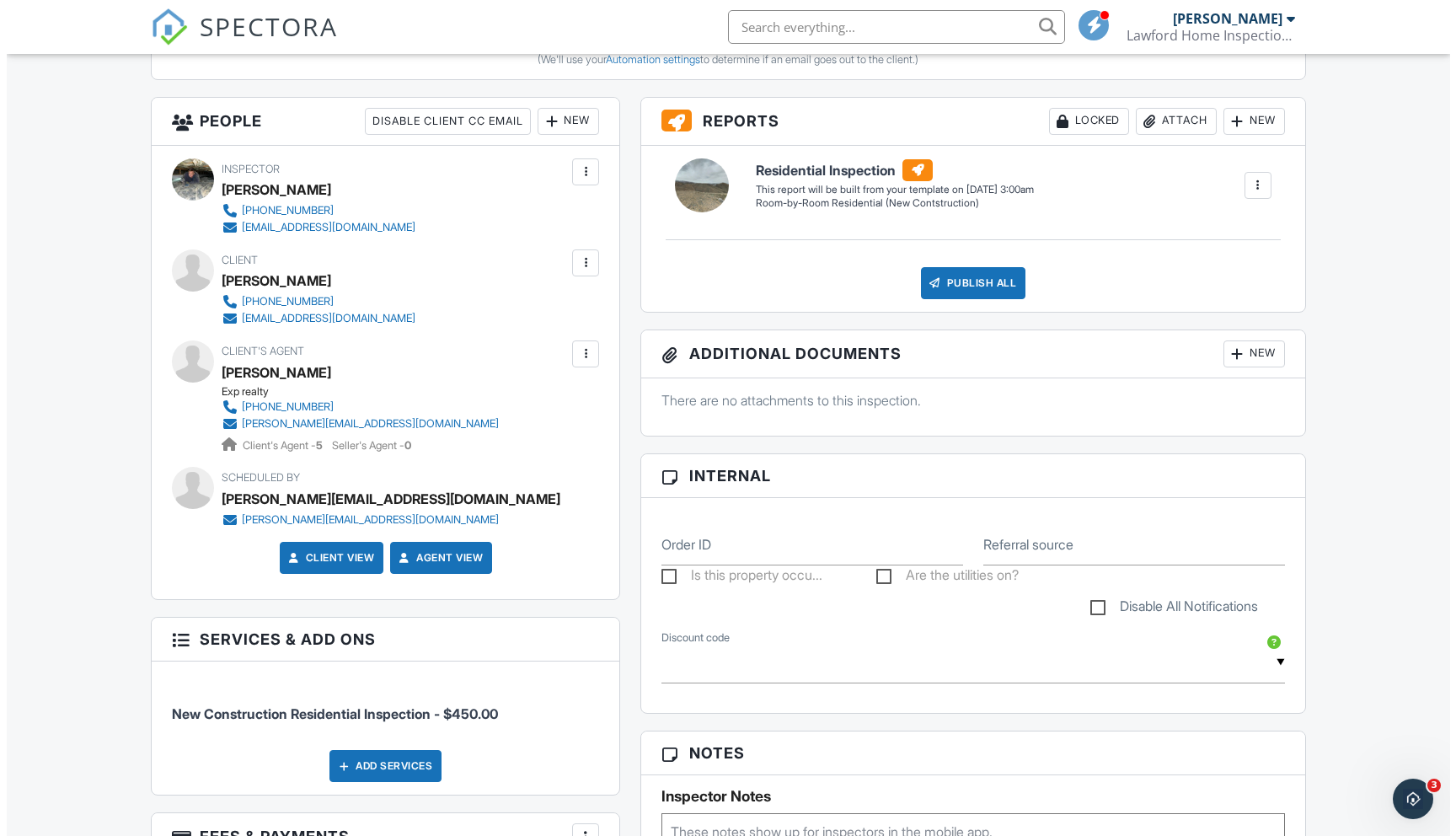
scroll to position [750, 0]
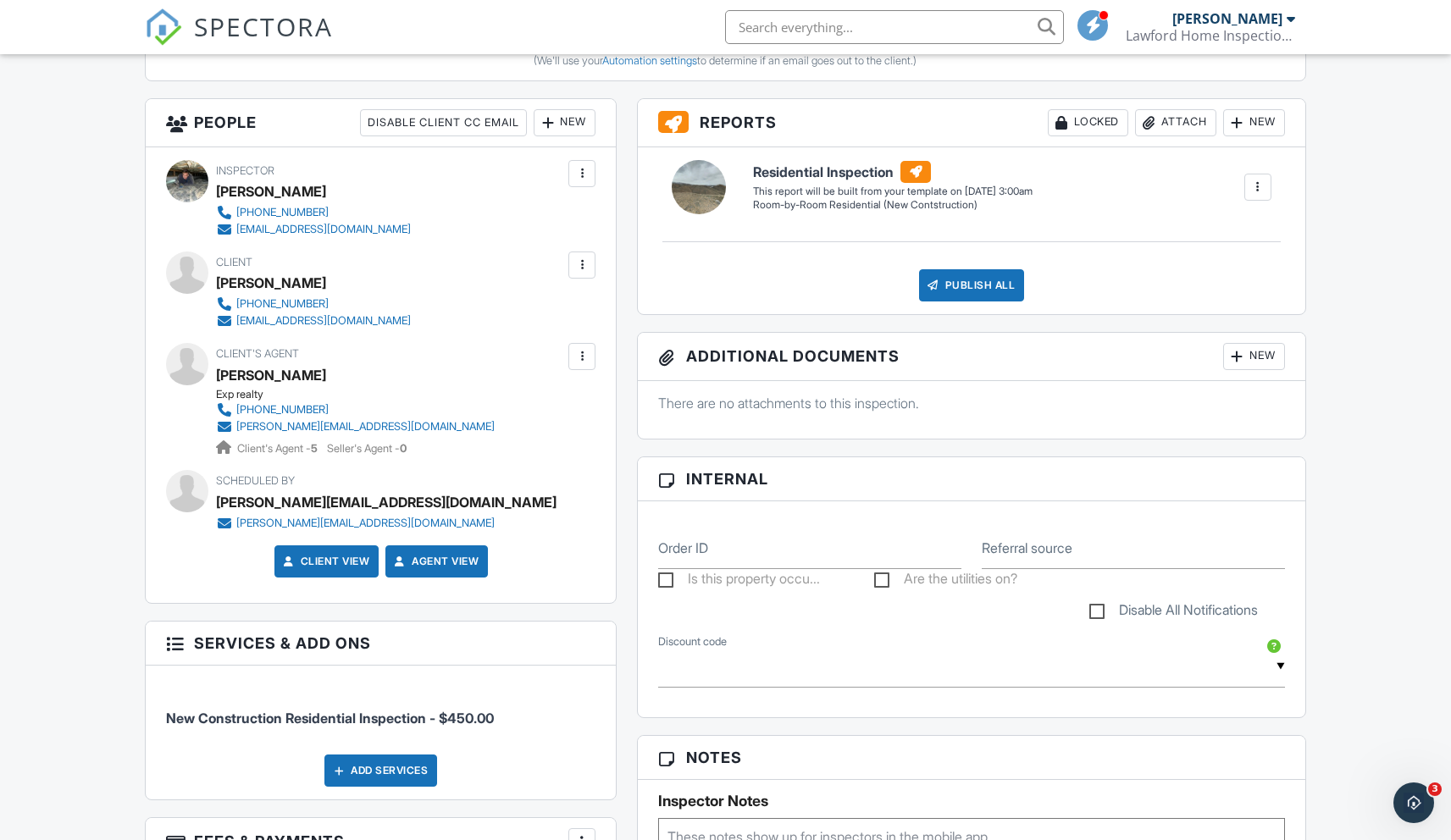
click at [574, 267] on div at bounding box center [582, 265] width 17 height 17
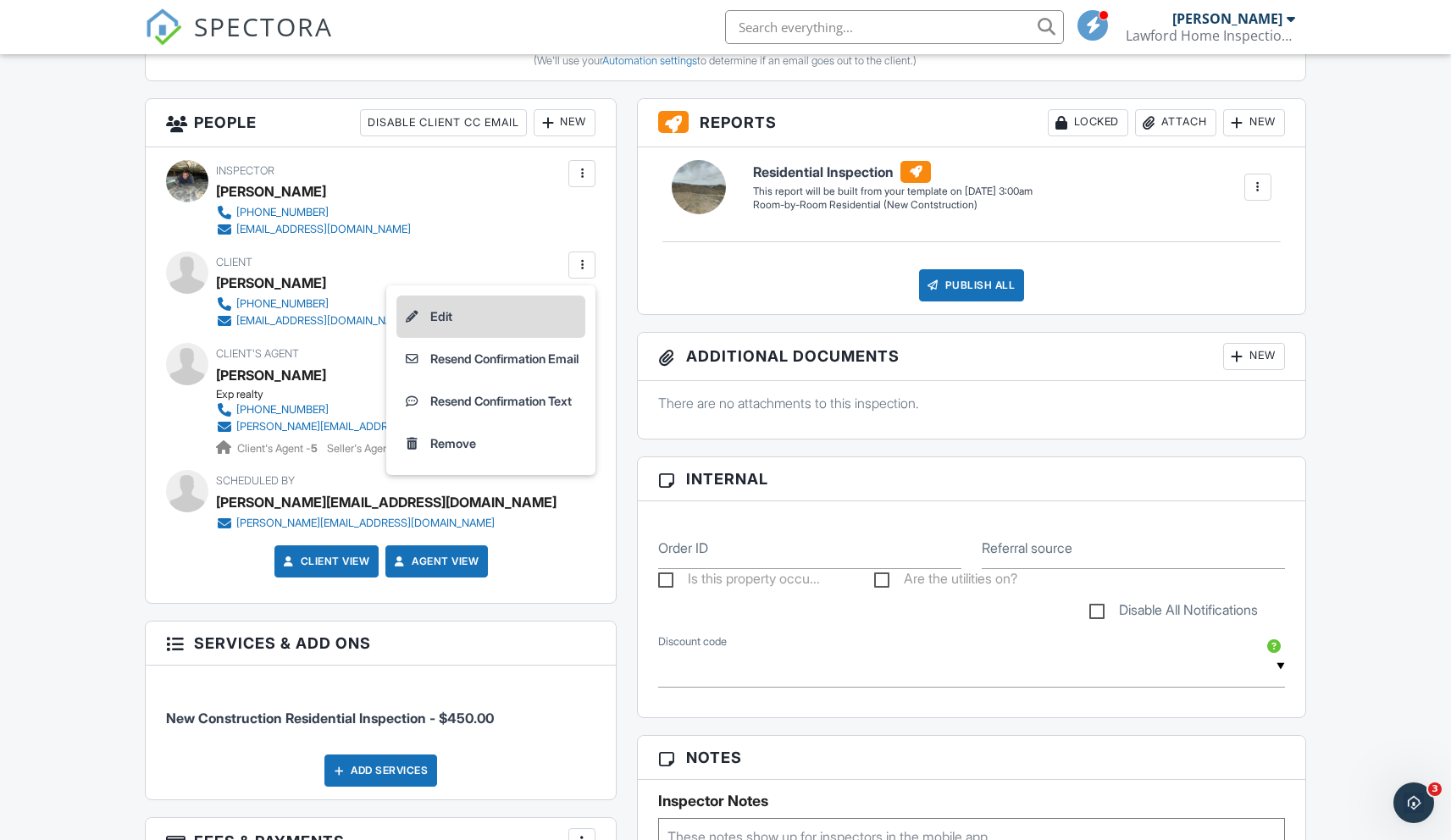
click at [435, 318] on li "Edit" at bounding box center [491, 316] width 189 height 42
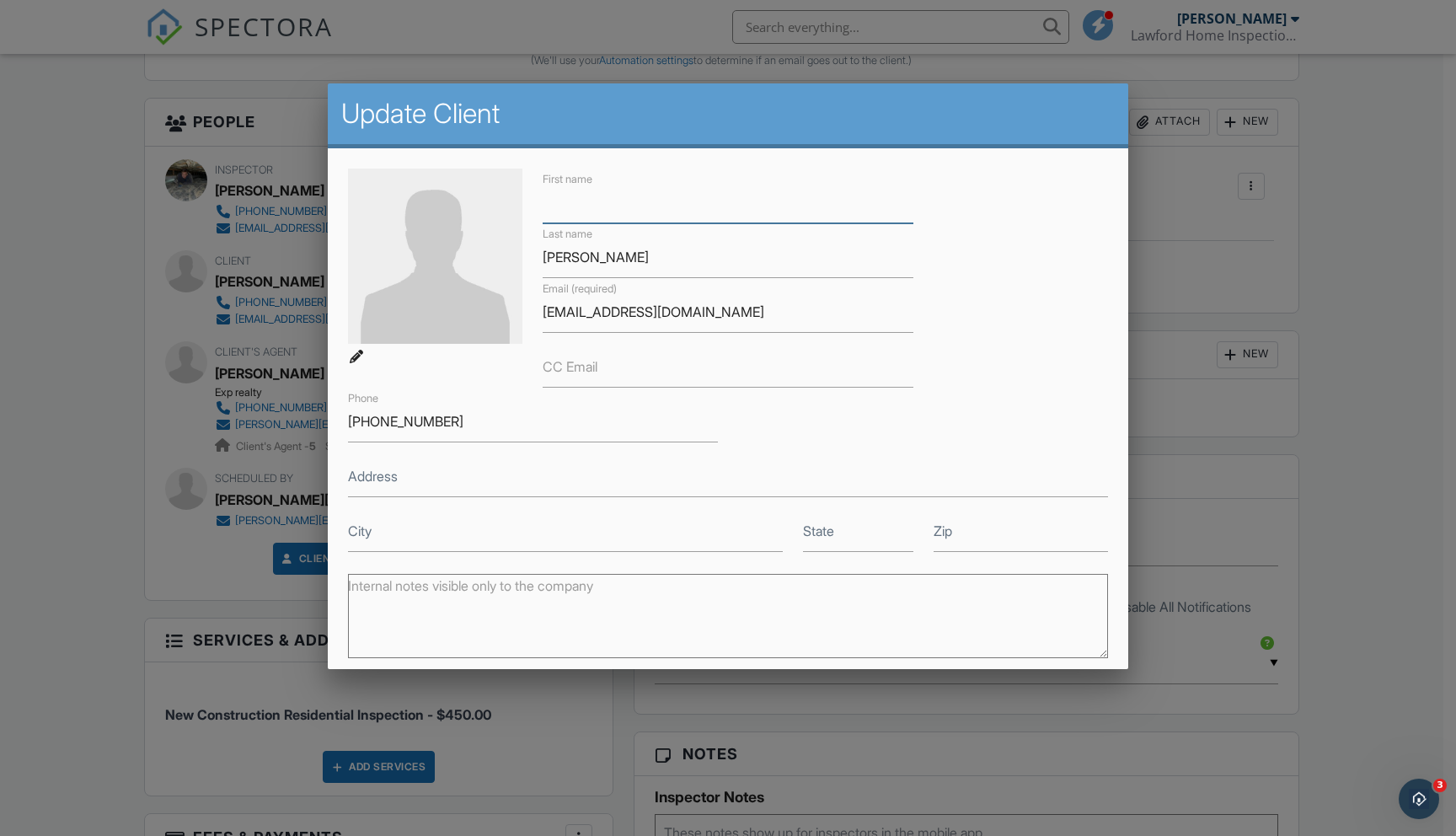
paste input "[PERSON_NAME]"
type input "[PERSON_NAME]"
drag, startPoint x: 607, startPoint y: 258, endPoint x: 441, endPoint y: 250, distance: 166.2
click at [441, 251] on div "First name [PERSON_NAME] name [PERSON_NAME] Email (required) [EMAIL_ADDRESS][DO…" at bounding box center [728, 360] width 780 height 383
paste input "Lebut"
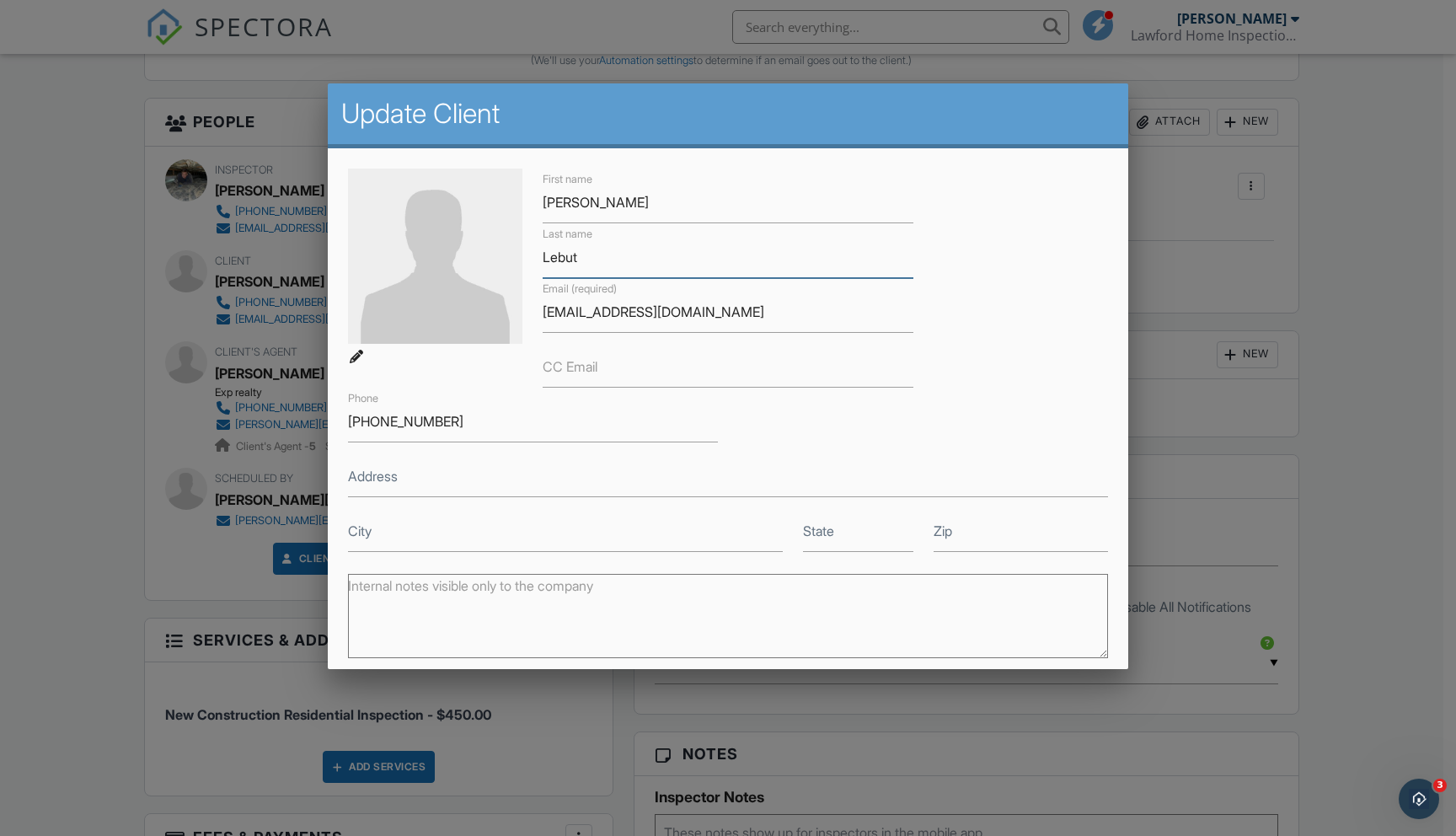
scroll to position [186, 0]
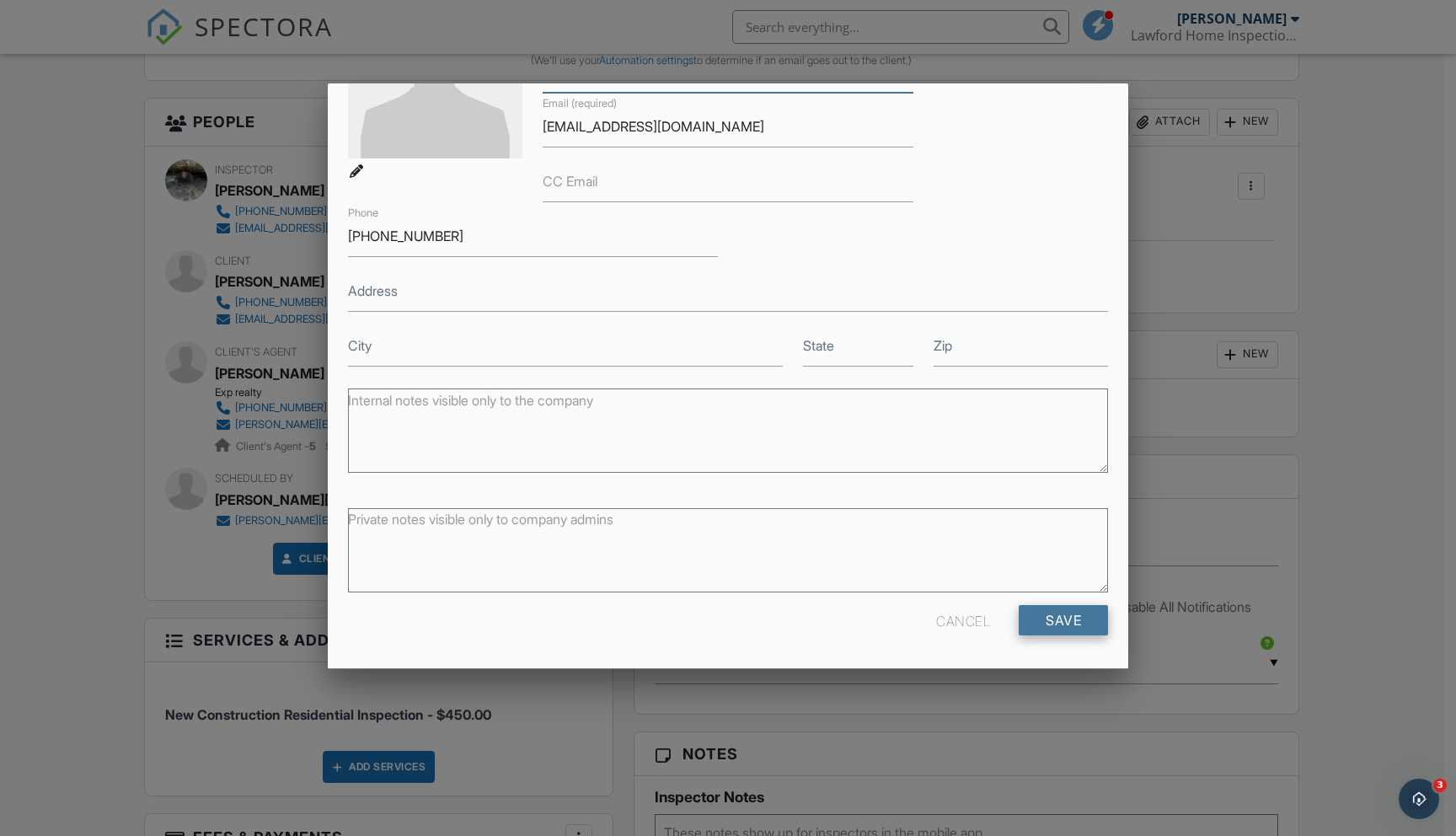
type input "Lebut"
click at [1053, 615] on input "Save" at bounding box center [1062, 620] width 89 height 30
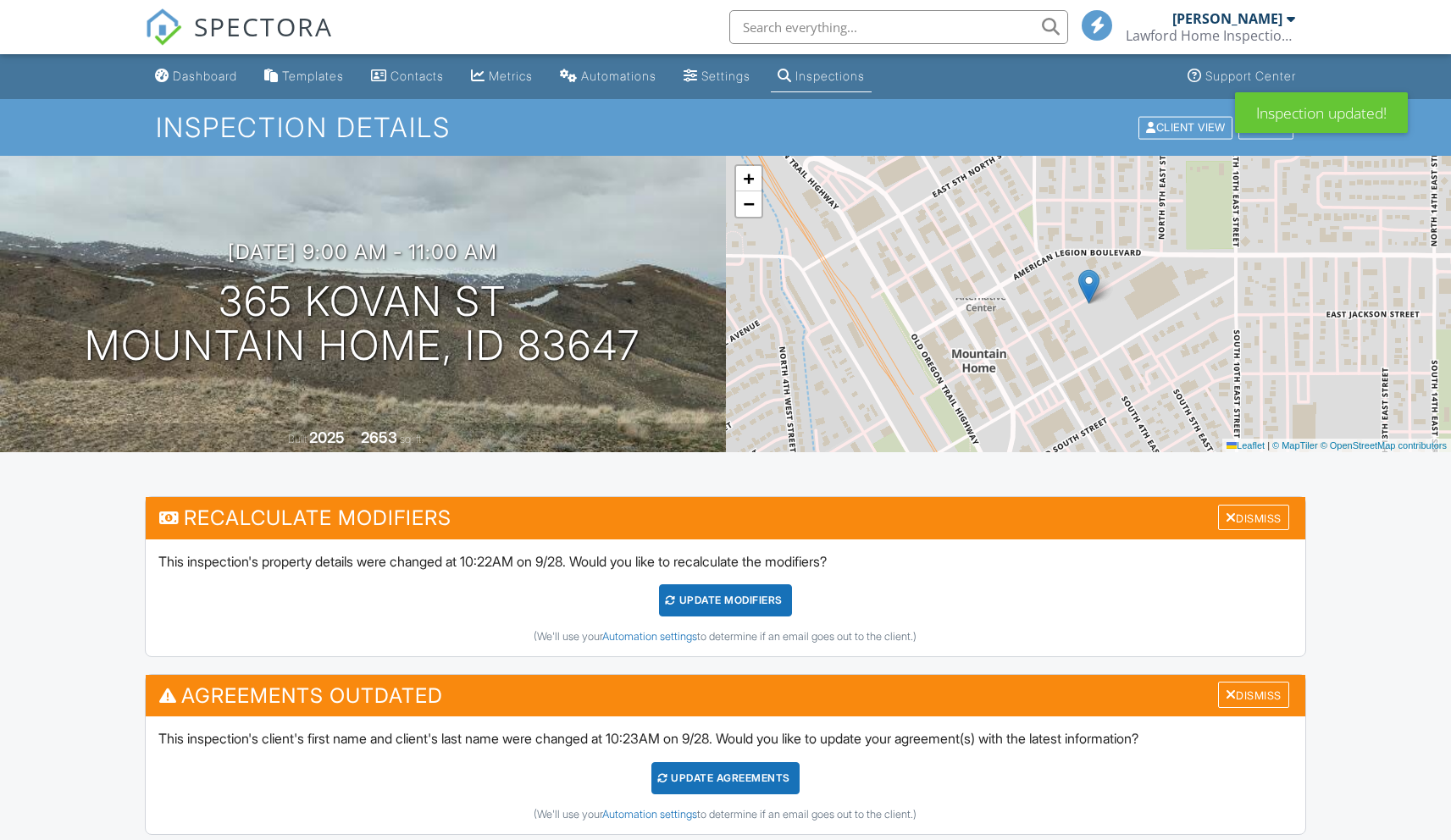
click at [702, 607] on div "UPDATE Modifiers" at bounding box center [725, 599] width 133 height 32
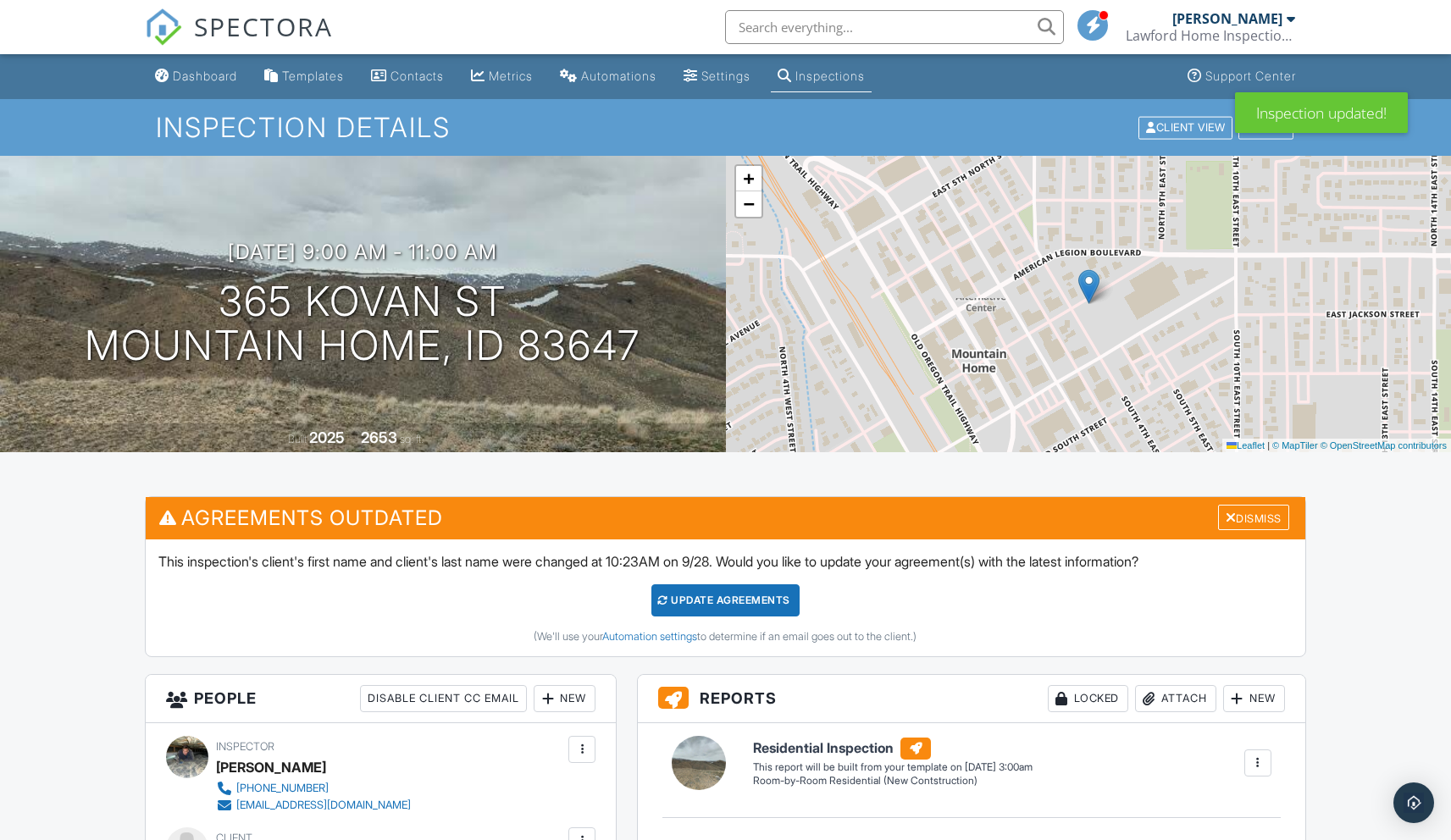
click at [693, 600] on div "Update Agreements" at bounding box center [725, 599] width 148 height 32
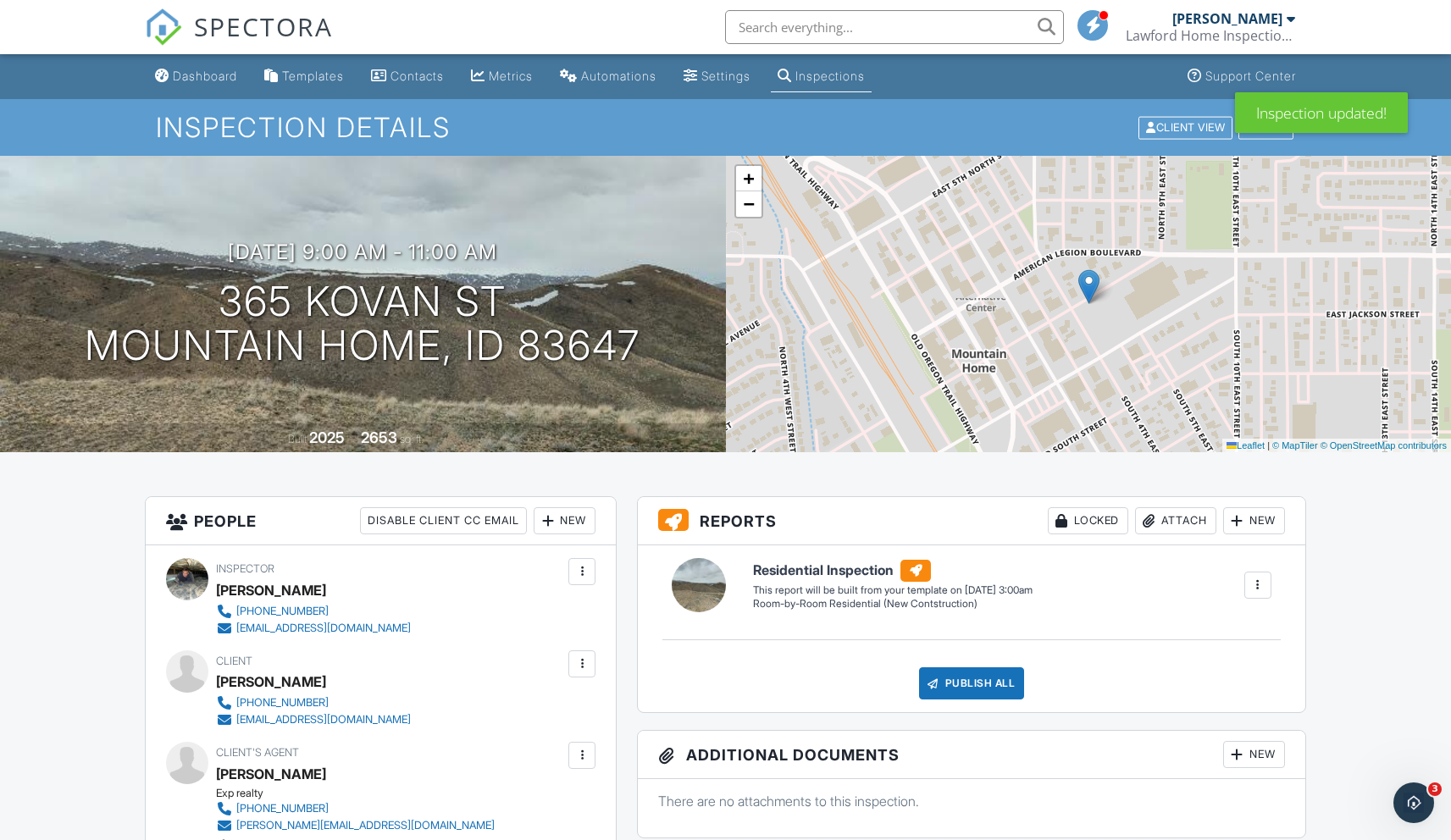
click at [241, 770] on div "[PERSON_NAME]" at bounding box center [271, 774] width 110 height 26
